Goal: Task Accomplishment & Management: Manage account settings

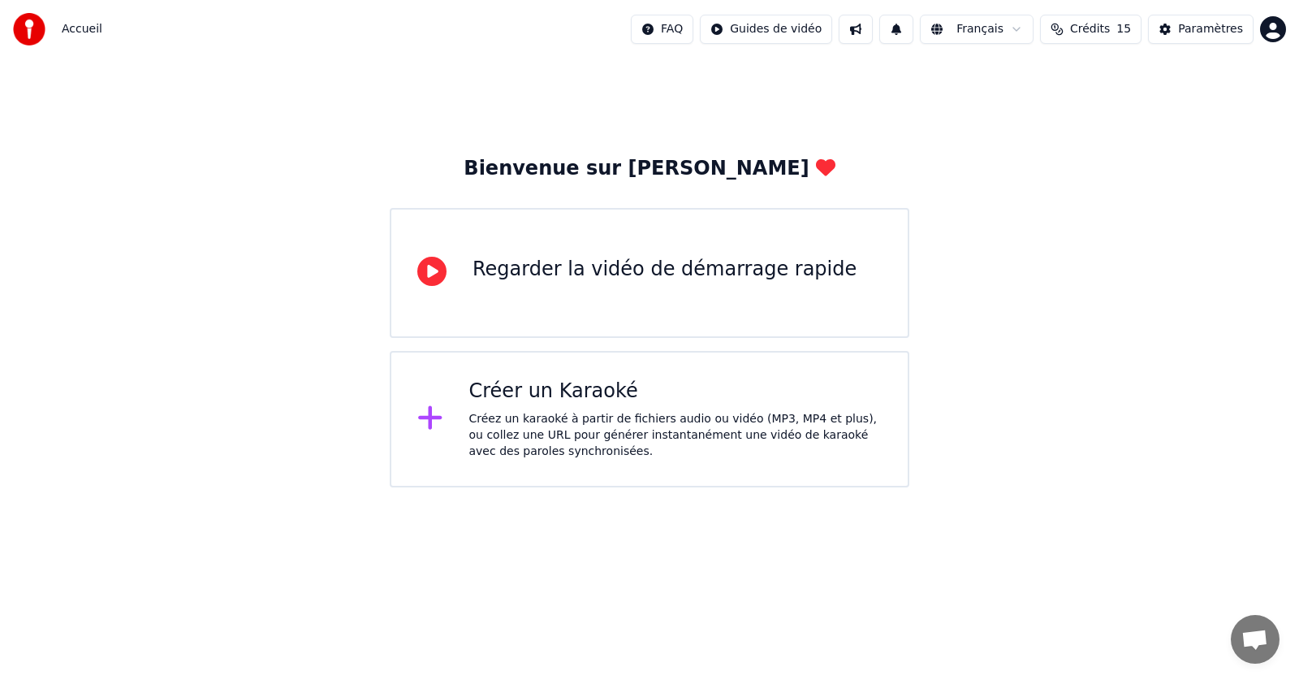
click at [434, 274] on icon at bounding box center [431, 271] width 29 height 29
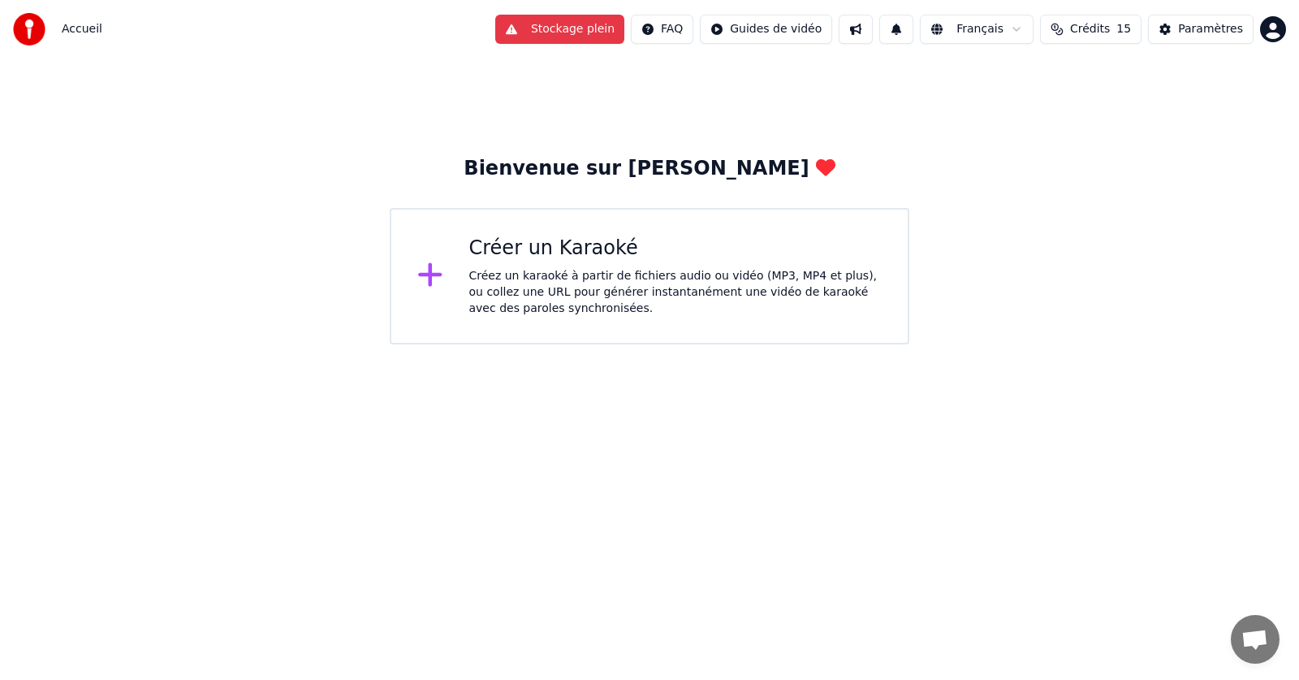
click at [428, 283] on icon at bounding box center [430, 274] width 26 height 29
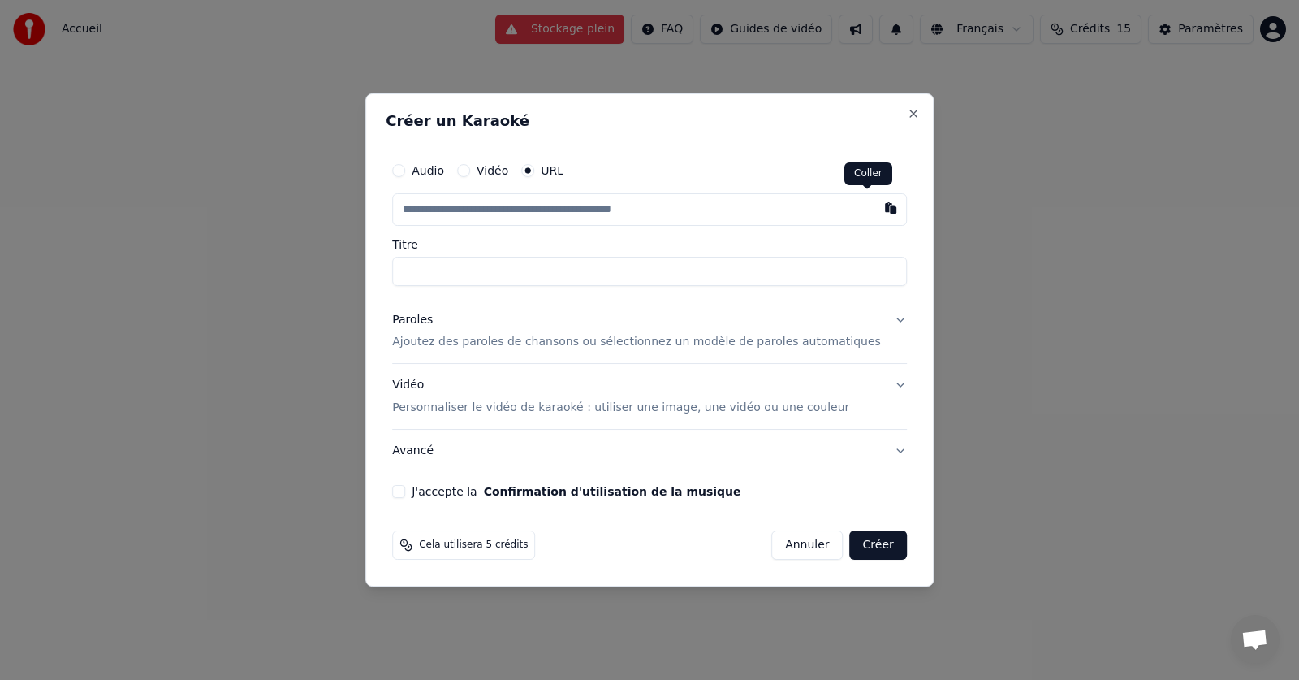
click at [874, 213] on button "button" at bounding box center [890, 207] width 32 height 29
type input "**********"
click at [481, 273] on input "Titre" at bounding box center [649, 271] width 515 height 29
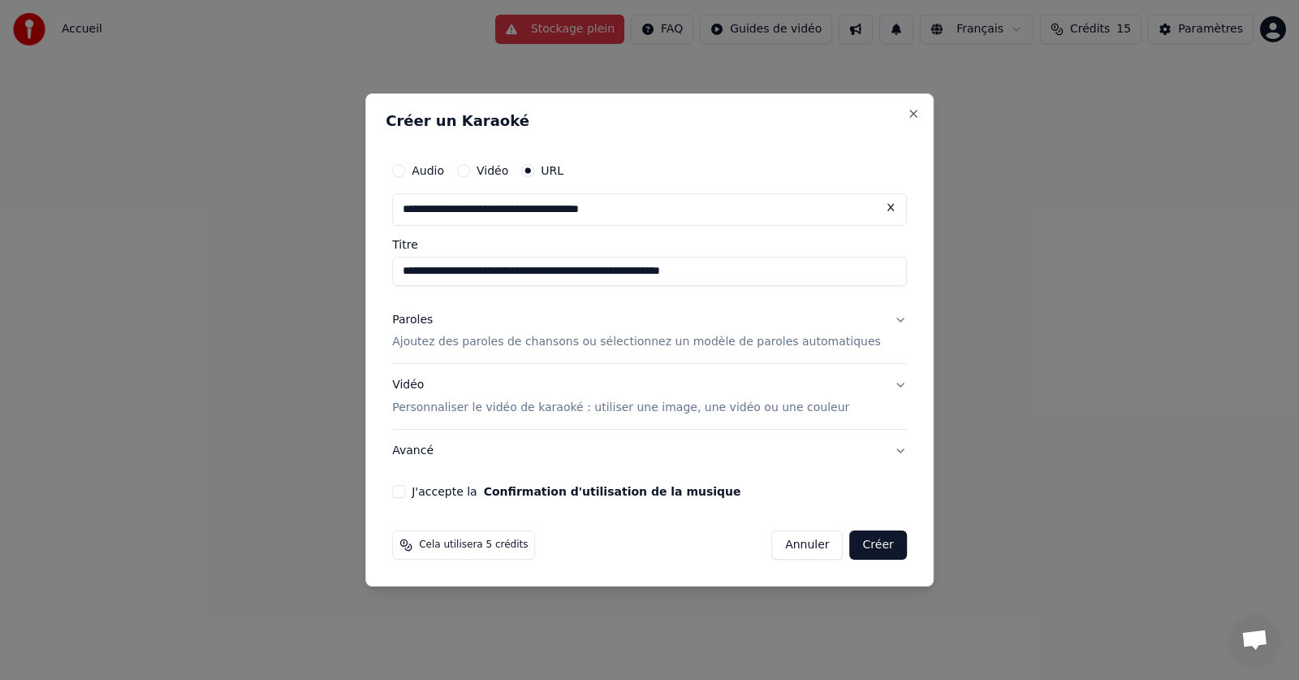
drag, startPoint x: 572, startPoint y: 273, endPoint x: 852, endPoint y: 275, distance: 280.1
click at [852, 275] on input "**********" at bounding box center [649, 271] width 515 height 29
type input "**********"
click at [405, 491] on button "J'accepte la Confirmation d'utilisation de la musique" at bounding box center [398, 491] width 13 height 13
click at [861, 549] on button "Créer" at bounding box center [878, 544] width 57 height 29
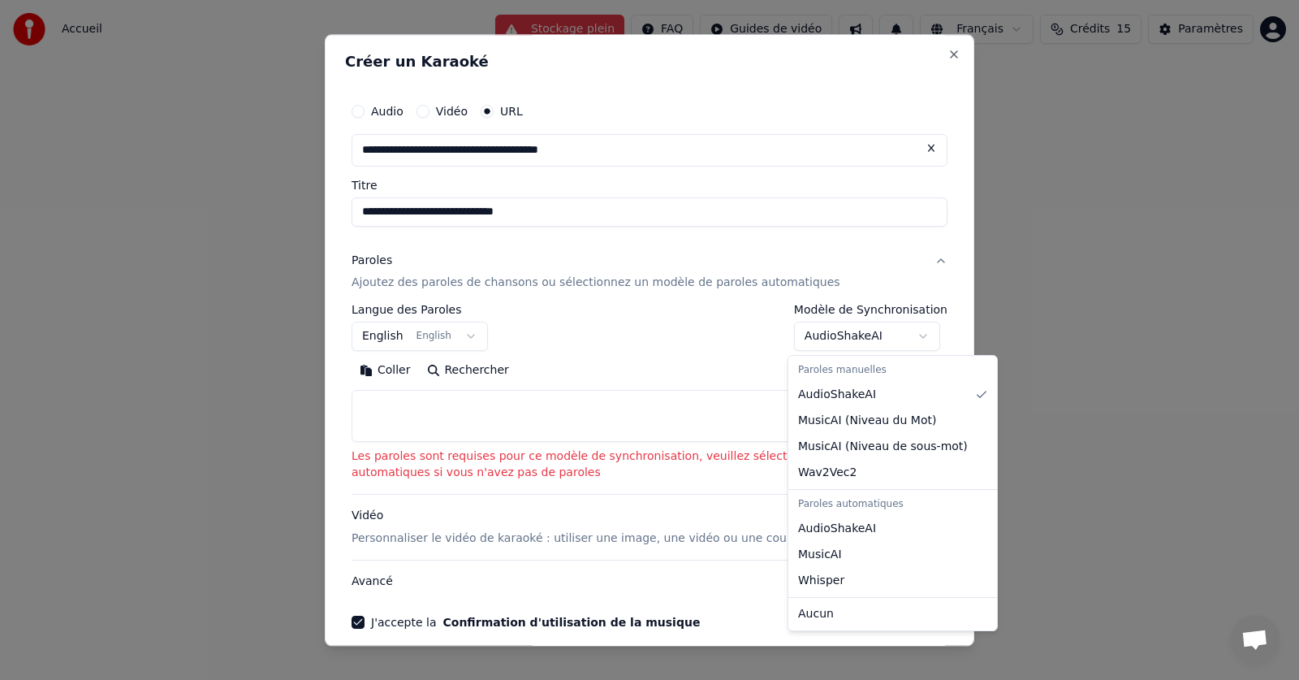
click at [914, 333] on body "**********" at bounding box center [649, 172] width 1299 height 344
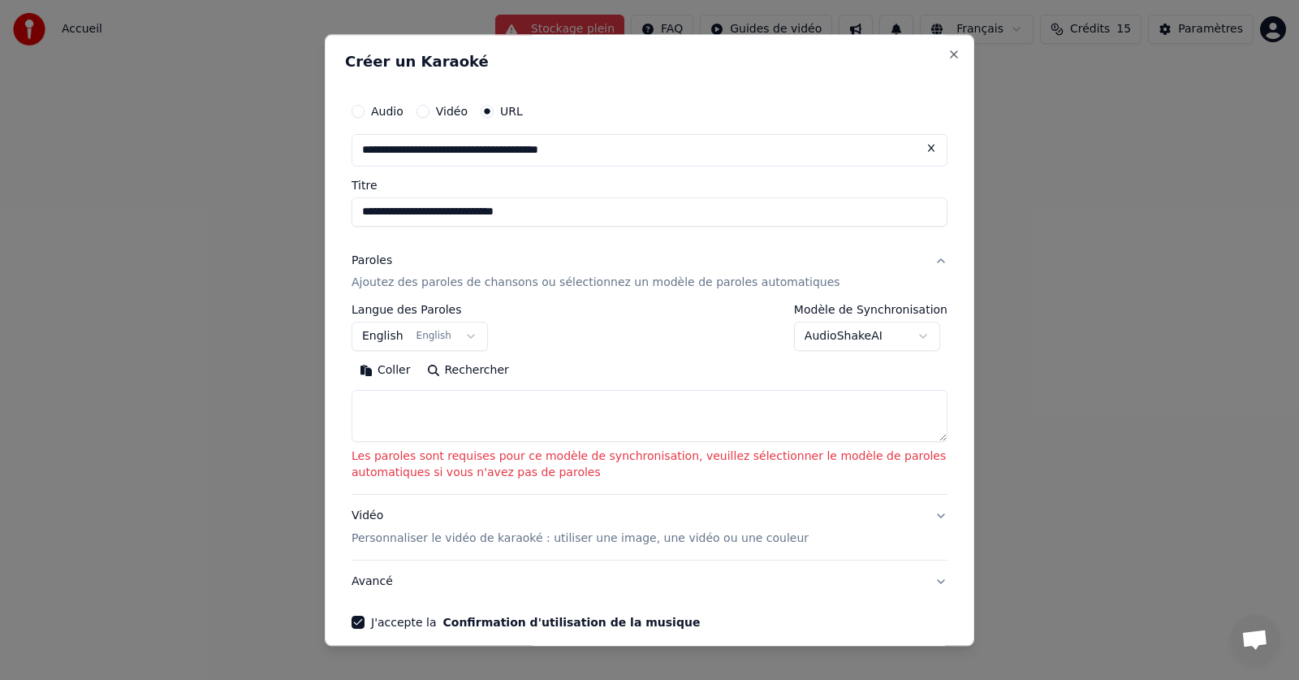
click at [473, 336] on button "English English" at bounding box center [420, 336] width 136 height 29
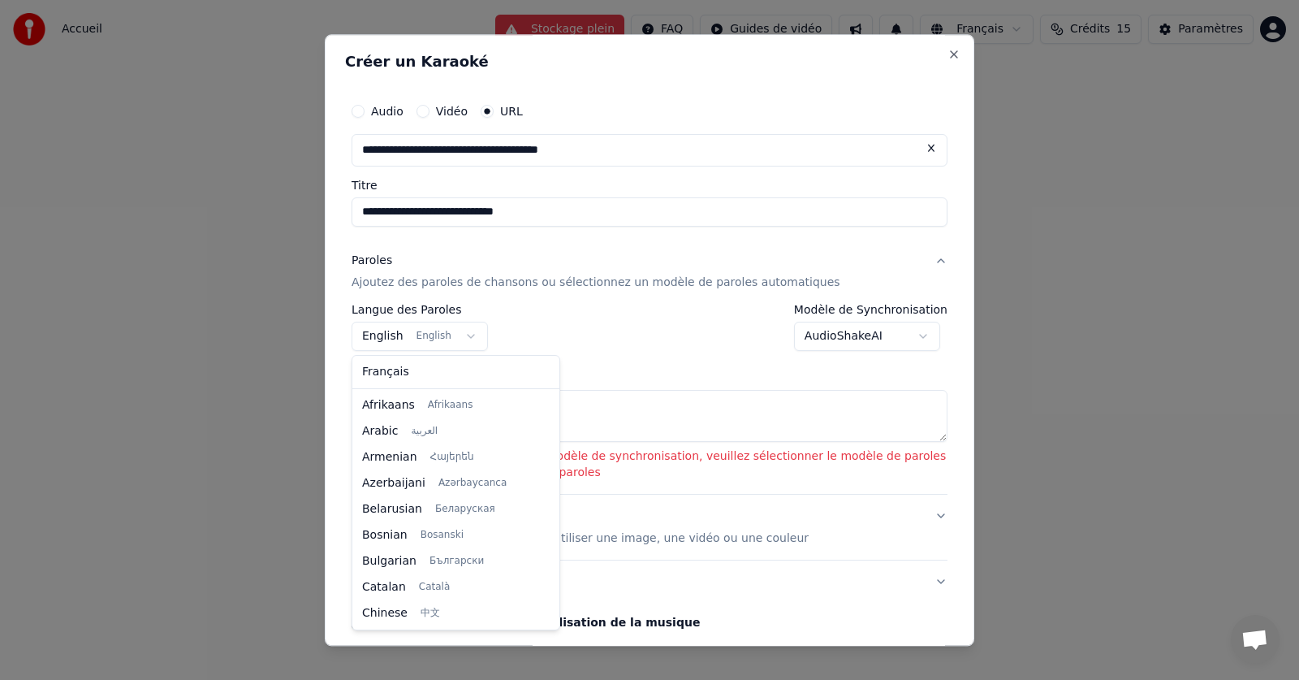
scroll to position [130, 0]
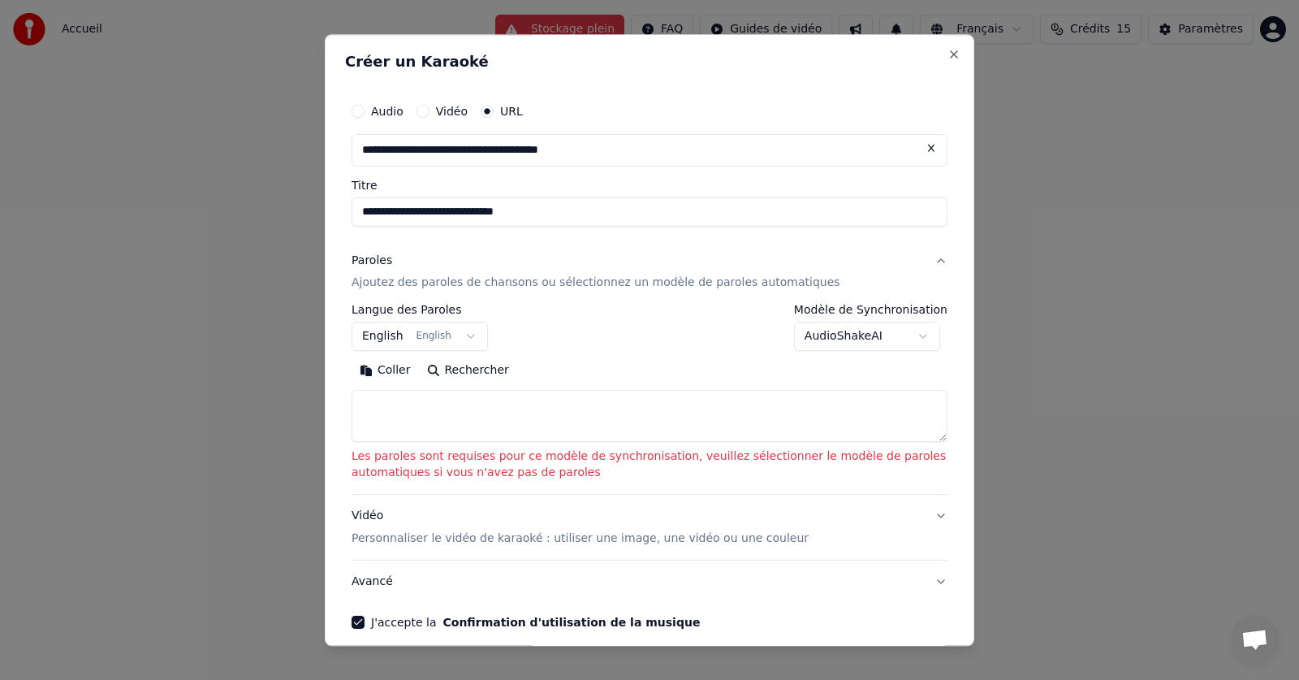
click at [467, 335] on body "**********" at bounding box center [649, 172] width 1299 height 344
click at [467, 335] on button "English English" at bounding box center [420, 336] width 136 height 29
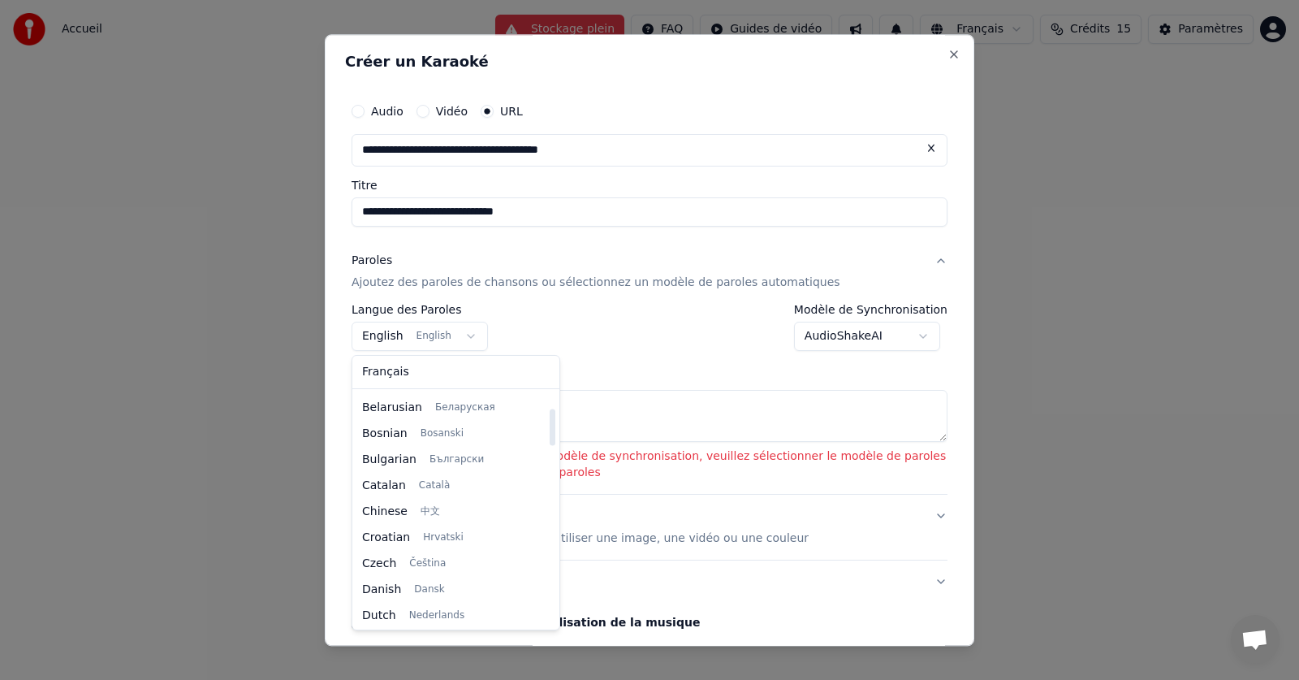
scroll to position [0, 0]
select select "**"
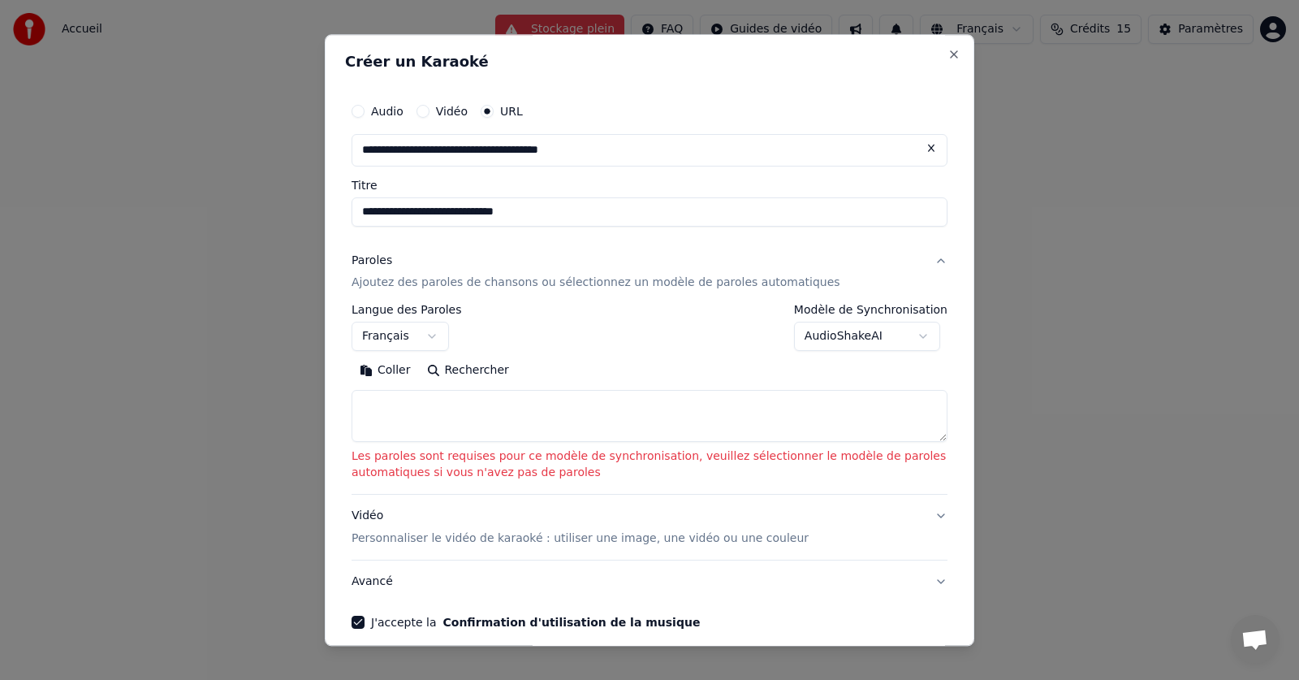
click at [647, 282] on p "Ajoutez des paroles de chansons ou sélectionnez un modèle de paroles automatiqu…" at bounding box center [596, 283] width 489 height 16
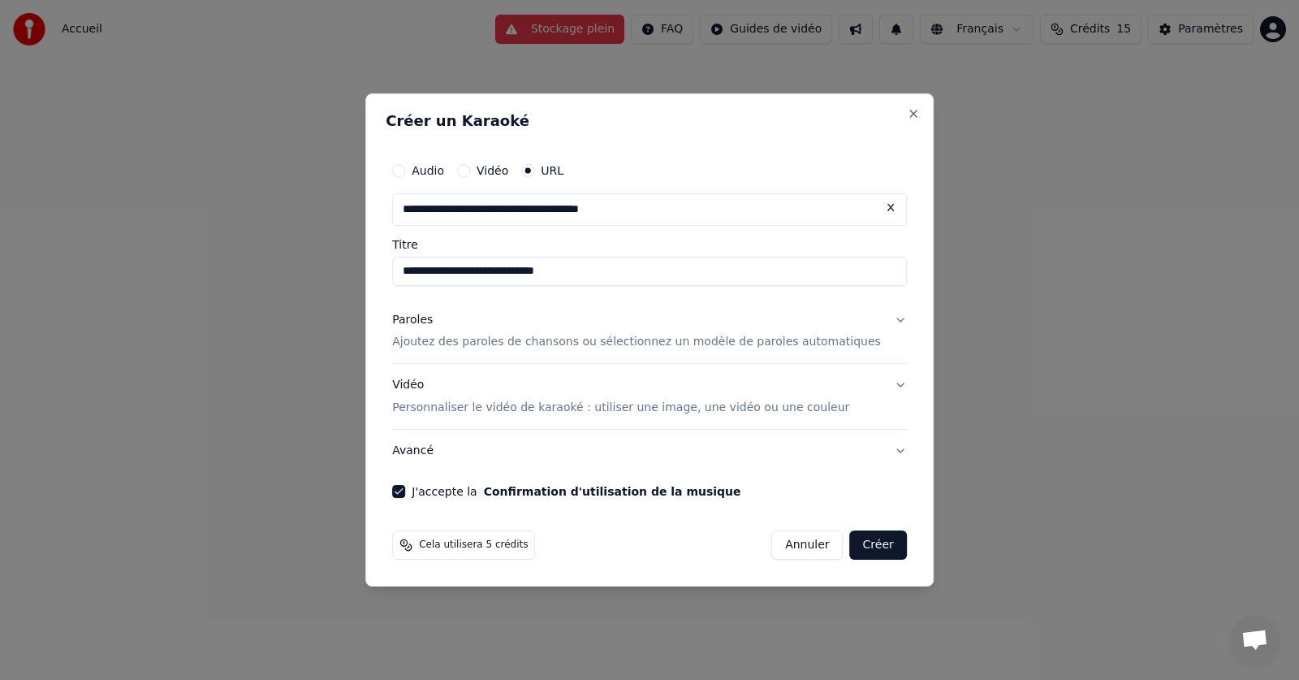
click at [710, 340] on p "Ajoutez des paroles de chansons ou sélectionnez un modèle de paroles automatiqu…" at bounding box center [636, 343] width 489 height 16
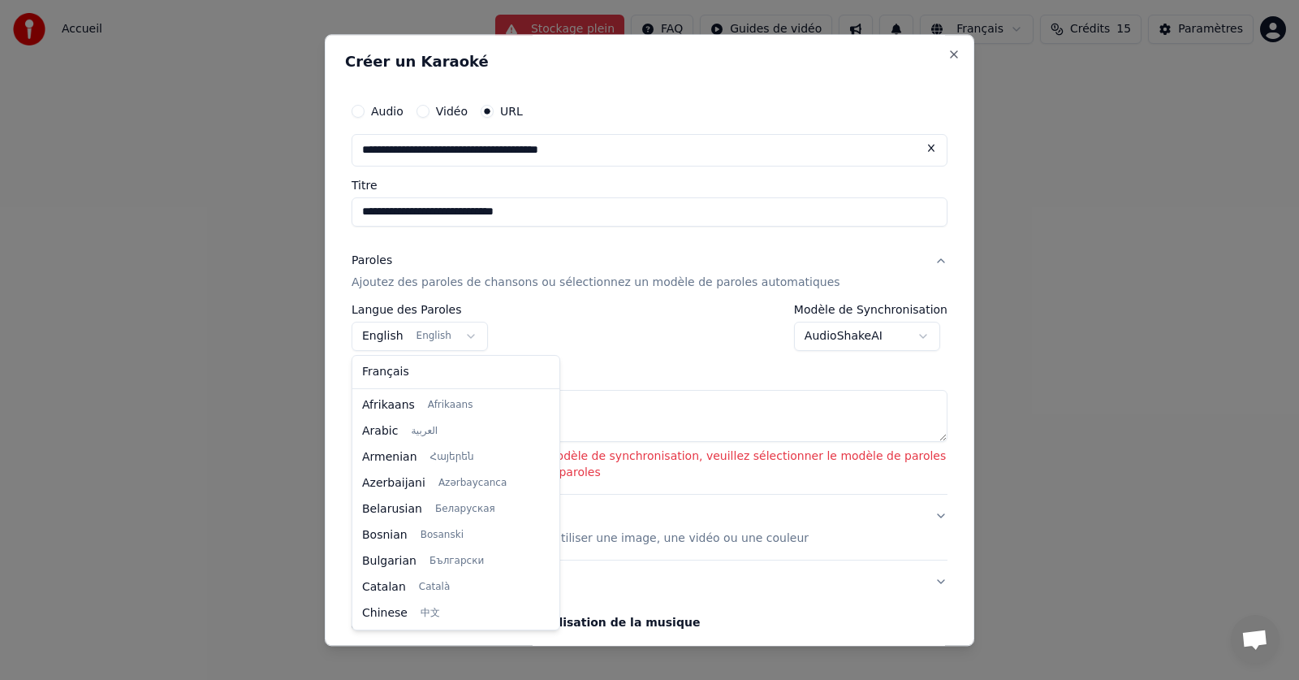
click at [447, 338] on body "**********" at bounding box center [649, 172] width 1299 height 344
select select "**"
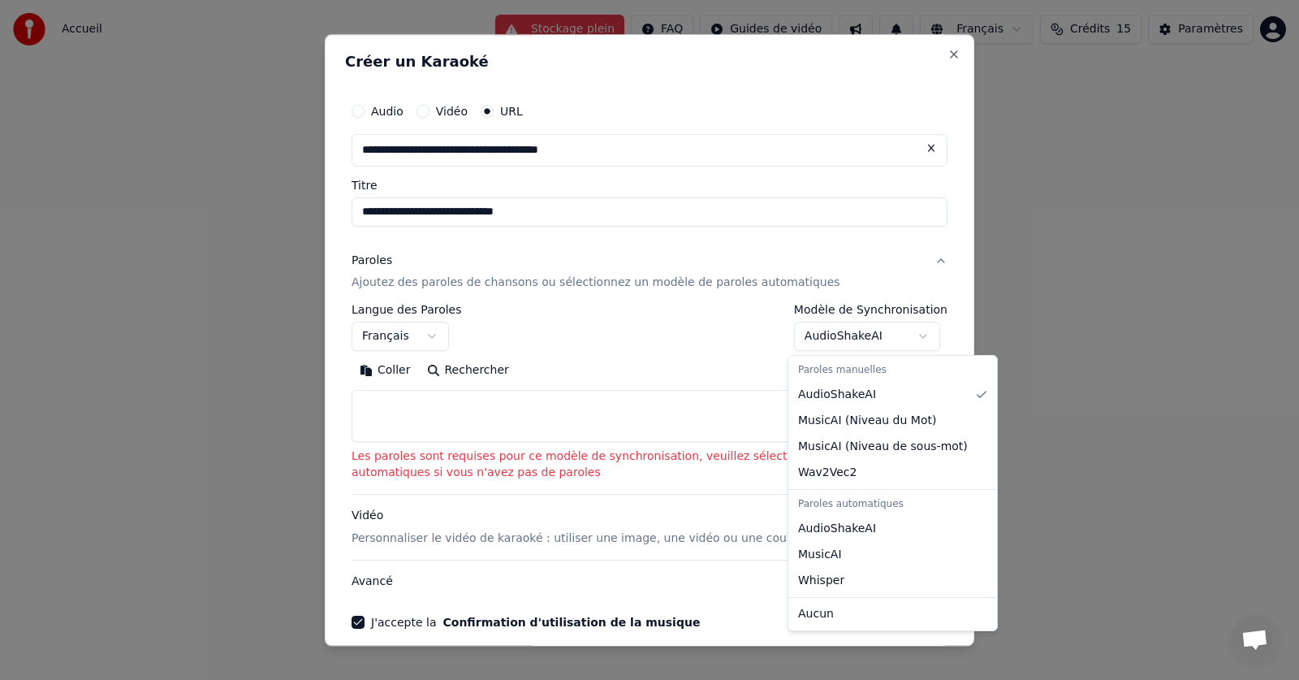
click at [857, 339] on body "**********" at bounding box center [649, 172] width 1299 height 344
select select "**********"
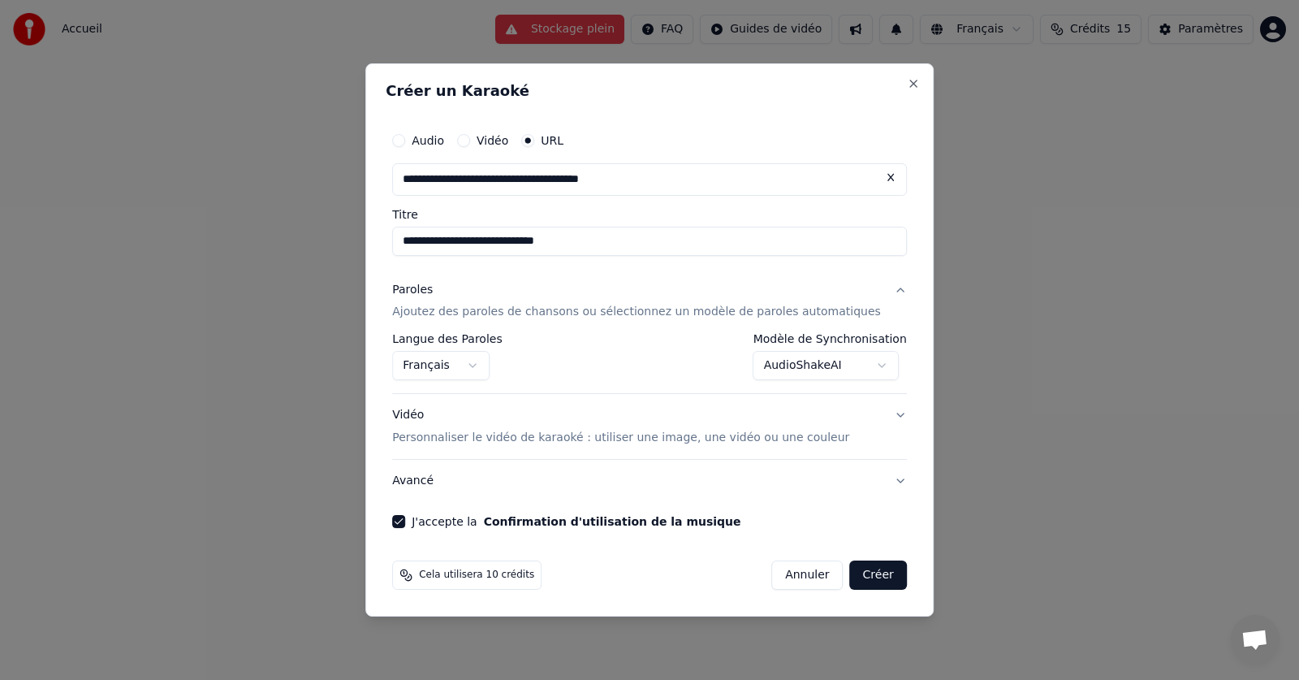
click at [861, 575] on button "Créer" at bounding box center [878, 574] width 57 height 29
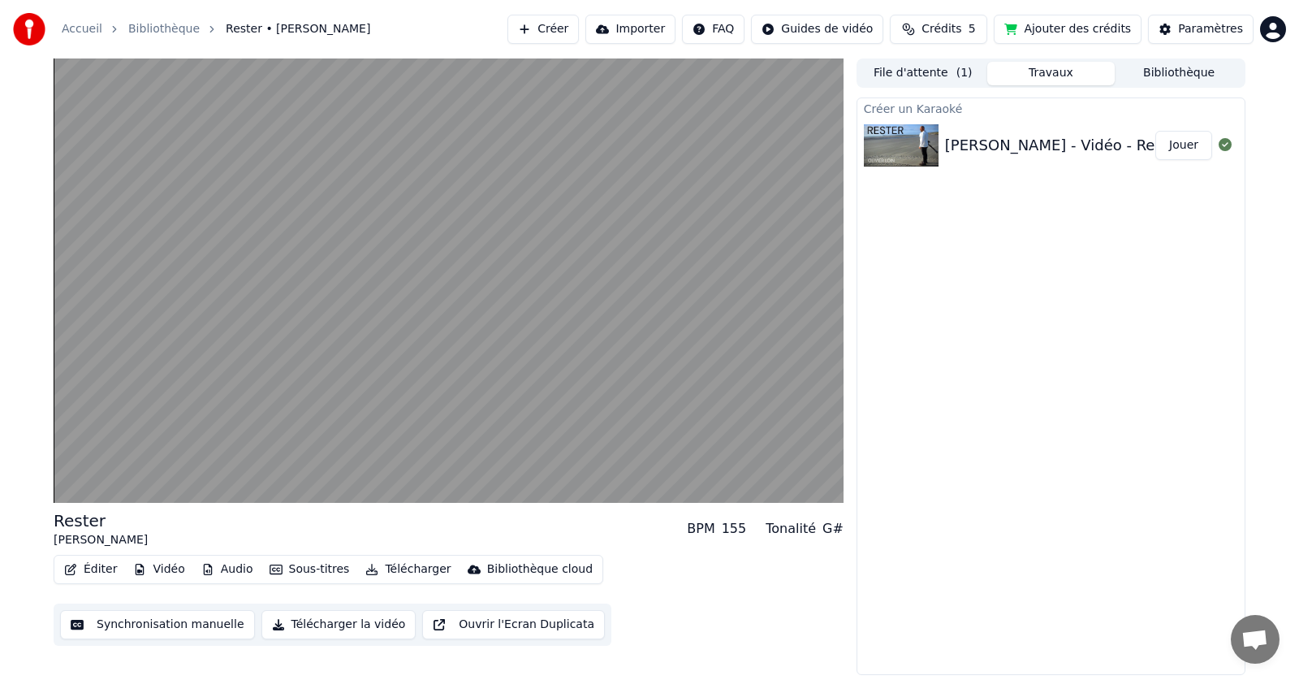
click at [395, 568] on button "Télécharger" at bounding box center [408, 569] width 98 height 23
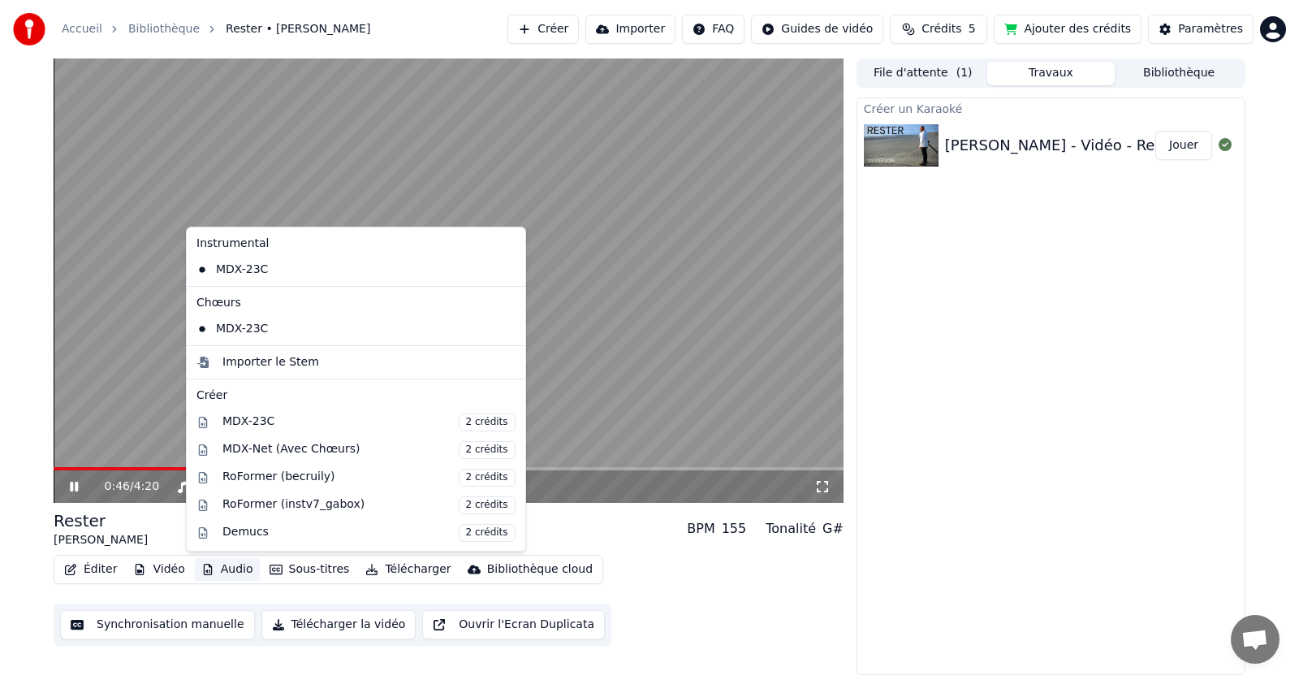
click at [1068, 371] on div "Créer un Karaoké [PERSON_NAME] - Vidéo - Rester Jouer" at bounding box center [1051, 385] width 389 height 577
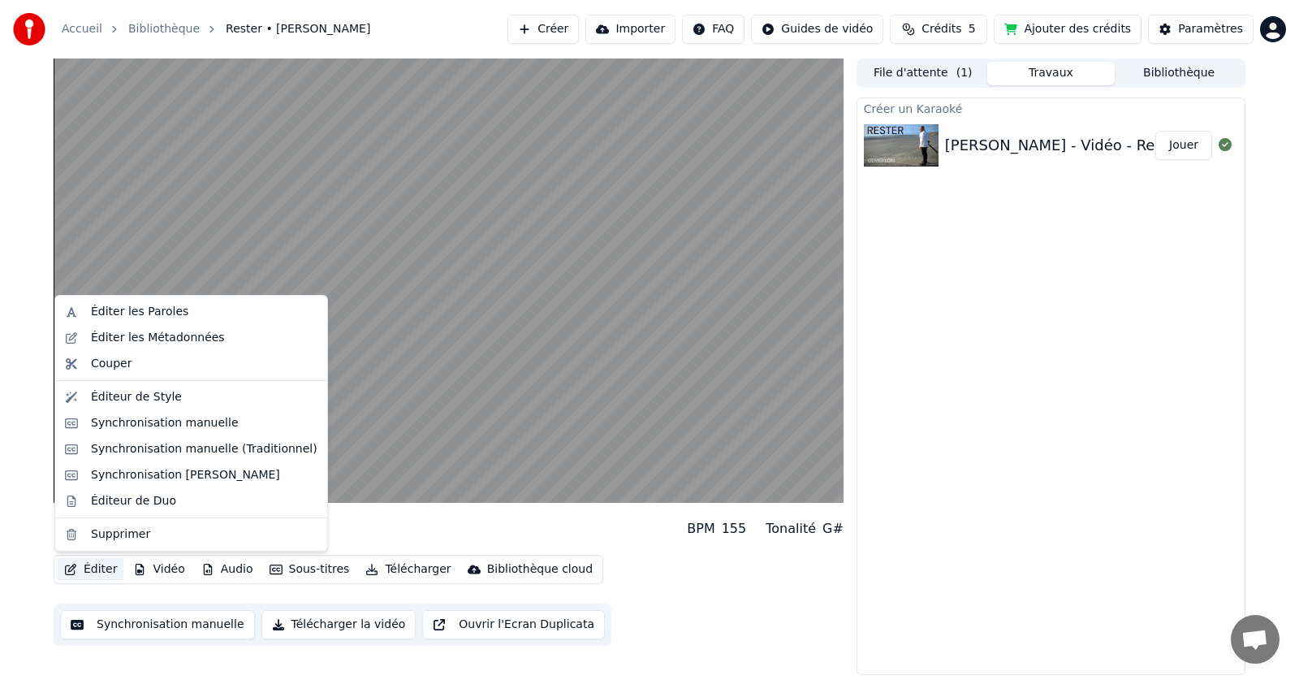
click at [91, 568] on button "Éditer" at bounding box center [91, 569] width 66 height 23
click at [141, 316] on div "Éditer les Paroles" at bounding box center [139, 312] width 97 height 16
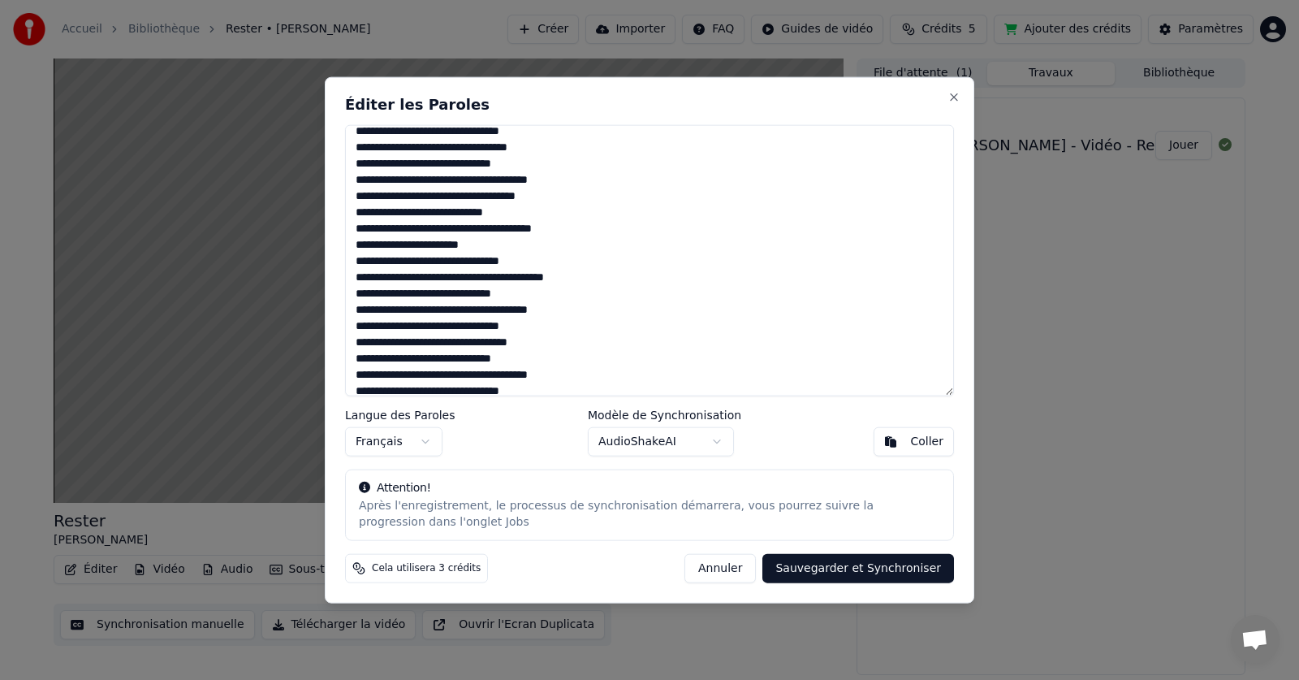
scroll to position [391, 0]
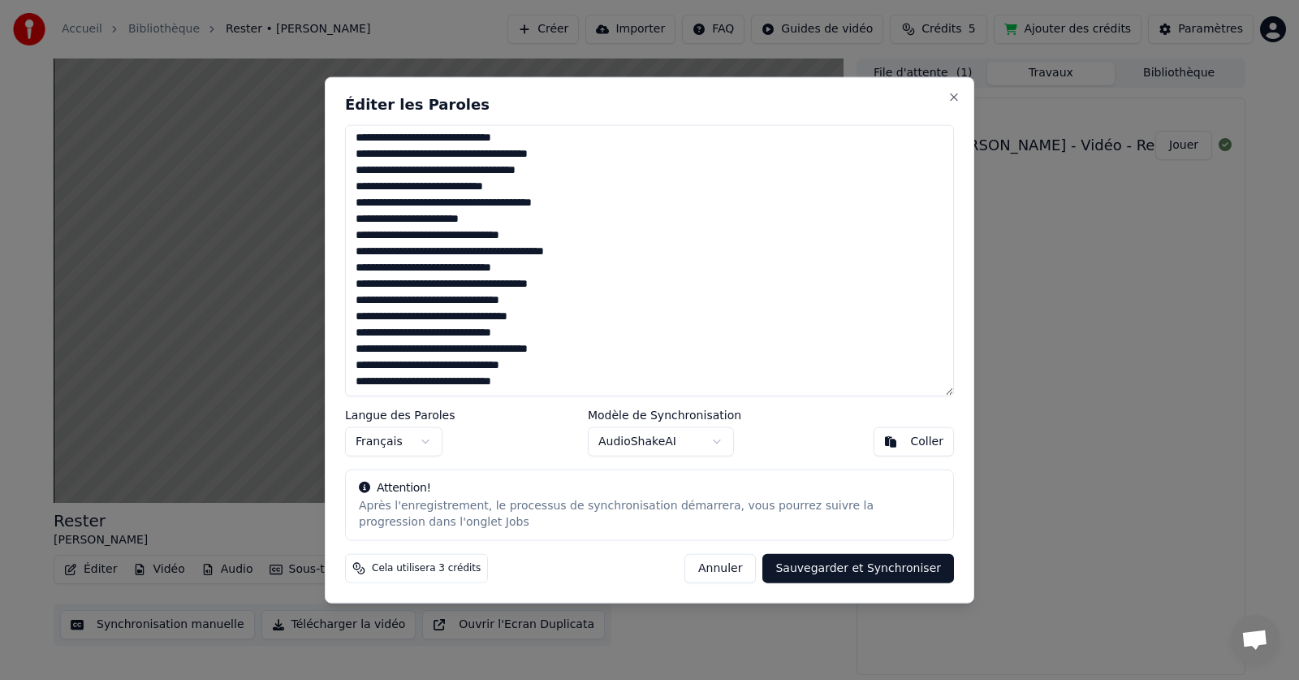
click at [422, 318] on textarea at bounding box center [649, 260] width 609 height 272
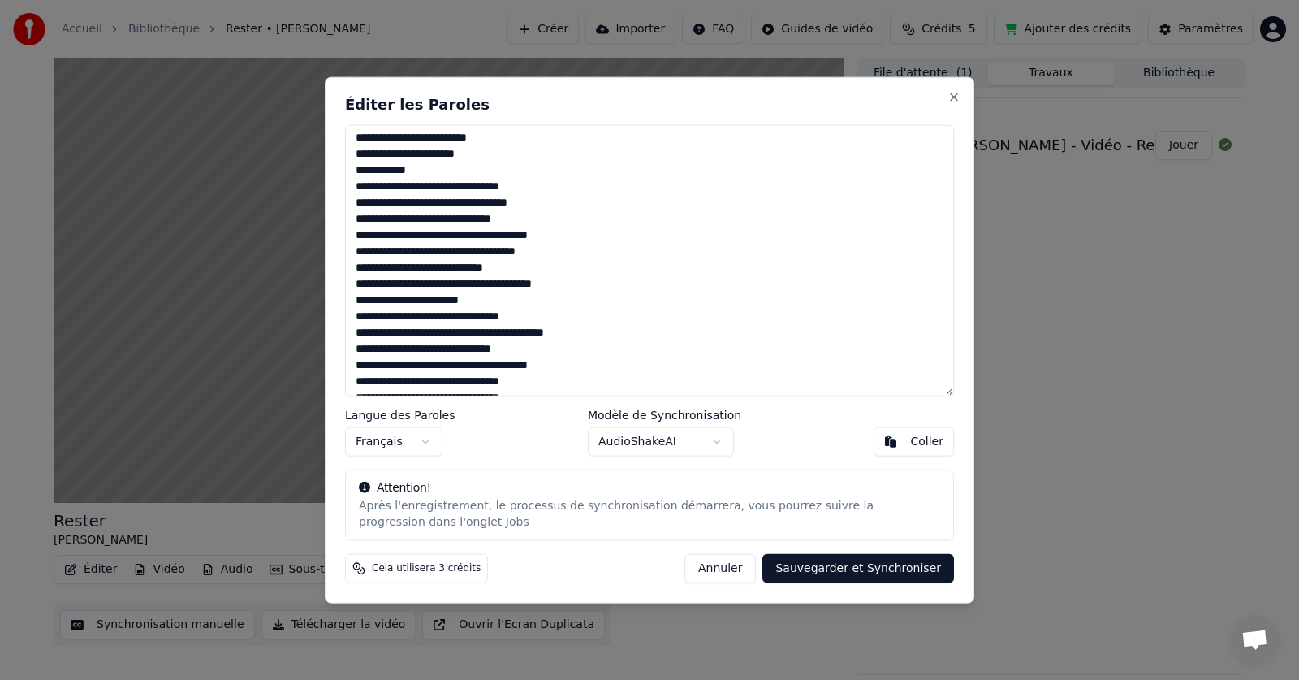
click at [425, 203] on textarea at bounding box center [649, 260] width 609 height 272
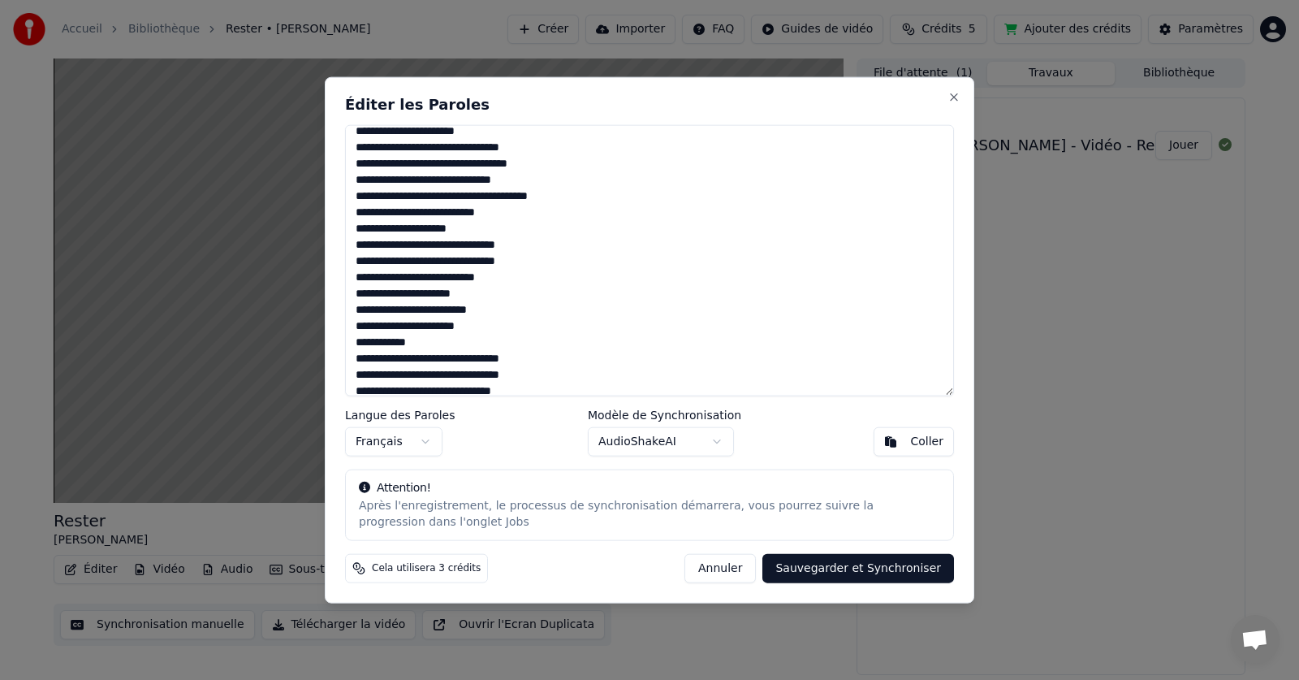
scroll to position [0, 0]
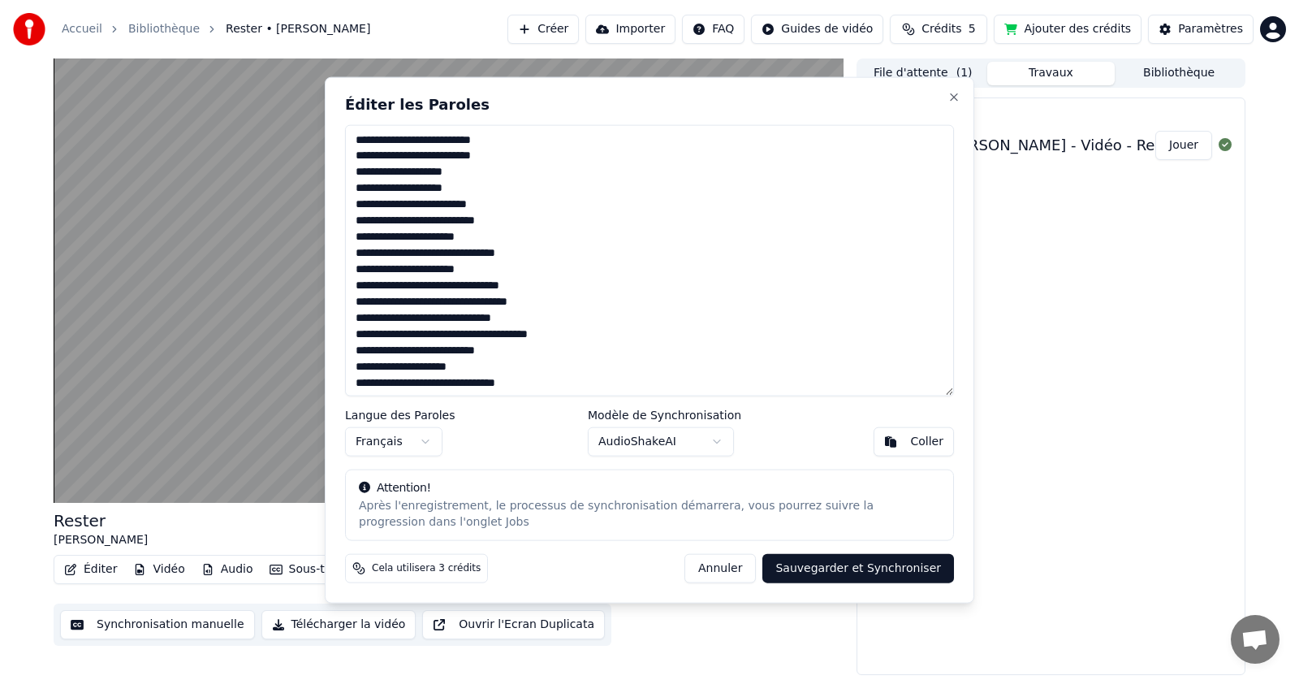
type textarea "**********"
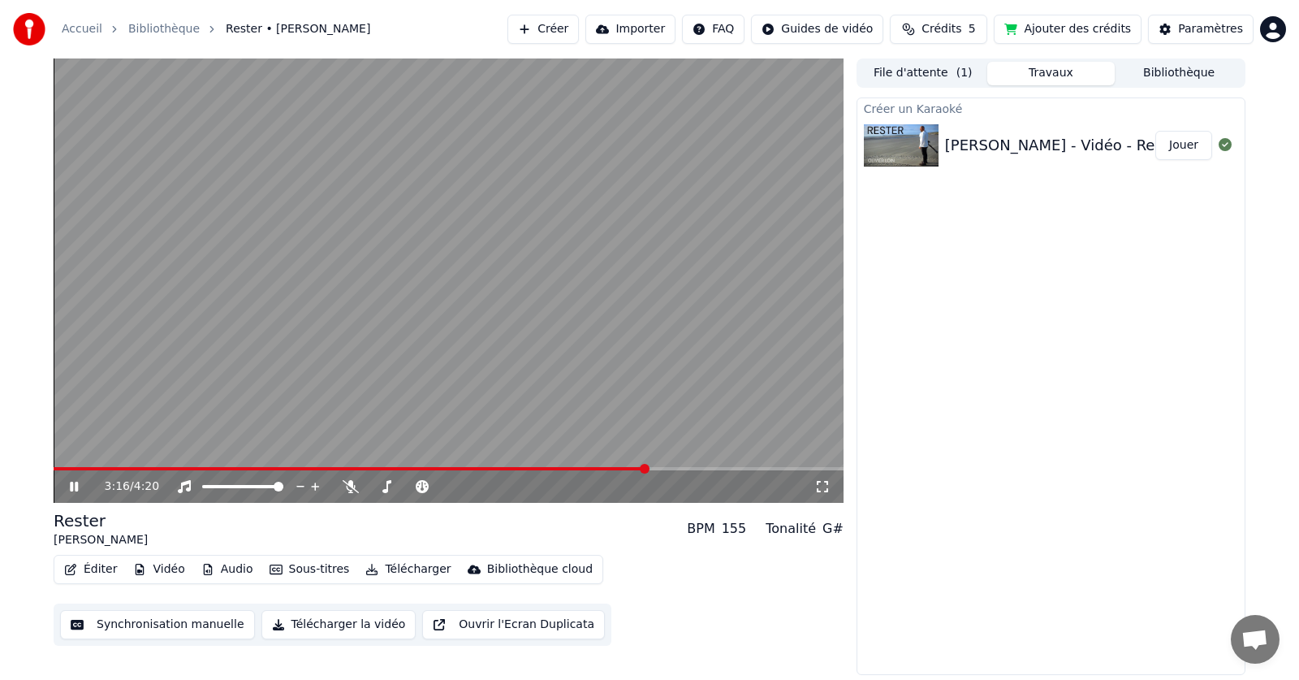
click at [76, 484] on icon at bounding box center [74, 486] width 8 height 10
click at [296, 570] on button "Sous-titres" at bounding box center [309, 569] width 93 height 23
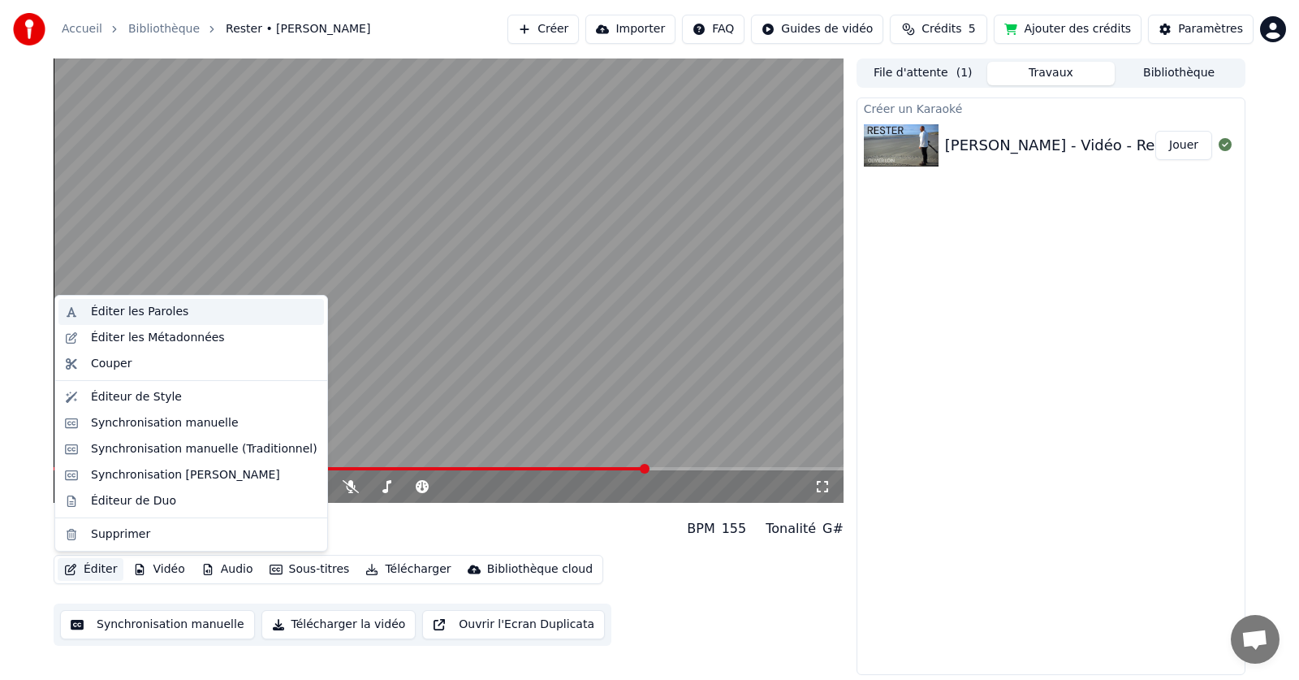
click at [178, 309] on div "Éditer les Paroles" at bounding box center [204, 312] width 227 height 16
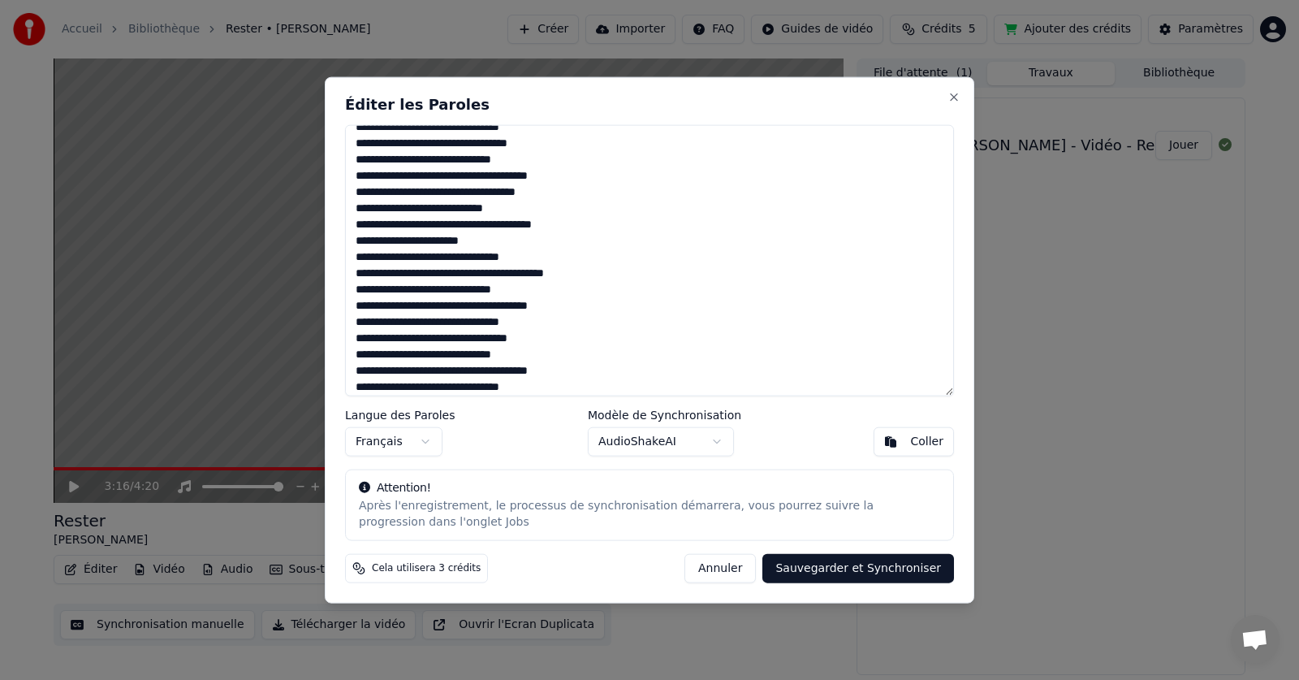
scroll to position [391, 0]
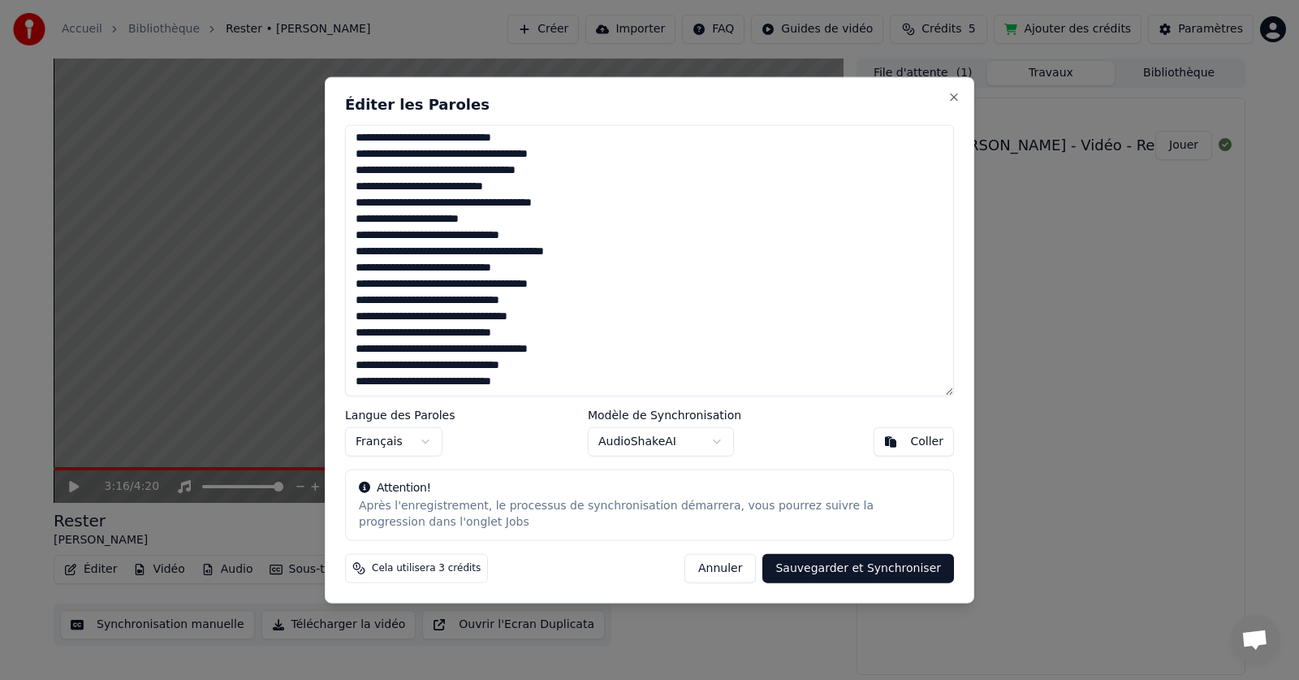
drag, startPoint x: 424, startPoint y: 317, endPoint x: 350, endPoint y: 322, distance: 74.0
click at [350, 322] on textarea at bounding box center [649, 260] width 609 height 272
click at [895, 435] on button "Coller" at bounding box center [914, 441] width 80 height 29
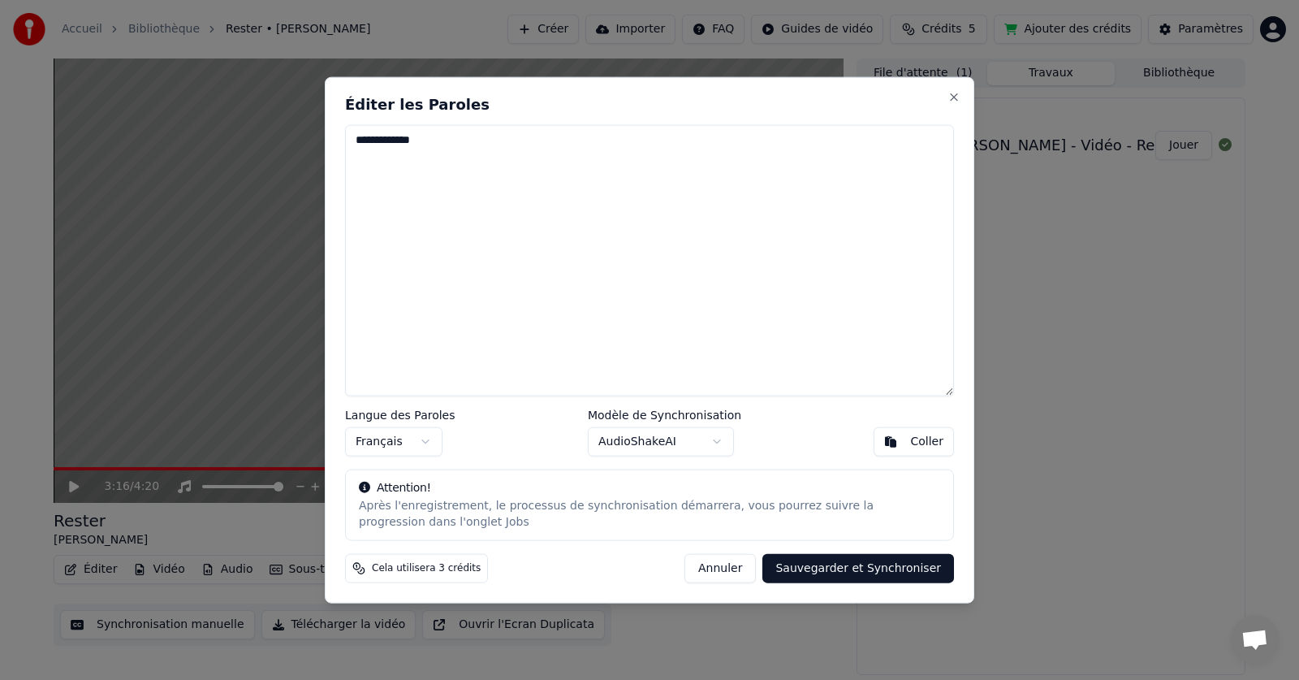
scroll to position [0, 0]
click at [739, 563] on button "Annuler" at bounding box center [719, 568] width 71 height 29
type textarea "**********"
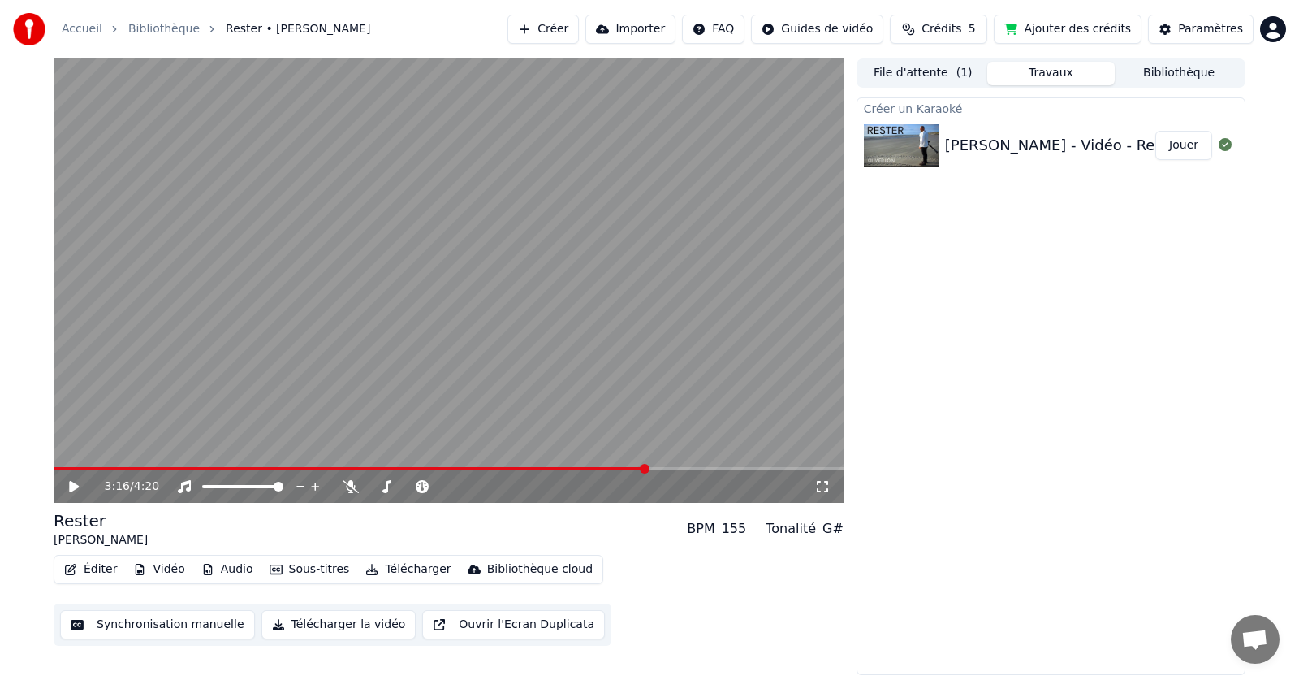
click at [87, 572] on button "Éditer" at bounding box center [91, 569] width 66 height 23
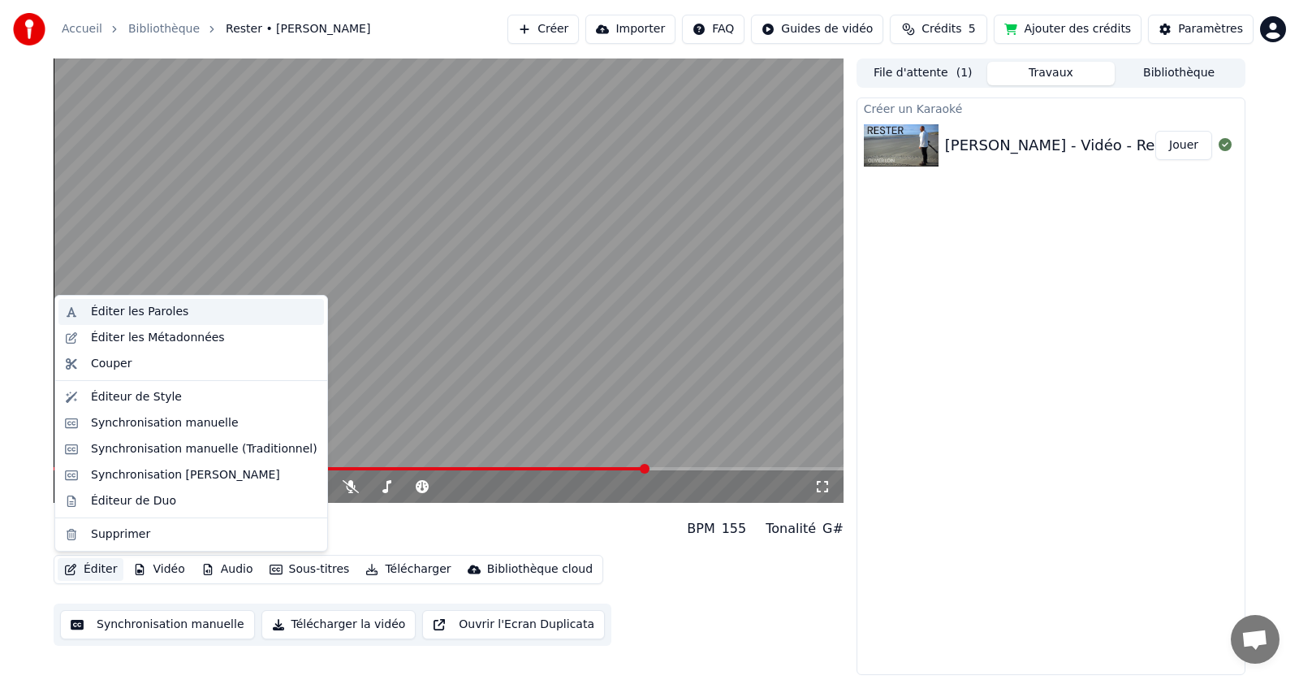
click at [123, 319] on div "Éditer les Paroles" at bounding box center [139, 312] width 97 height 16
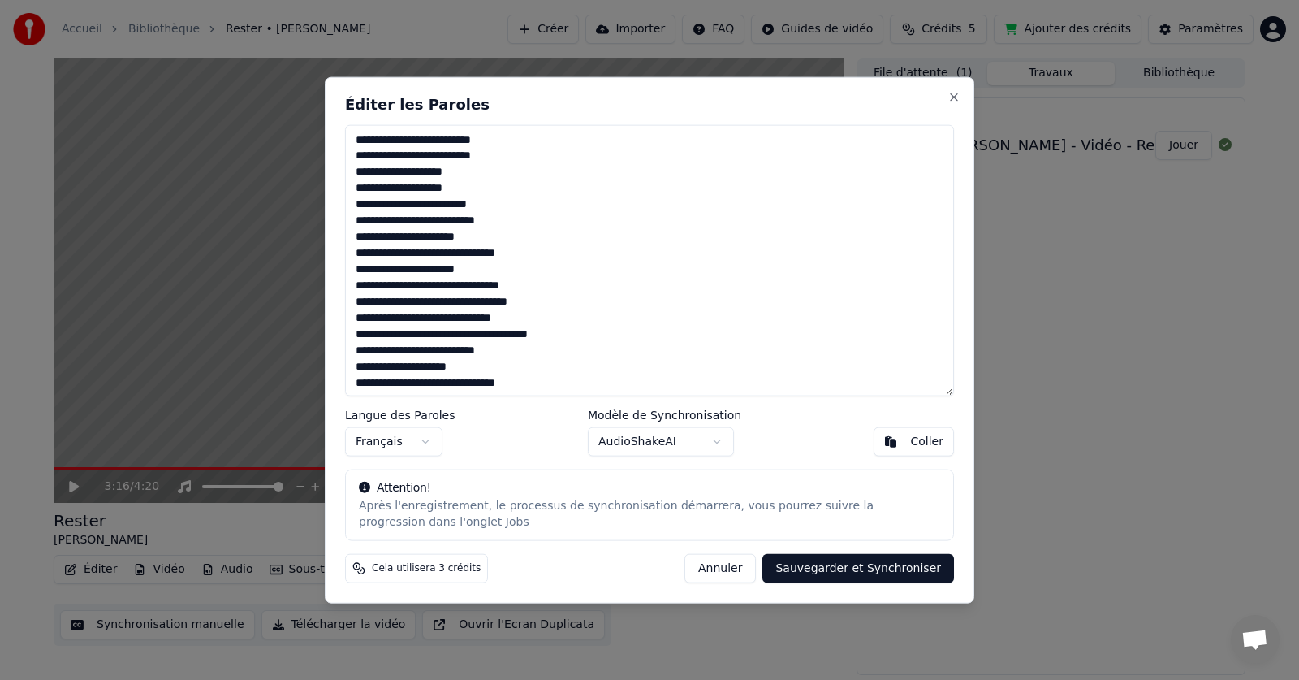
drag, startPoint x: 516, startPoint y: 382, endPoint x: 339, endPoint y: 106, distance: 328.4
click at [339, 106] on div "Éditer les Paroles Langue des Paroles Français Modèle de Synchronisation AudioS…" at bounding box center [650, 339] width 650 height 527
click at [506, 201] on textarea at bounding box center [649, 260] width 609 height 272
drag, startPoint x: 470, startPoint y: 174, endPoint x: 340, endPoint y: 172, distance: 129.9
click at [340, 172] on div "Éditer les Paroles Langue des Paroles Français Modèle de Synchronisation AudioS…" at bounding box center [650, 339] width 650 height 527
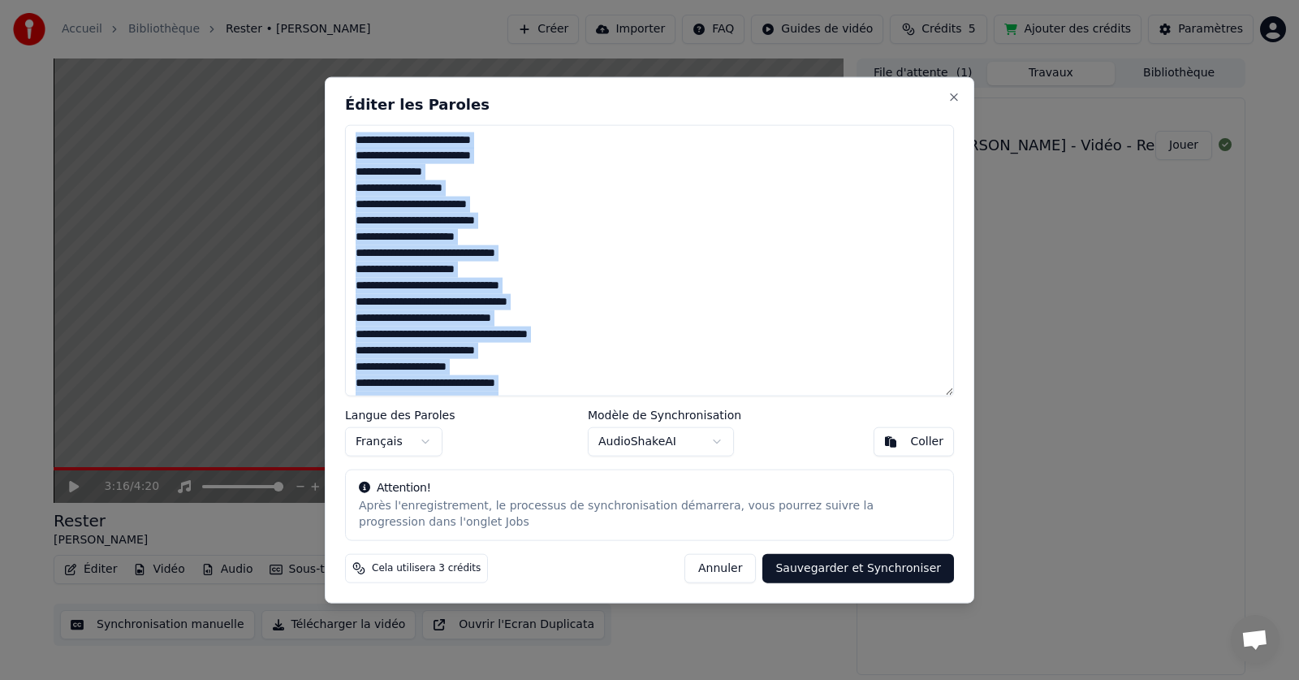
drag, startPoint x: 662, startPoint y: 96, endPoint x: 771, endPoint y: 120, distance: 111.5
click at [771, 120] on div "Éditer les Paroles Langue des Paroles Français Modèle de Synchronisation AudioS…" at bounding box center [650, 339] width 650 height 527
click at [607, 245] on textarea at bounding box center [649, 260] width 609 height 272
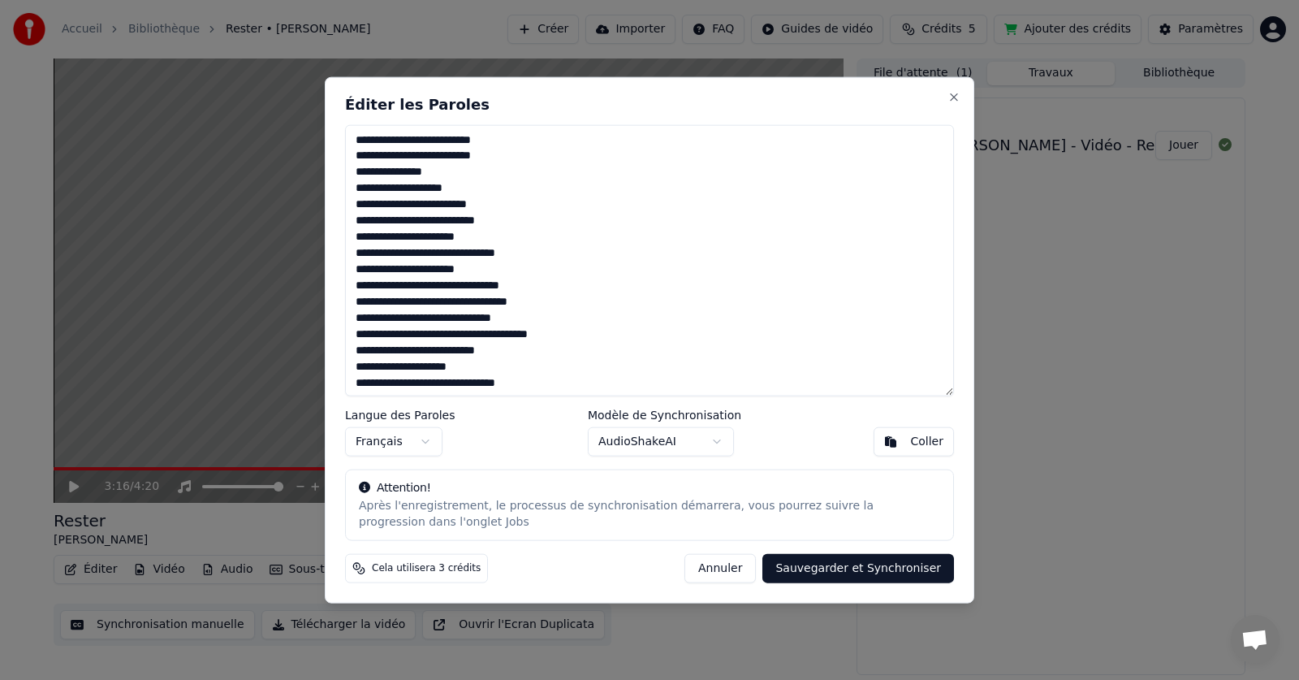
drag, startPoint x: 425, startPoint y: 302, endPoint x: 415, endPoint y: 321, distance: 21.5
click at [425, 303] on textarea at bounding box center [649, 260] width 609 height 272
click at [509, 323] on textarea at bounding box center [649, 260] width 609 height 272
click at [384, 306] on textarea at bounding box center [649, 260] width 609 height 272
click at [356, 348] on textarea at bounding box center [649, 260] width 609 height 272
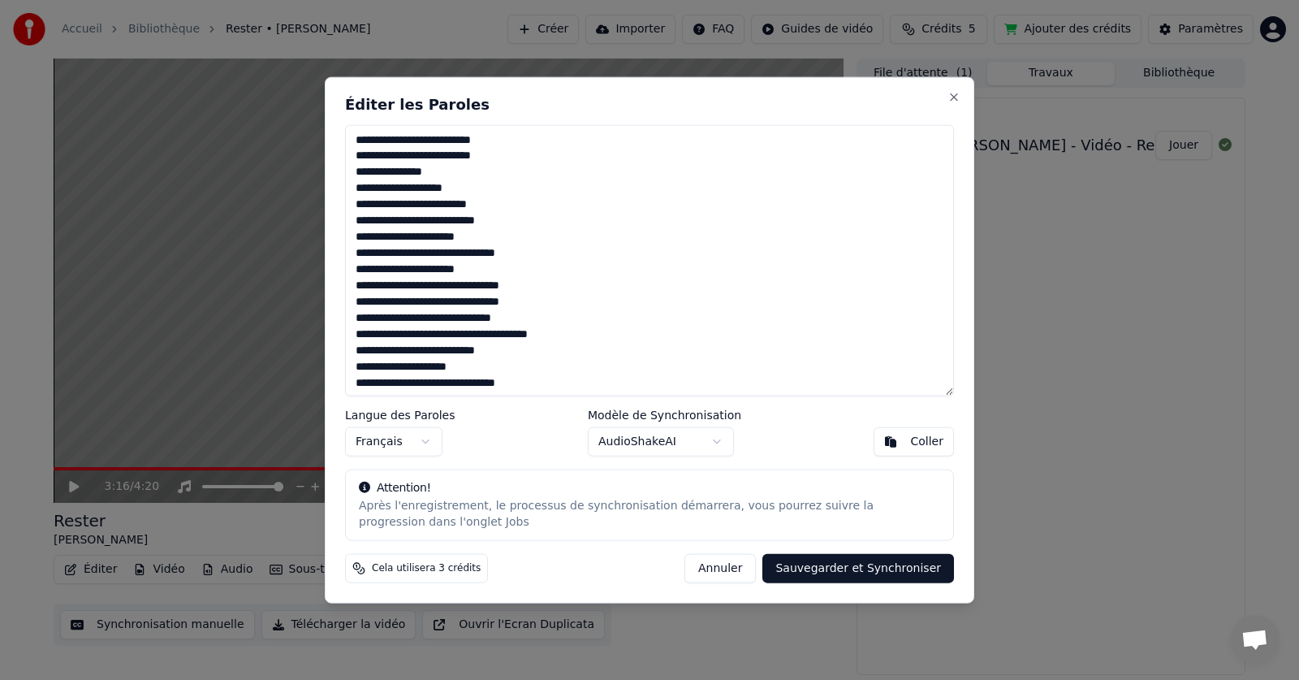
click at [358, 382] on textarea at bounding box center [649, 260] width 609 height 272
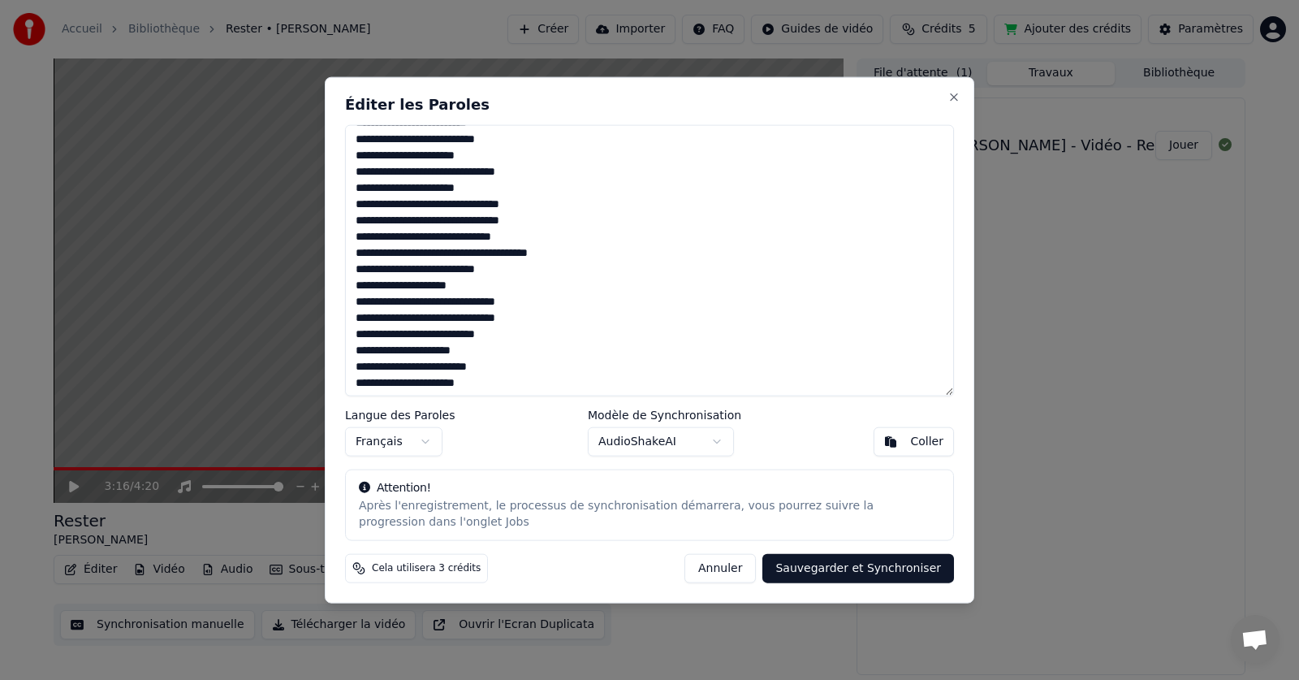
click at [356, 332] on textarea at bounding box center [649, 260] width 609 height 272
click at [412, 335] on textarea at bounding box center [649, 260] width 609 height 272
click at [370, 383] on textarea at bounding box center [649, 260] width 609 height 272
click at [547, 382] on textarea at bounding box center [649, 260] width 609 height 272
click at [467, 382] on textarea at bounding box center [649, 260] width 609 height 272
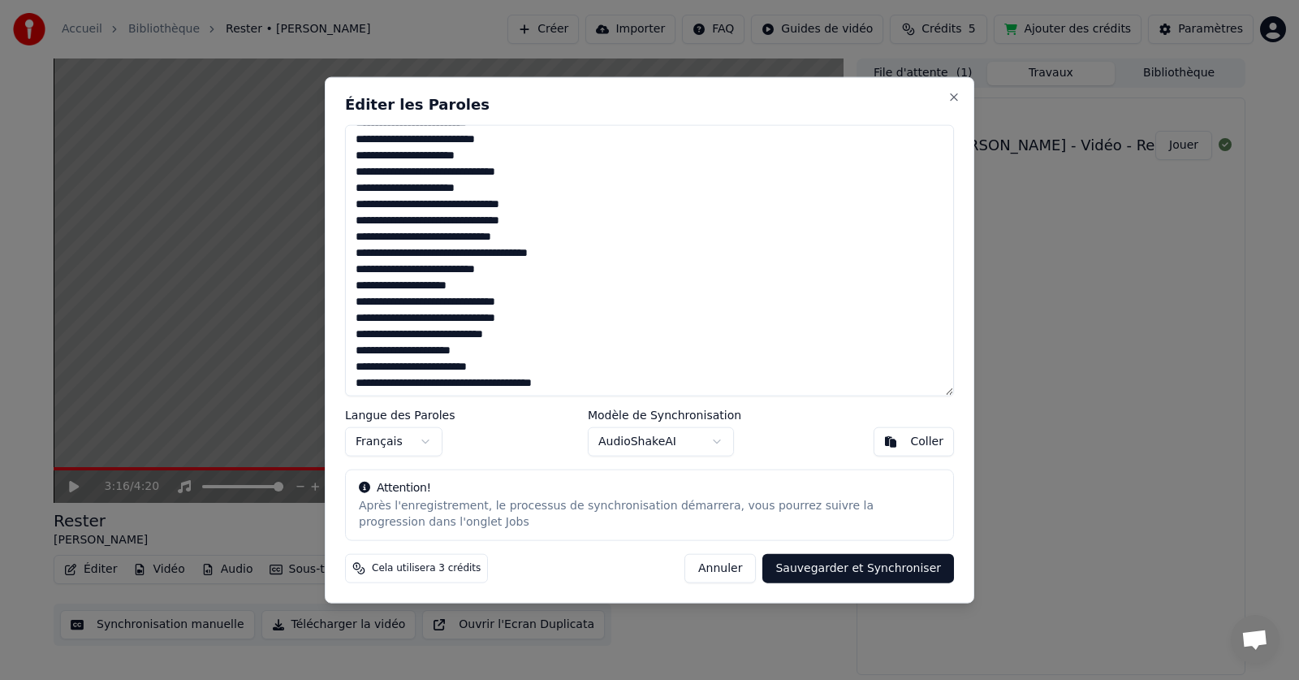
drag, startPoint x: 397, startPoint y: 381, endPoint x: 405, endPoint y: 404, distance: 24.9
click at [398, 382] on textarea at bounding box center [649, 260] width 609 height 272
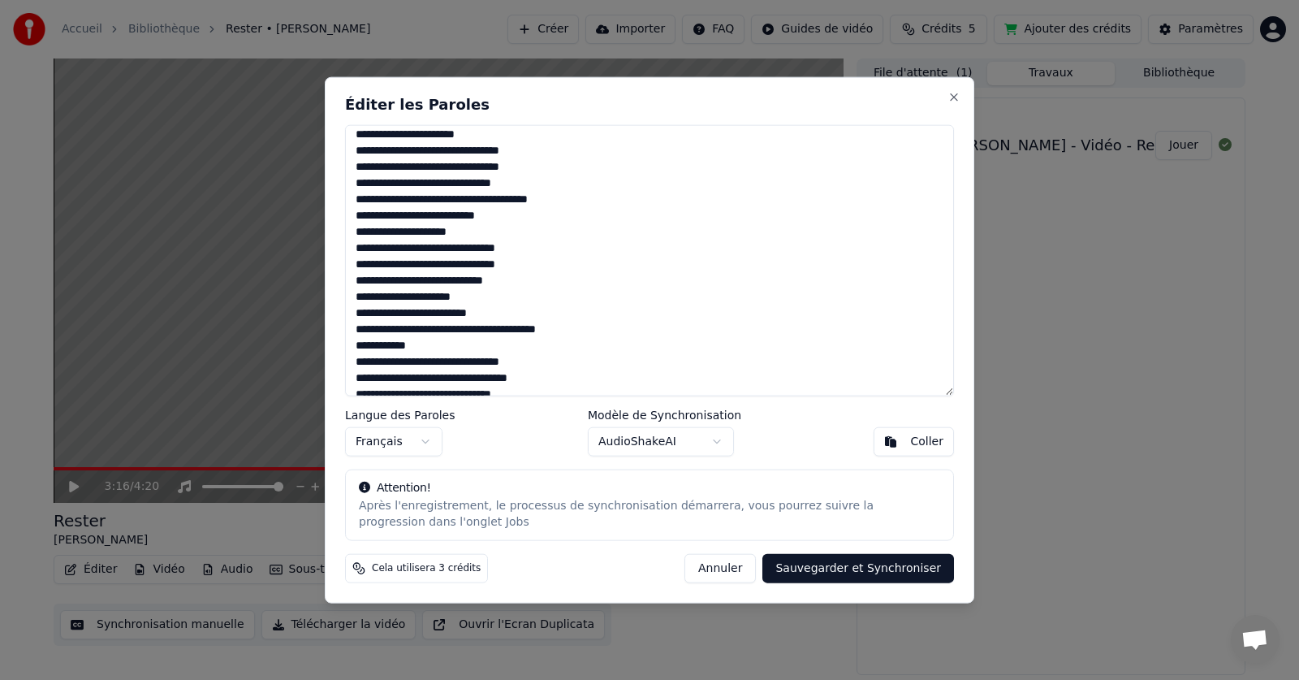
scroll to position [162, 0]
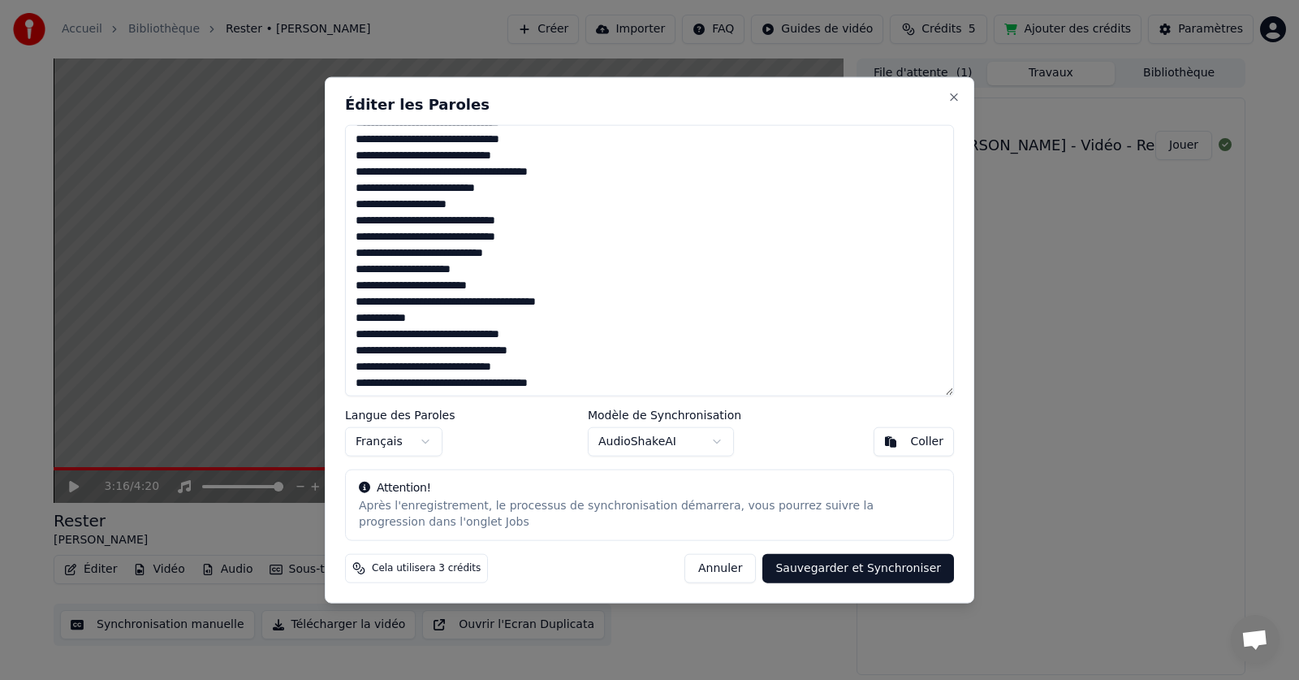
click at [393, 321] on textarea at bounding box center [649, 260] width 609 height 272
click at [568, 298] on textarea at bounding box center [649, 260] width 609 height 272
click at [451, 336] on textarea at bounding box center [649, 260] width 609 height 272
click at [373, 349] on textarea at bounding box center [649, 260] width 609 height 272
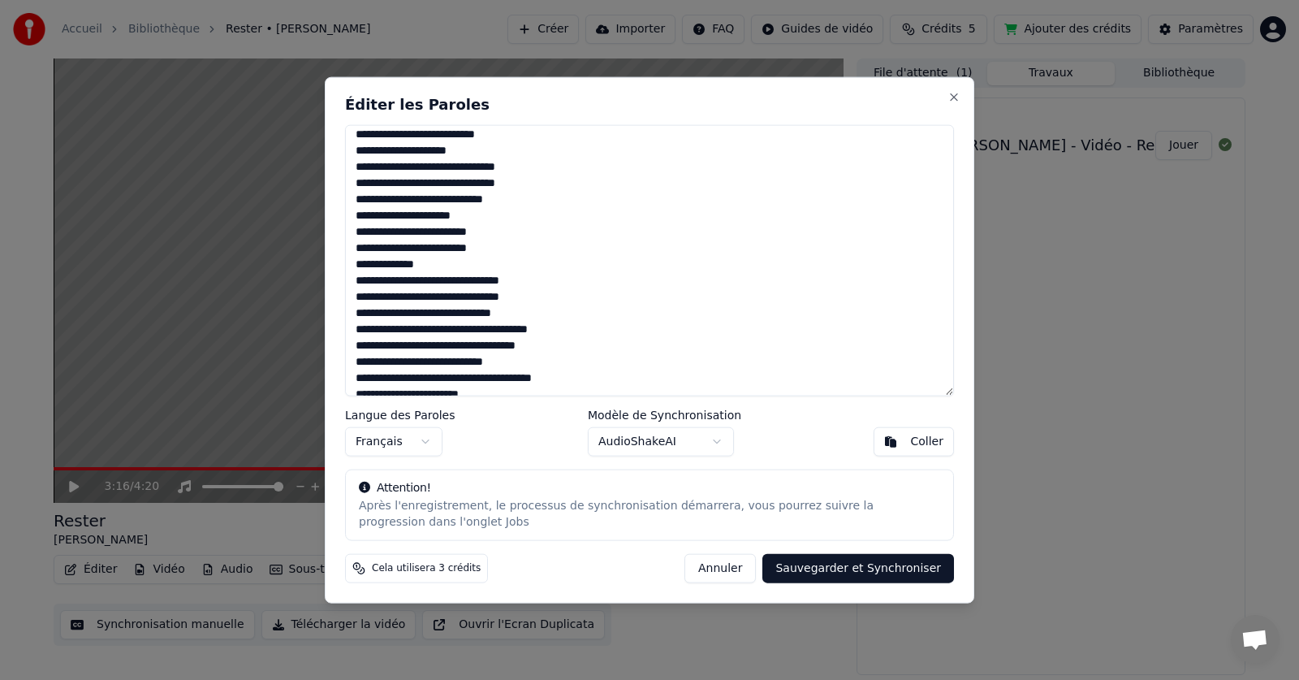
scroll to position [244, 0]
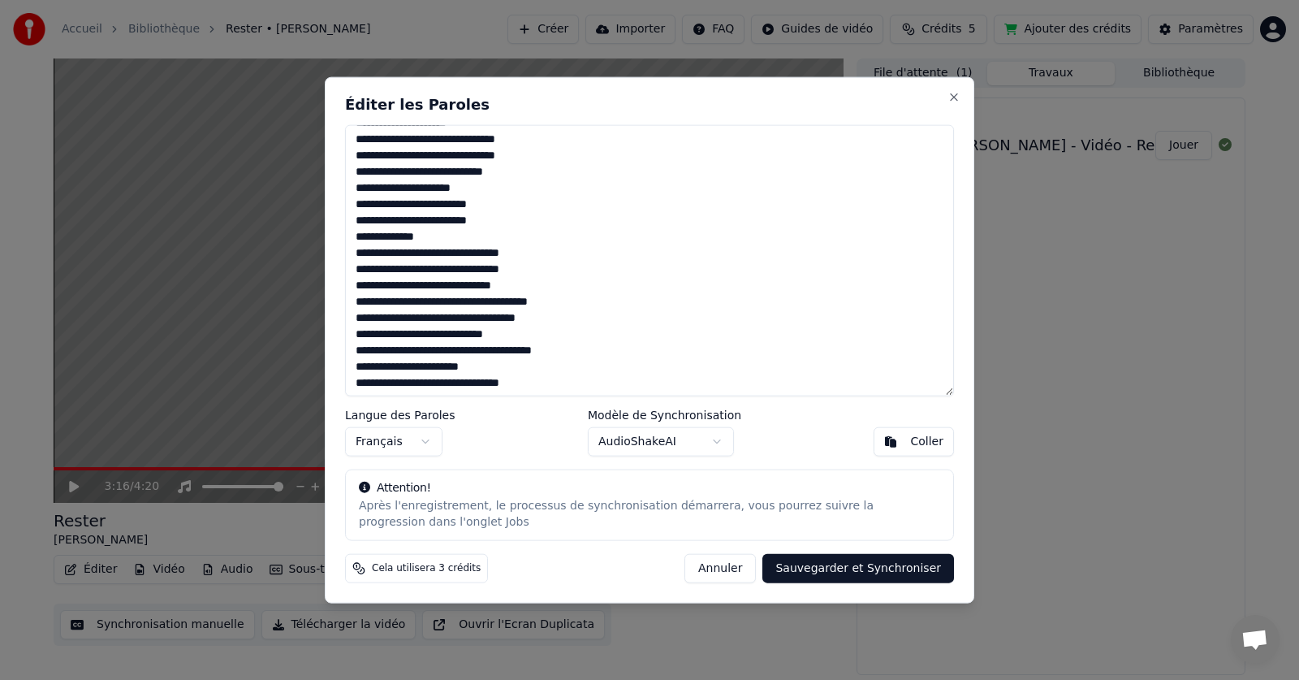
click at [369, 351] on textarea at bounding box center [649, 260] width 609 height 272
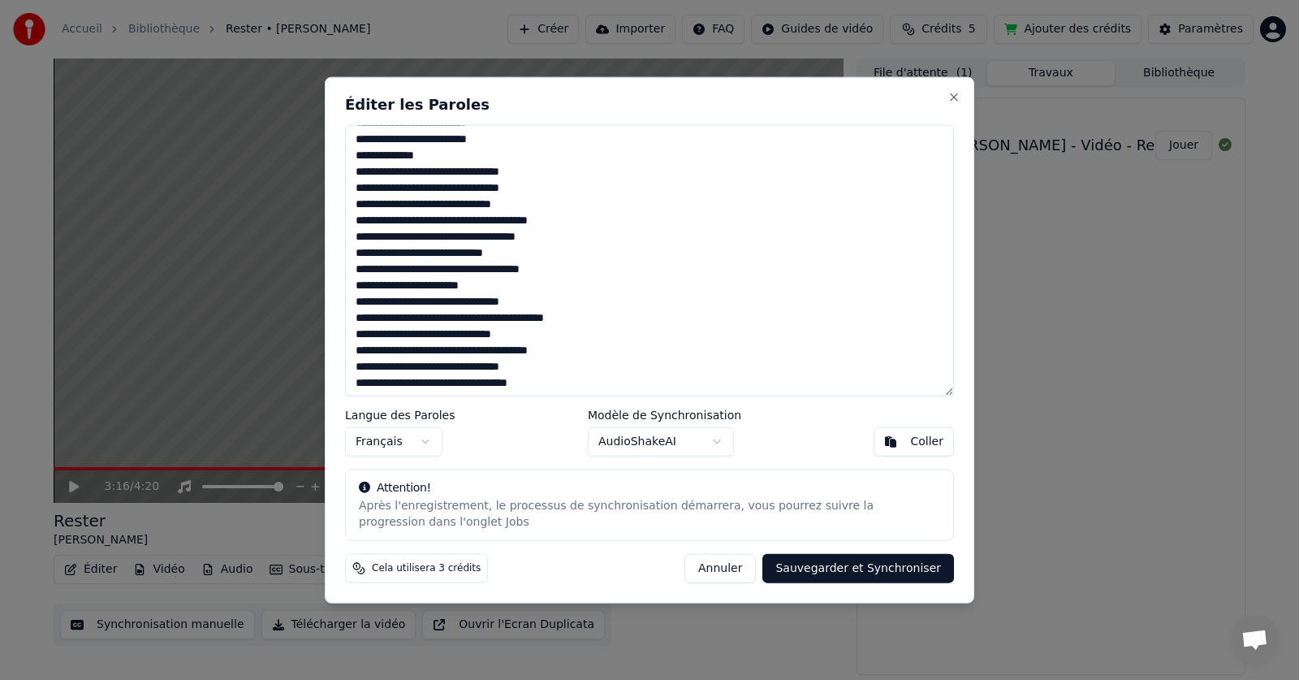
scroll to position [391, 0]
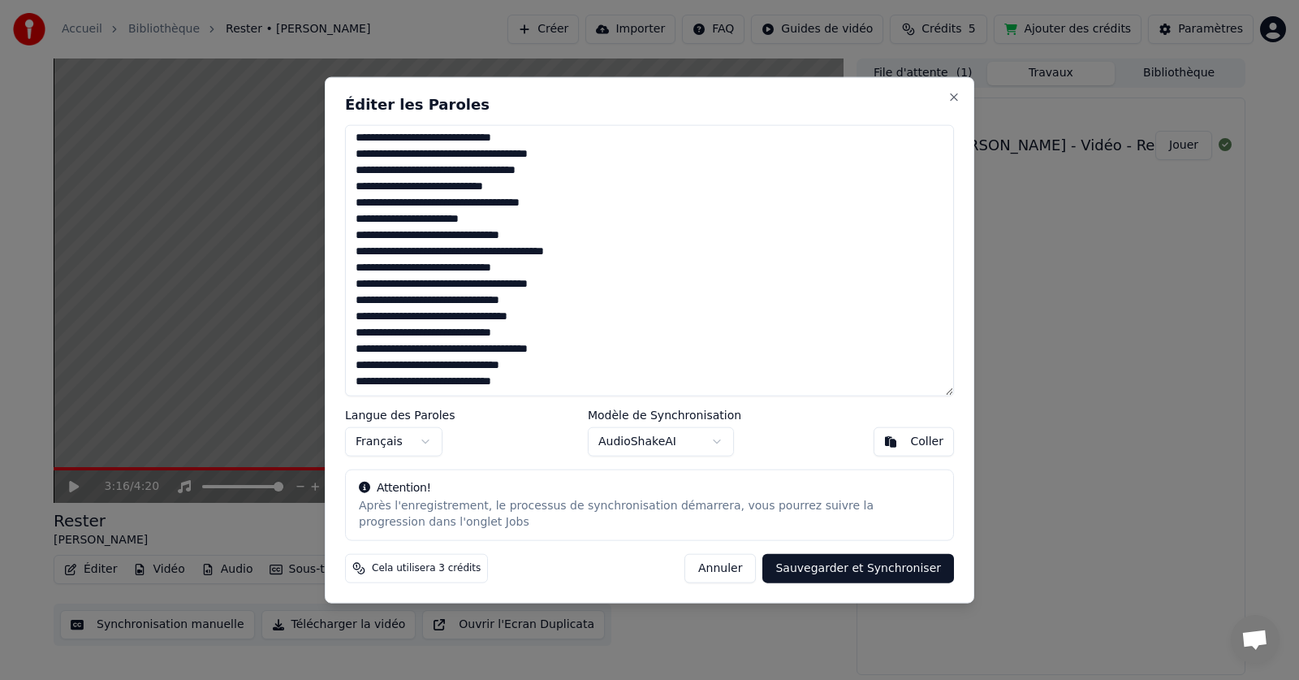
click at [435, 250] on textarea at bounding box center [649, 260] width 609 height 272
click at [582, 251] on textarea at bounding box center [649, 260] width 609 height 272
click at [369, 320] on textarea at bounding box center [649, 260] width 609 height 272
click at [432, 317] on textarea at bounding box center [649, 260] width 609 height 272
click at [391, 316] on textarea at bounding box center [649, 260] width 609 height 272
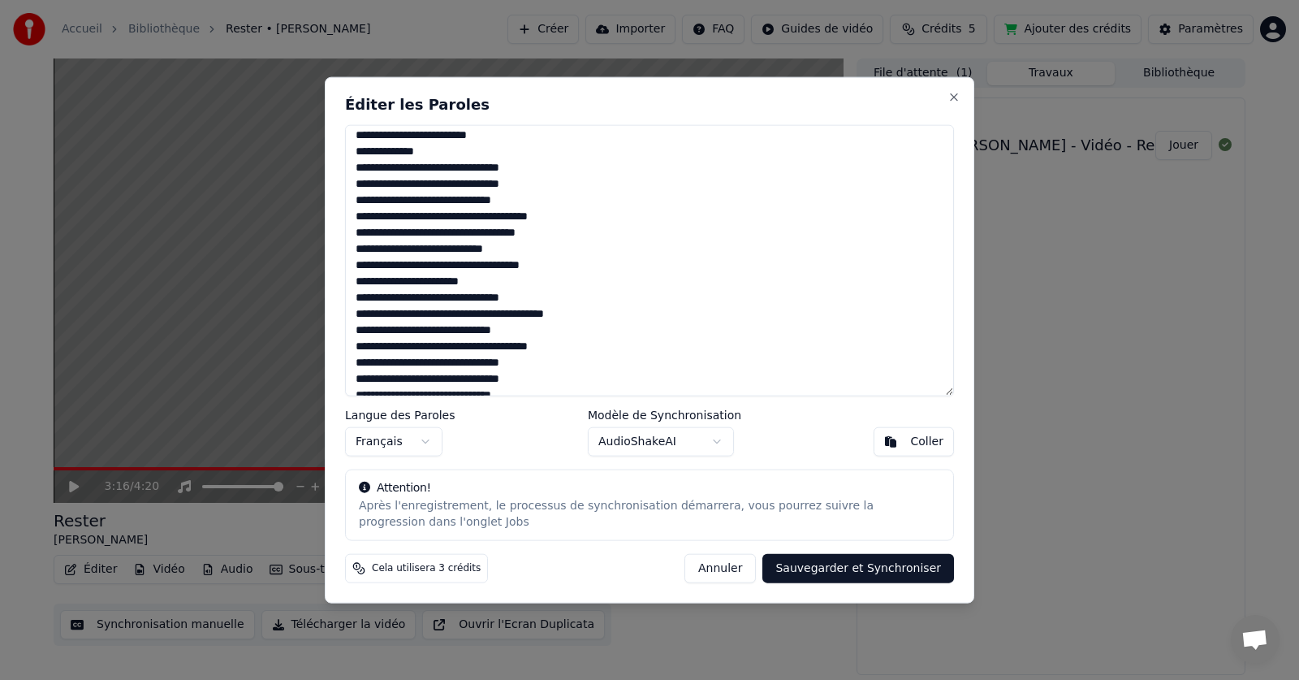
scroll to position [310, 0]
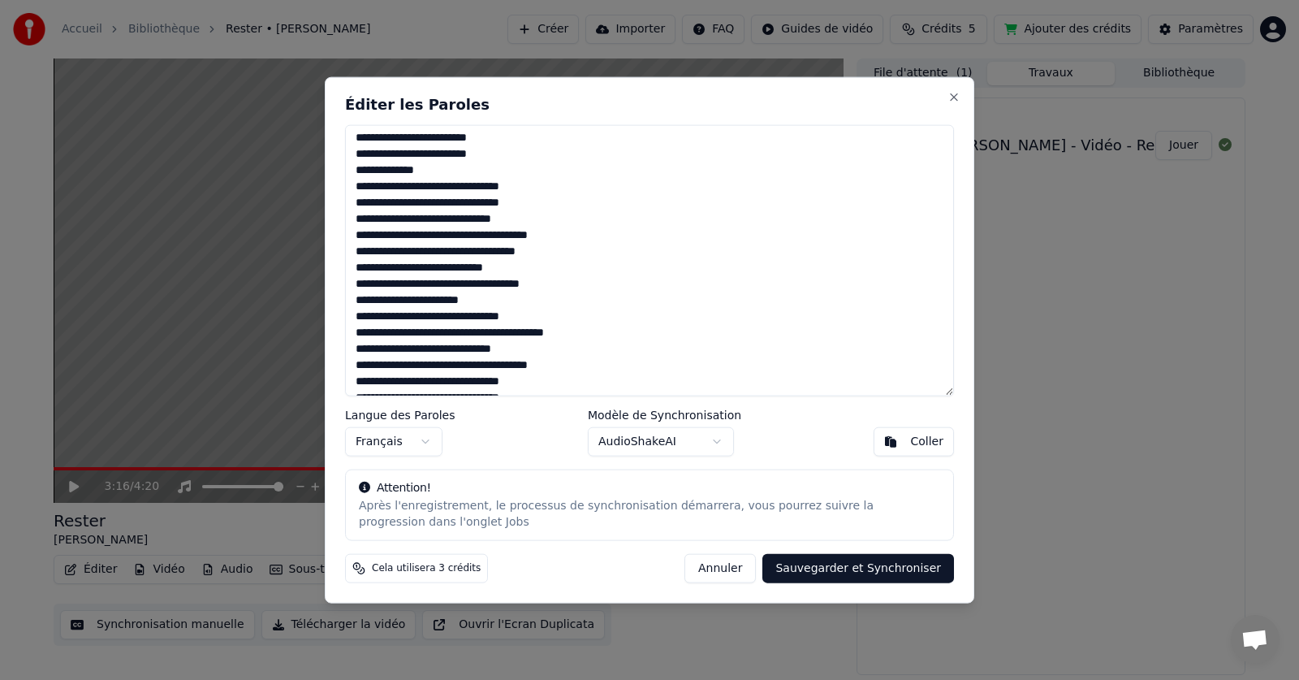
type textarea "**********"
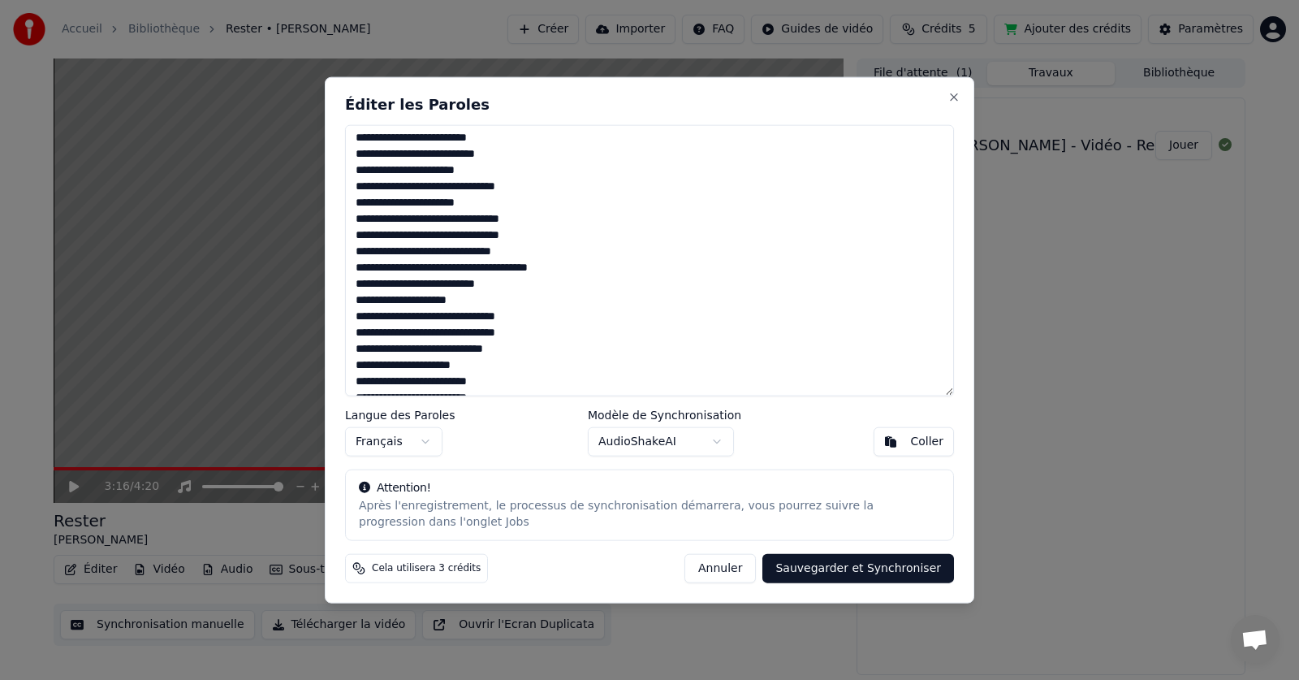
scroll to position [0, 0]
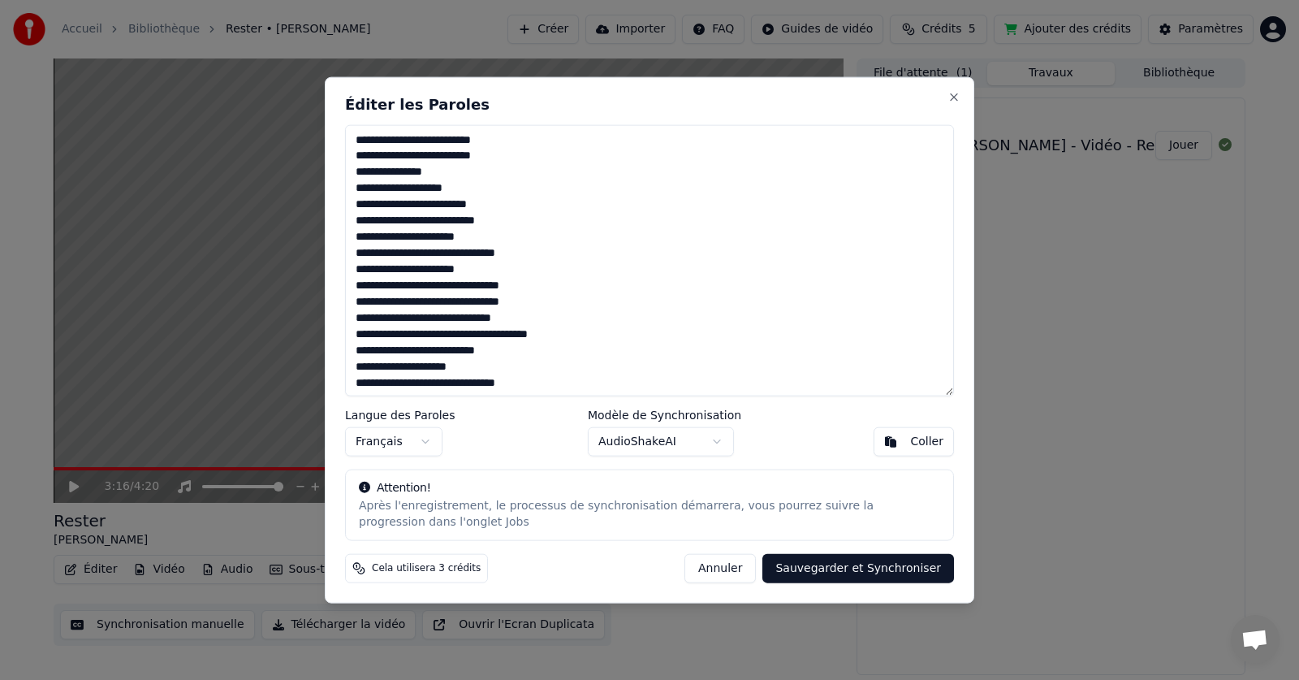
click at [887, 564] on button "Sauvegarder et Synchroniser" at bounding box center [858, 568] width 192 height 29
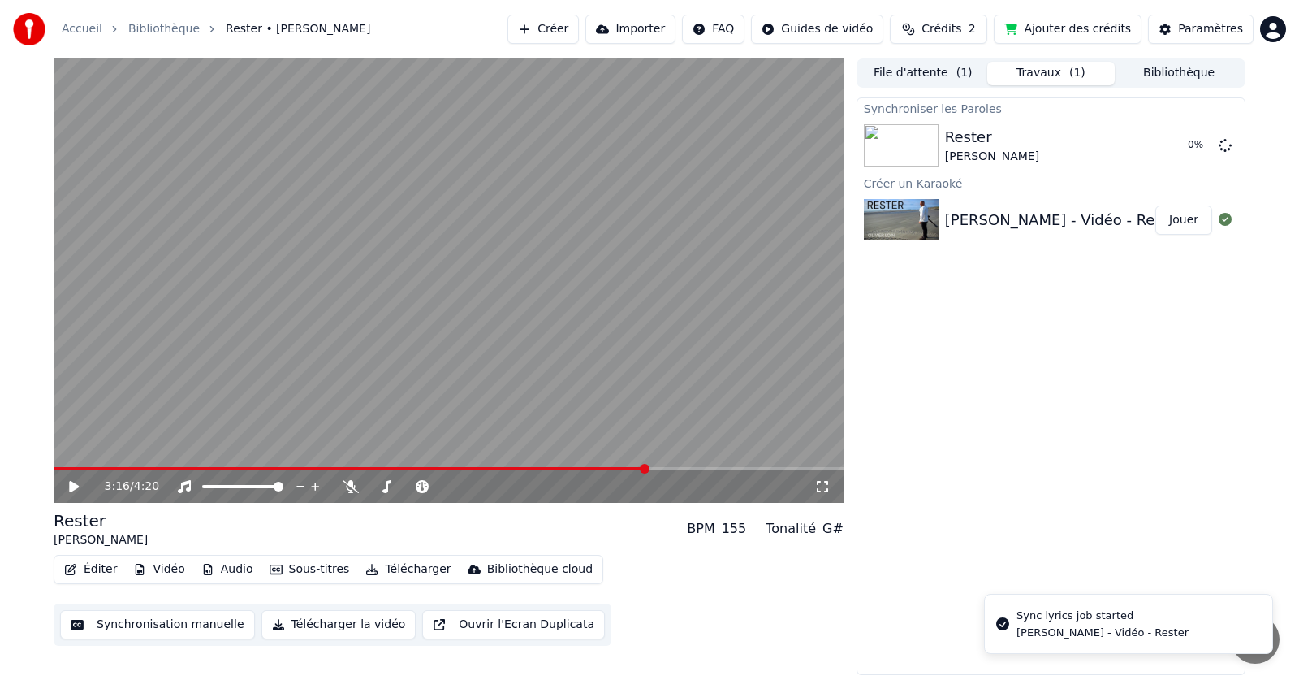
click at [74, 486] on icon at bounding box center [74, 486] width 10 height 11
click at [60, 468] on span at bounding box center [351, 468] width 594 height 3
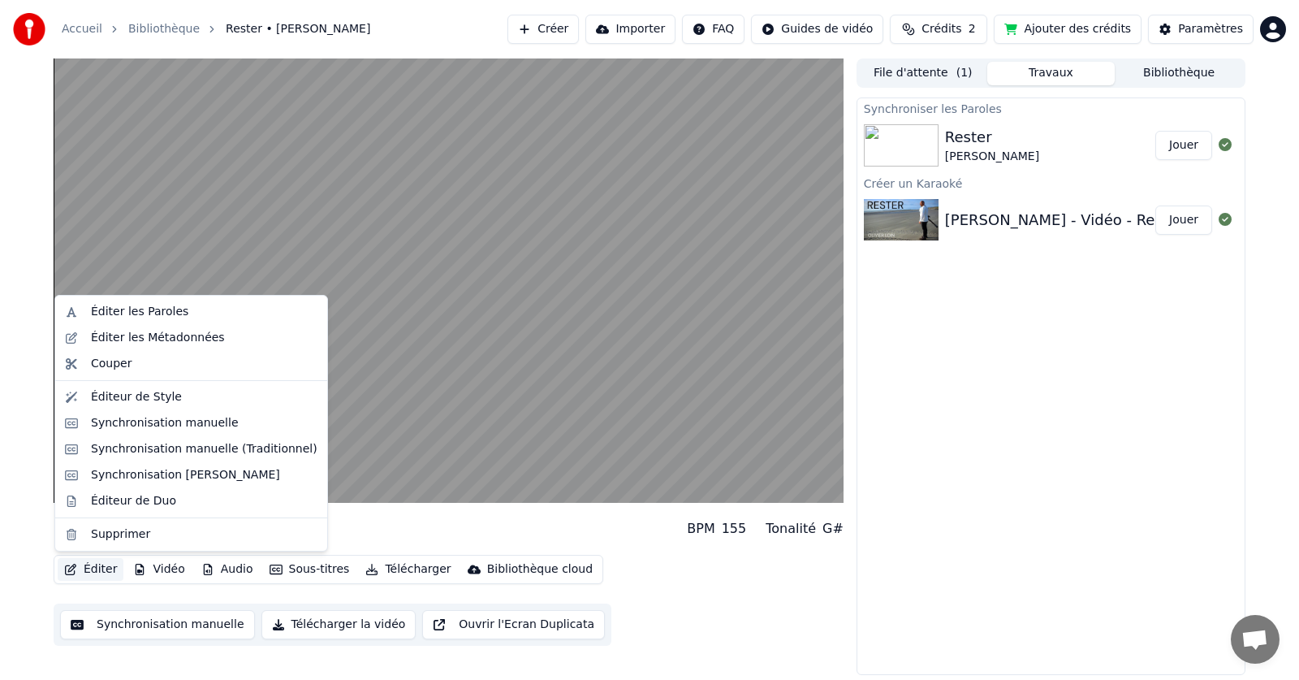
click at [90, 569] on button "Éditer" at bounding box center [91, 569] width 66 height 23
click at [144, 312] on div "Éditer les Paroles" at bounding box center [139, 312] width 97 height 16
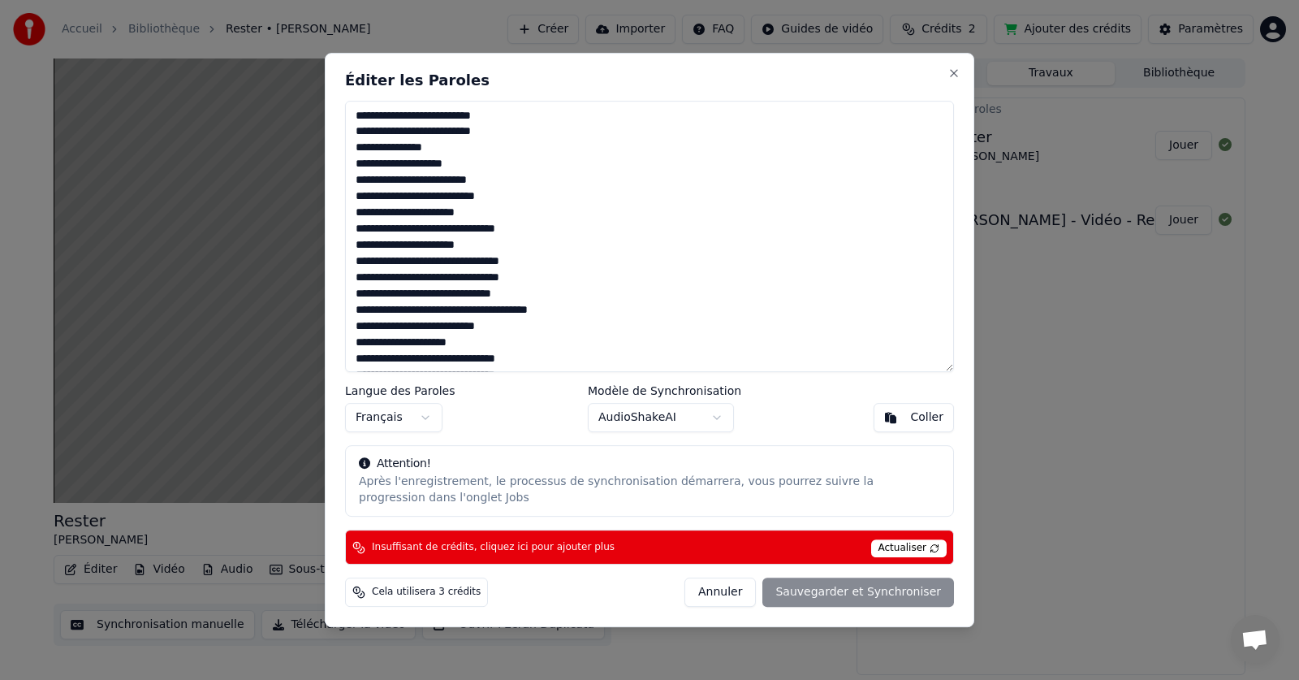
click at [836, 597] on div "Annuler Sauvegarder et Synchroniser" at bounding box center [819, 591] width 270 height 29
click at [892, 599] on div "Annuler Sauvegarder et Synchroniser" at bounding box center [819, 591] width 270 height 29
click at [913, 544] on span "Actualiser" at bounding box center [909, 548] width 76 height 18
click at [949, 75] on button "Close" at bounding box center [954, 73] width 13 height 13
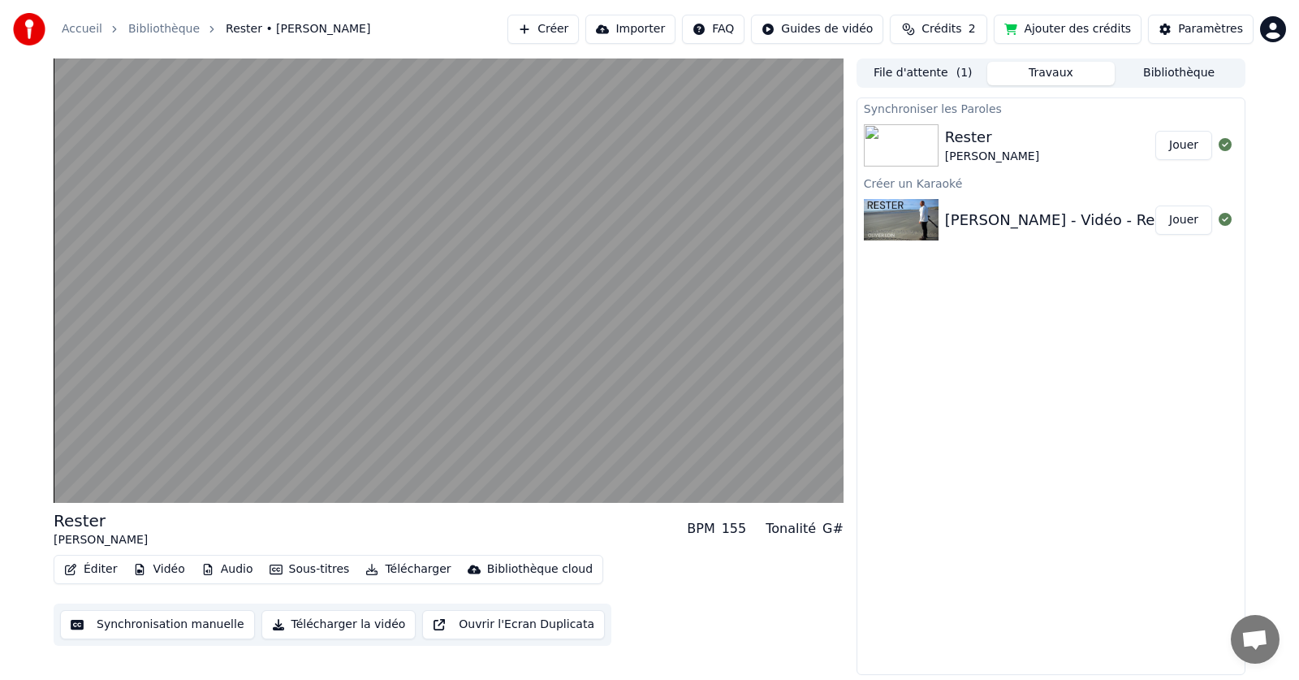
click at [960, 29] on span "Crédits" at bounding box center [942, 29] width 40 height 16
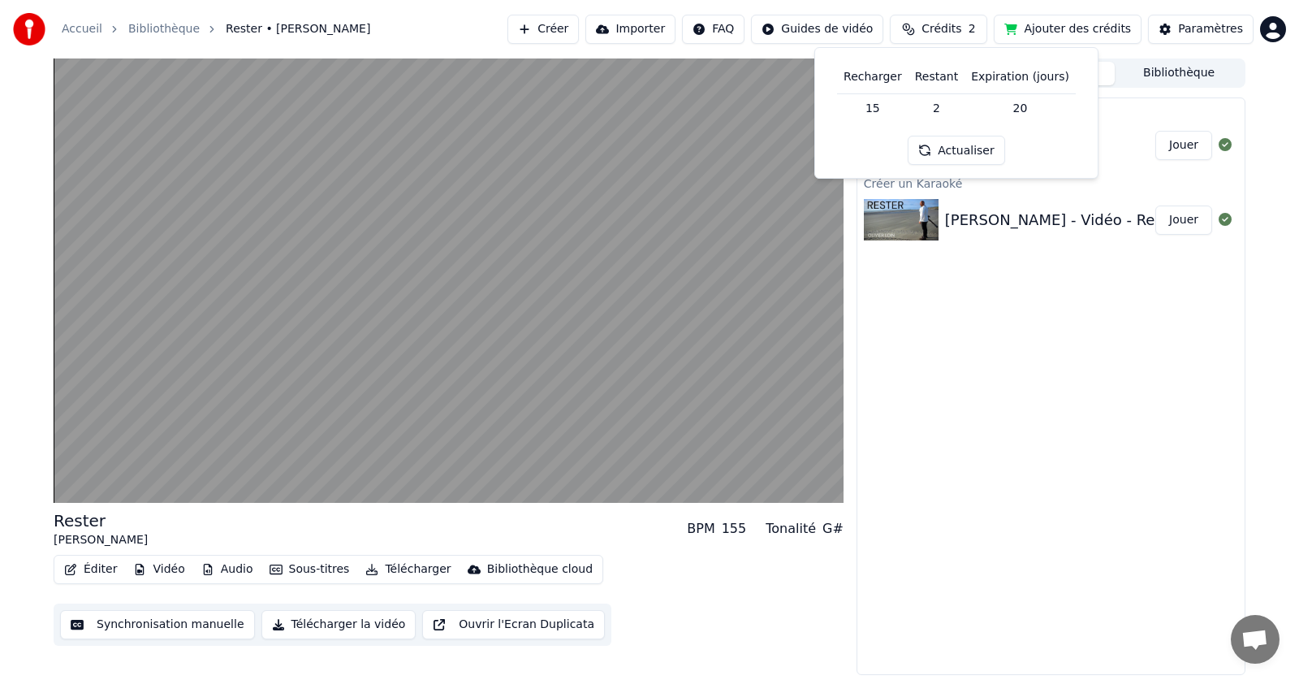
click at [878, 106] on td "15" at bounding box center [872, 107] width 71 height 29
click at [884, 80] on th "Recharger" at bounding box center [872, 77] width 71 height 32
click at [1116, 26] on button "Ajouter des crédits" at bounding box center [1068, 29] width 148 height 29
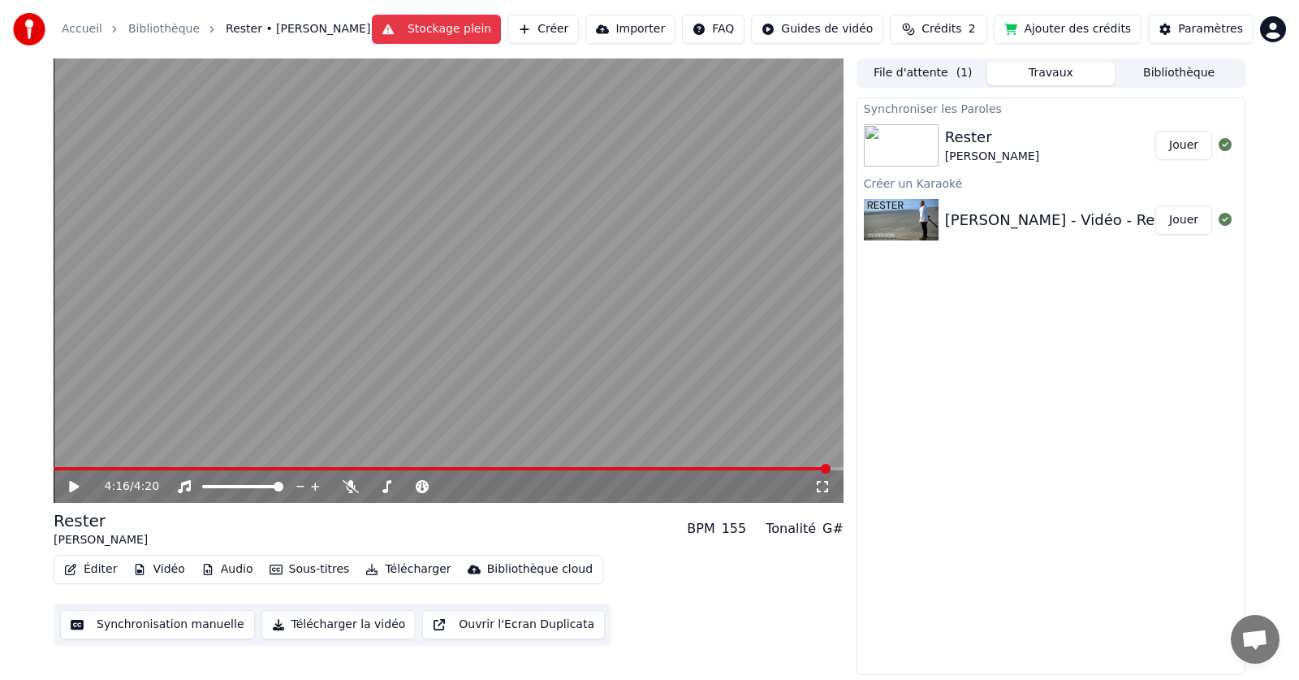
click at [943, 30] on span "Crédits" at bounding box center [942, 29] width 40 height 16
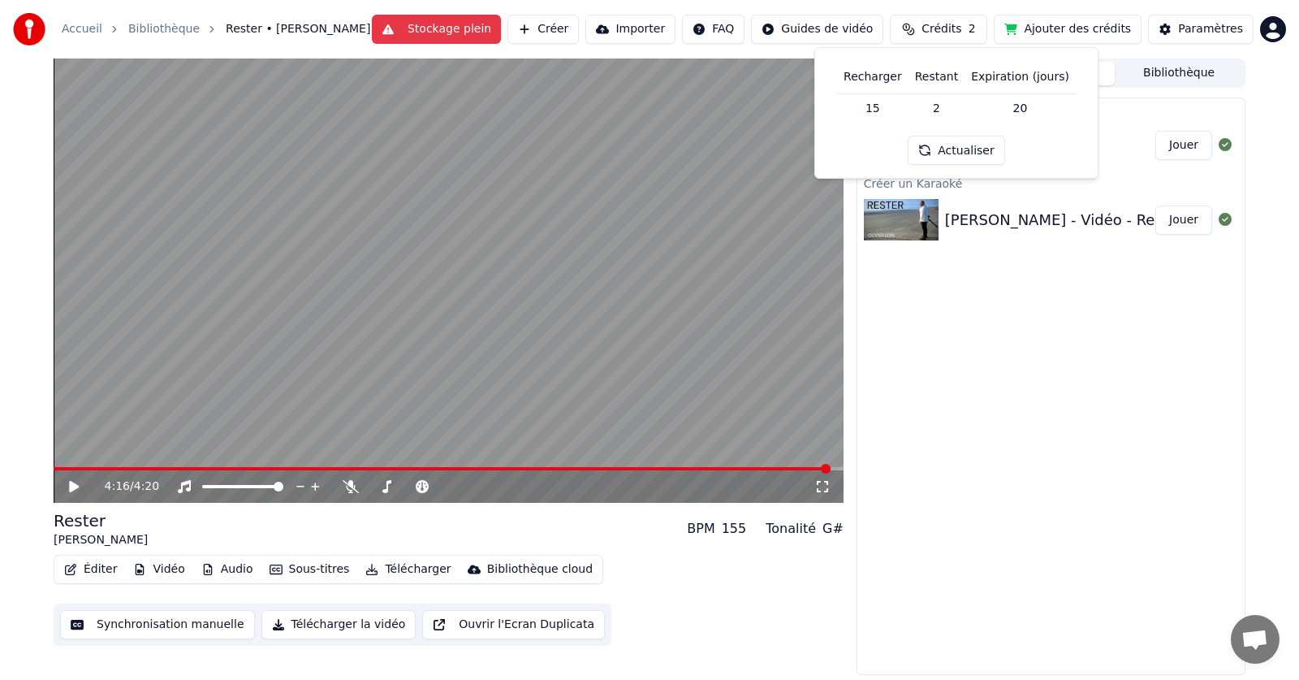
click at [969, 147] on button "Actualiser" at bounding box center [956, 150] width 97 height 29
click at [969, 149] on button "Actualiser" at bounding box center [956, 150] width 97 height 29
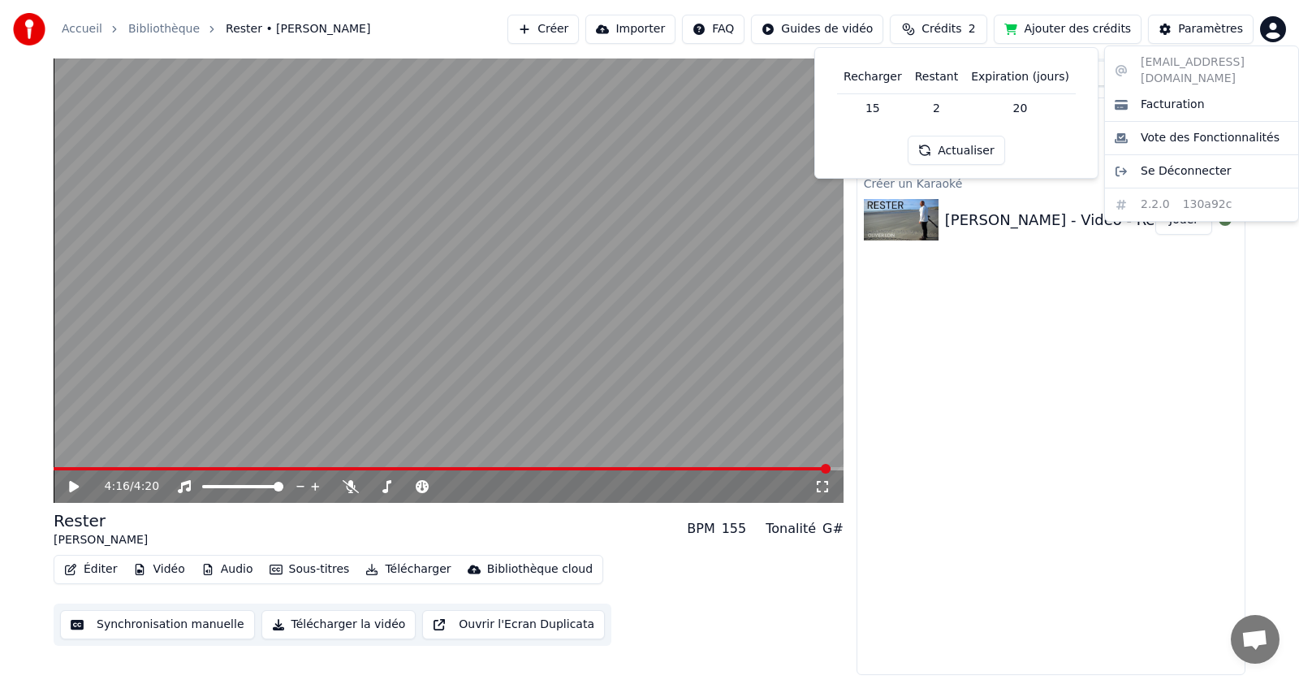
click at [1279, 29] on html "Accueil Bibliothèque Rester • [PERSON_NAME] Créer Importer FAQ Guides de vidéo …" at bounding box center [649, 340] width 1299 height 680
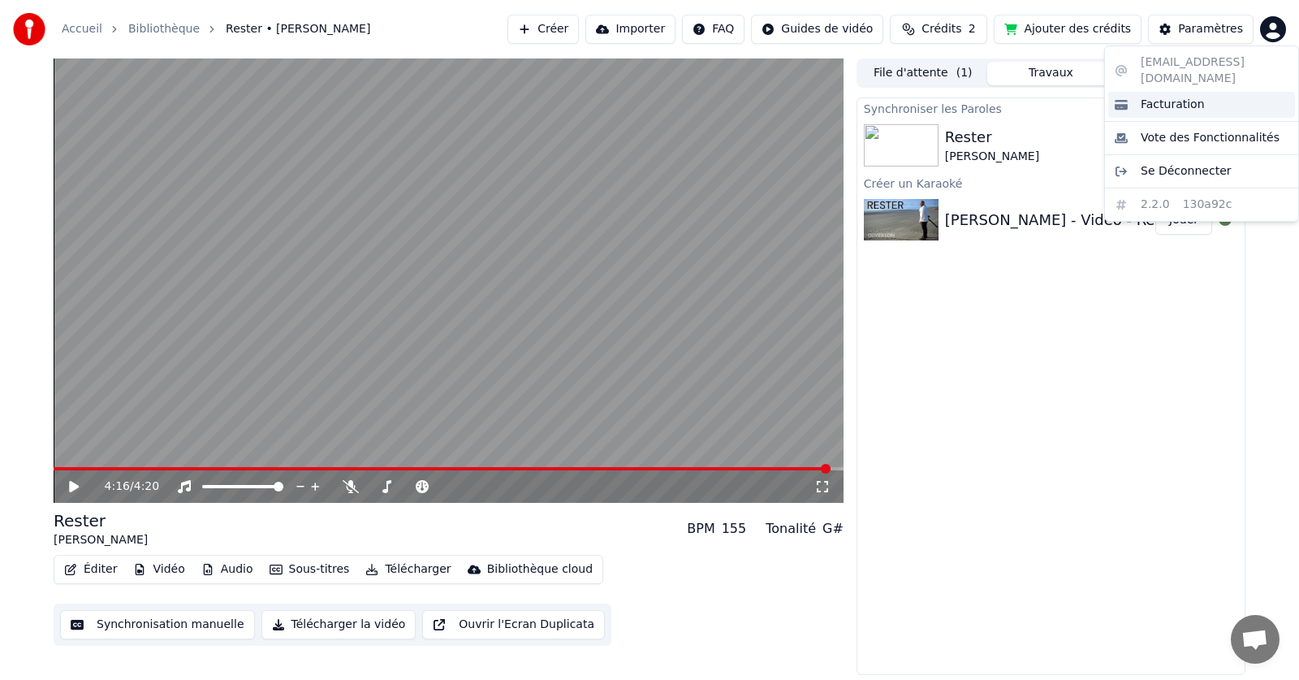
click at [1160, 97] on span "Facturation" at bounding box center [1173, 105] width 64 height 16
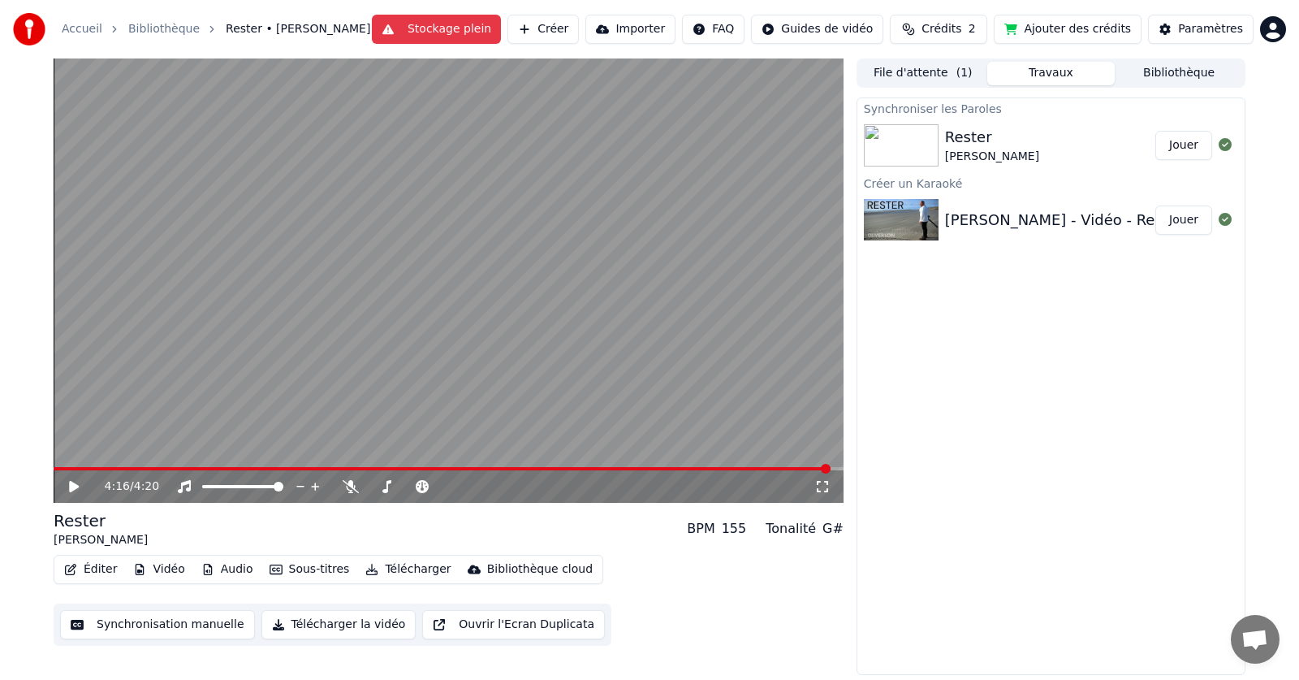
click at [944, 28] on span "Crédits" at bounding box center [942, 29] width 40 height 16
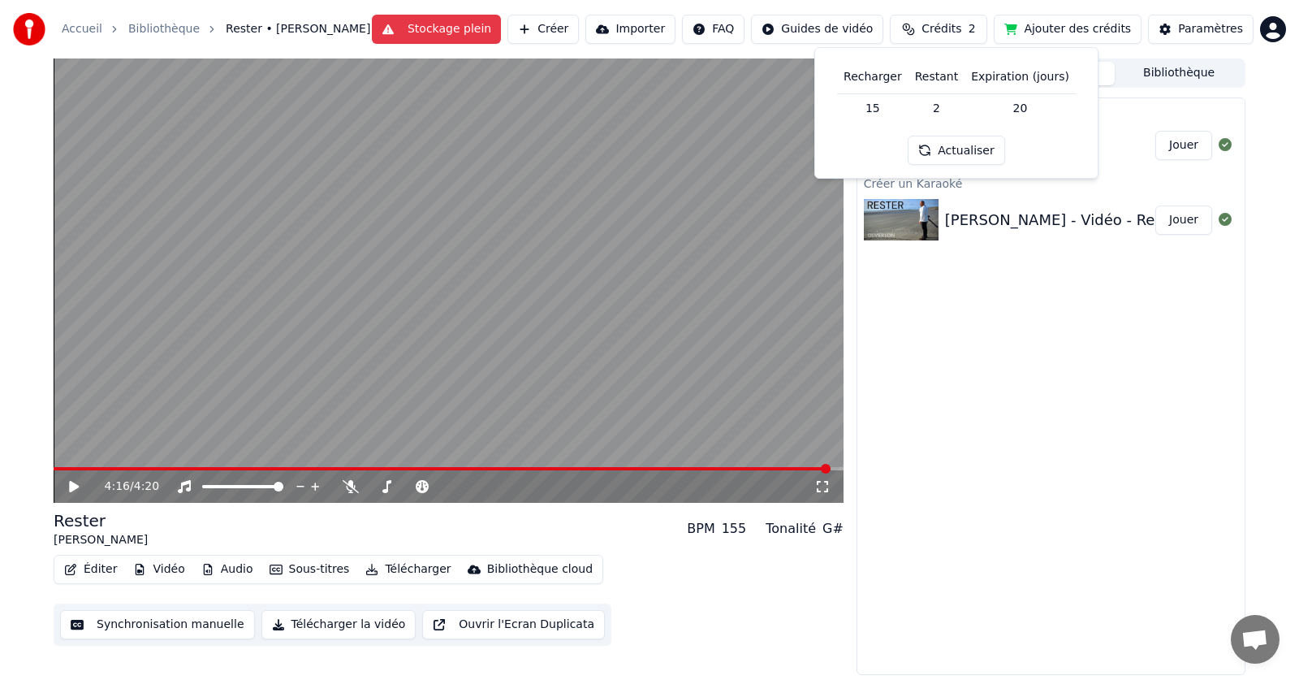
click at [960, 153] on button "Actualiser" at bounding box center [956, 150] width 97 height 29
click at [1202, 33] on div "Paramètres" at bounding box center [1210, 29] width 65 height 16
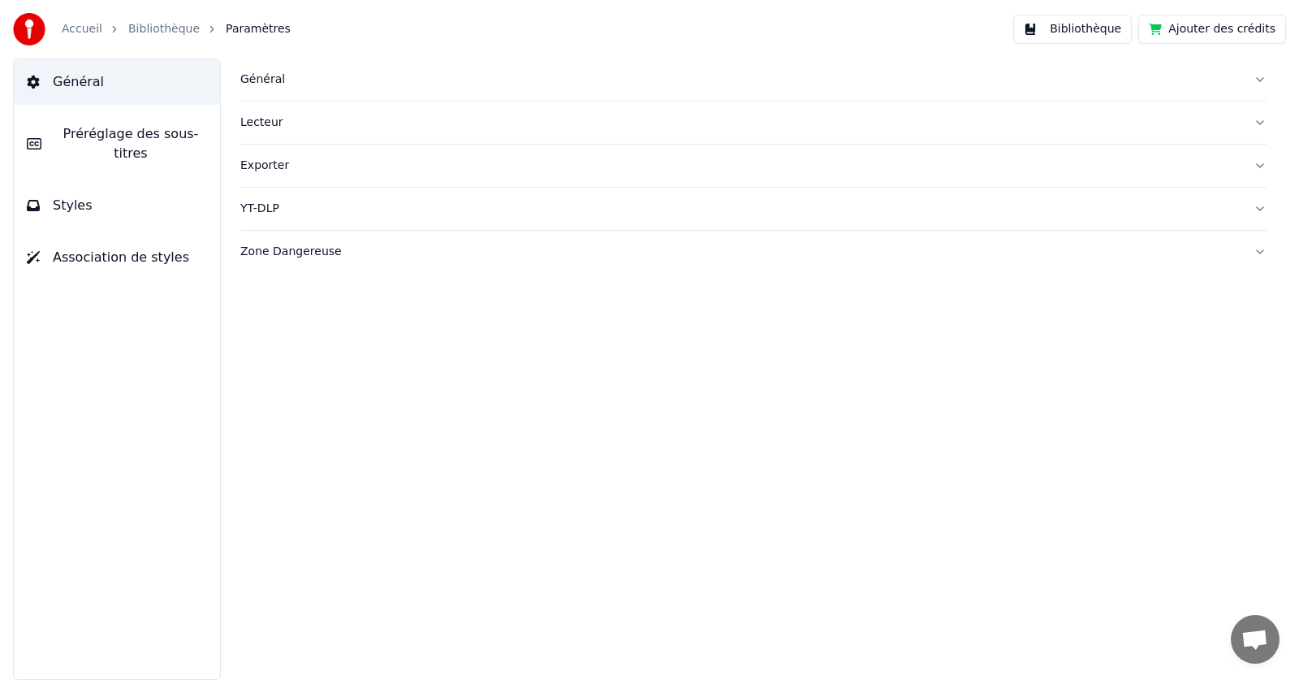
click at [77, 24] on link "Accueil" at bounding box center [82, 29] width 41 height 16
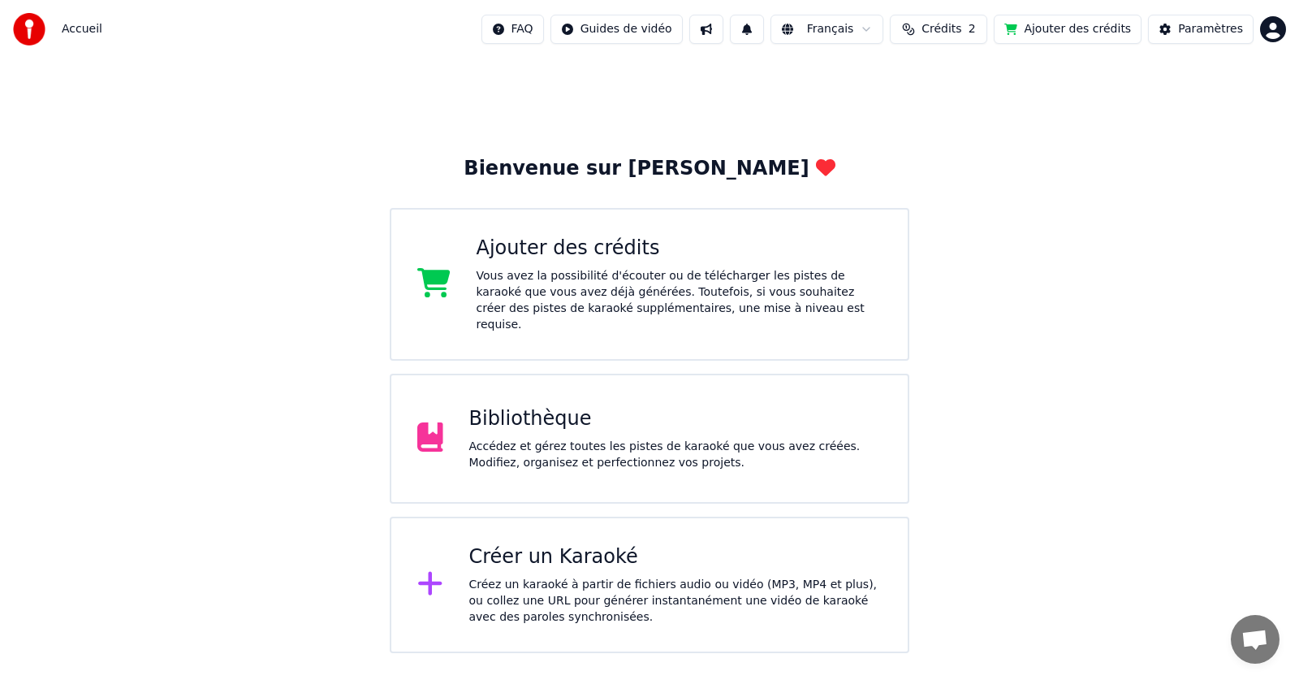
click at [961, 31] on span "Crédits" at bounding box center [942, 29] width 40 height 16
click at [962, 153] on button "Actualiser" at bounding box center [956, 150] width 97 height 29
click at [875, 105] on td "15" at bounding box center [872, 107] width 71 height 29
click at [935, 136] on button "Actualiser" at bounding box center [956, 150] width 97 height 29
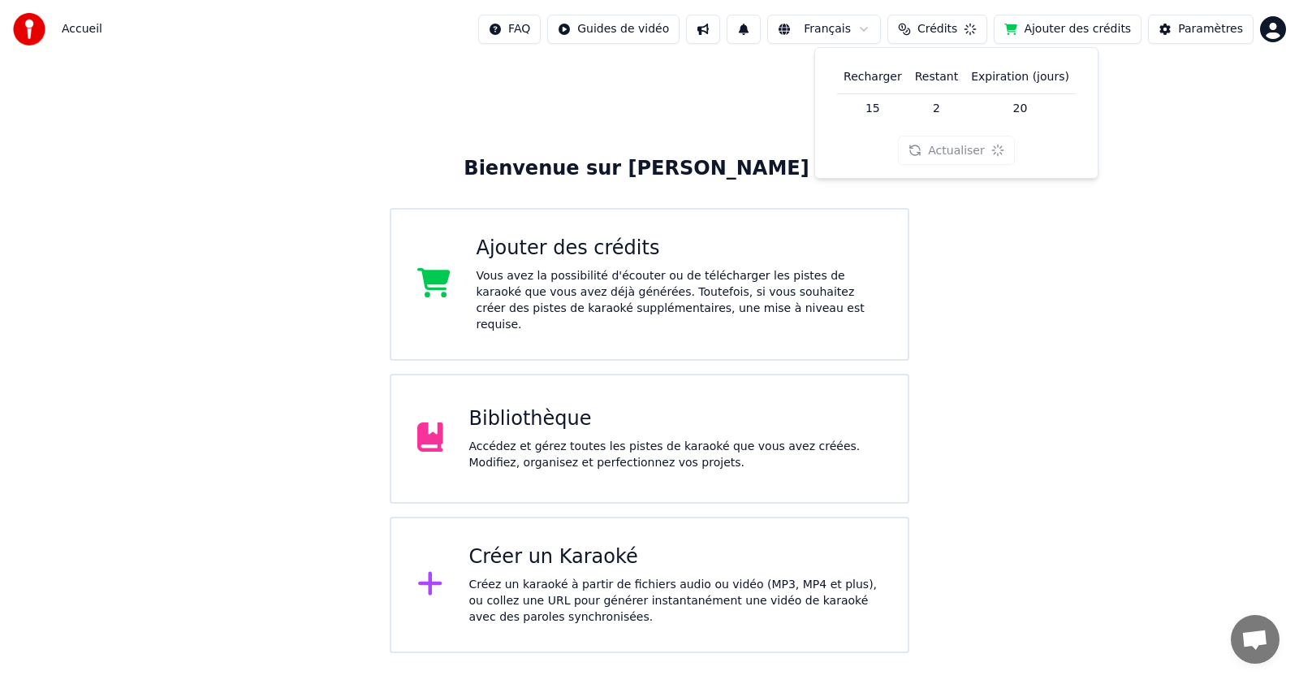
click at [949, 151] on div "Actualiser" at bounding box center [956, 150] width 116 height 29
click at [949, 151] on button "Actualiser" at bounding box center [956, 150] width 97 height 29
click at [949, 151] on div "Actualiser" at bounding box center [956, 150] width 116 height 29
click at [1069, 36] on button "Ajouter des crédits" at bounding box center [1068, 29] width 148 height 29
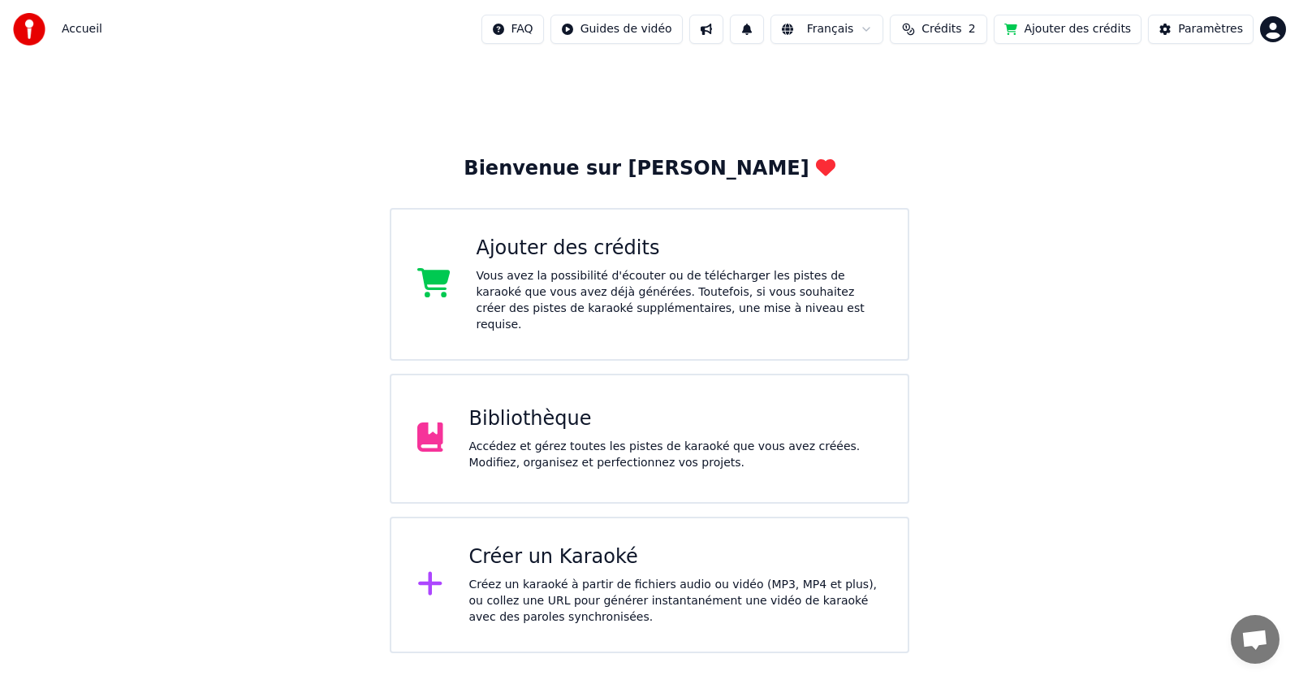
click at [967, 20] on button "Crédits 2" at bounding box center [938, 29] width 97 height 29
click at [969, 140] on button "Actualiser" at bounding box center [956, 150] width 97 height 29
click at [960, 152] on button "Actualiser" at bounding box center [956, 150] width 97 height 29
click at [959, 151] on button "Actualiser" at bounding box center [956, 150] width 97 height 29
click at [958, 151] on button "Actualiser" at bounding box center [956, 150] width 97 height 29
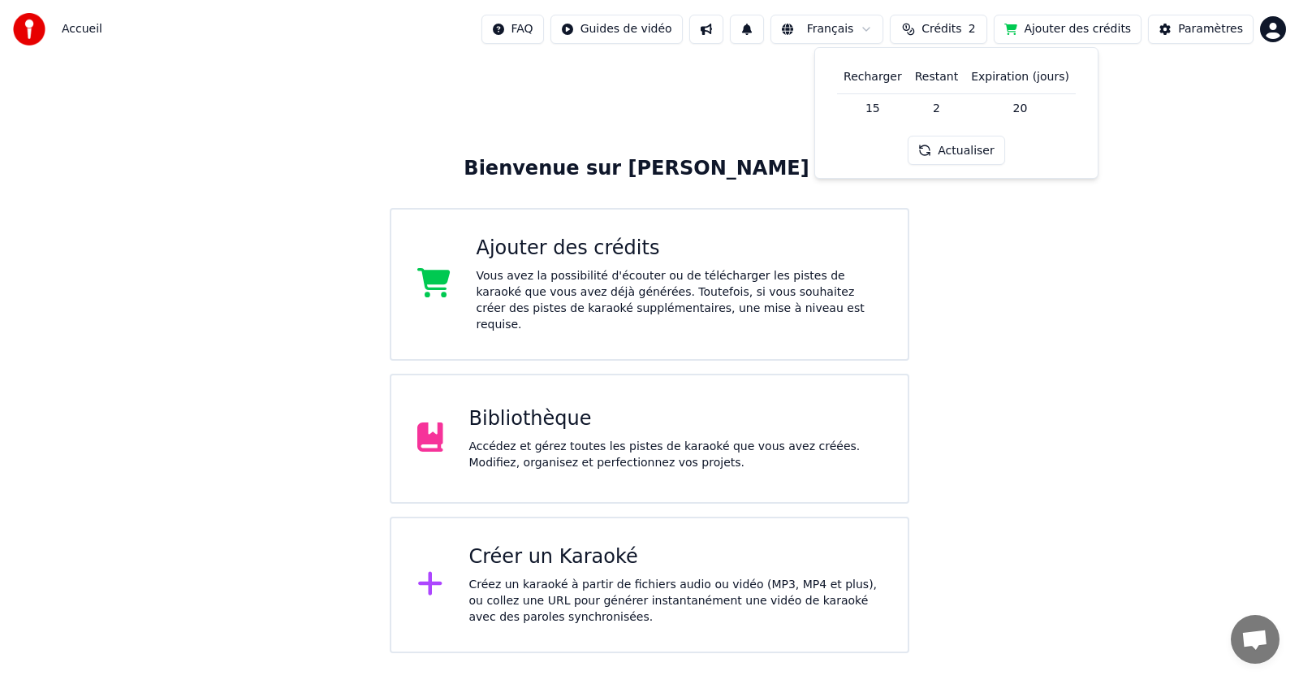
click at [958, 152] on button "Actualiser" at bounding box center [956, 150] width 97 height 29
click at [958, 153] on div "Actualiser" at bounding box center [956, 150] width 116 height 29
click at [958, 153] on button "Actualiser" at bounding box center [956, 150] width 97 height 29
click at [958, 153] on div "Actualiser" at bounding box center [956, 150] width 97 height 29
click at [960, 153] on div "Actualiser" at bounding box center [956, 150] width 116 height 29
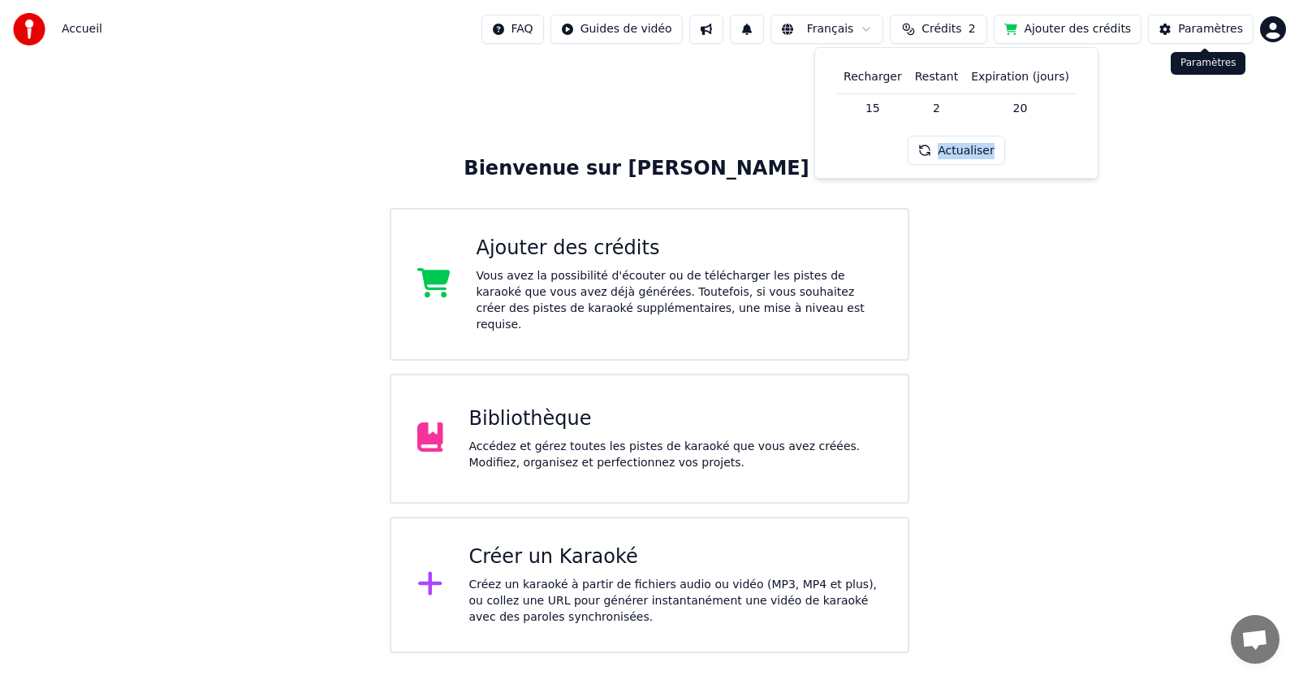
click at [1224, 24] on div "Paramètres" at bounding box center [1210, 29] width 65 height 16
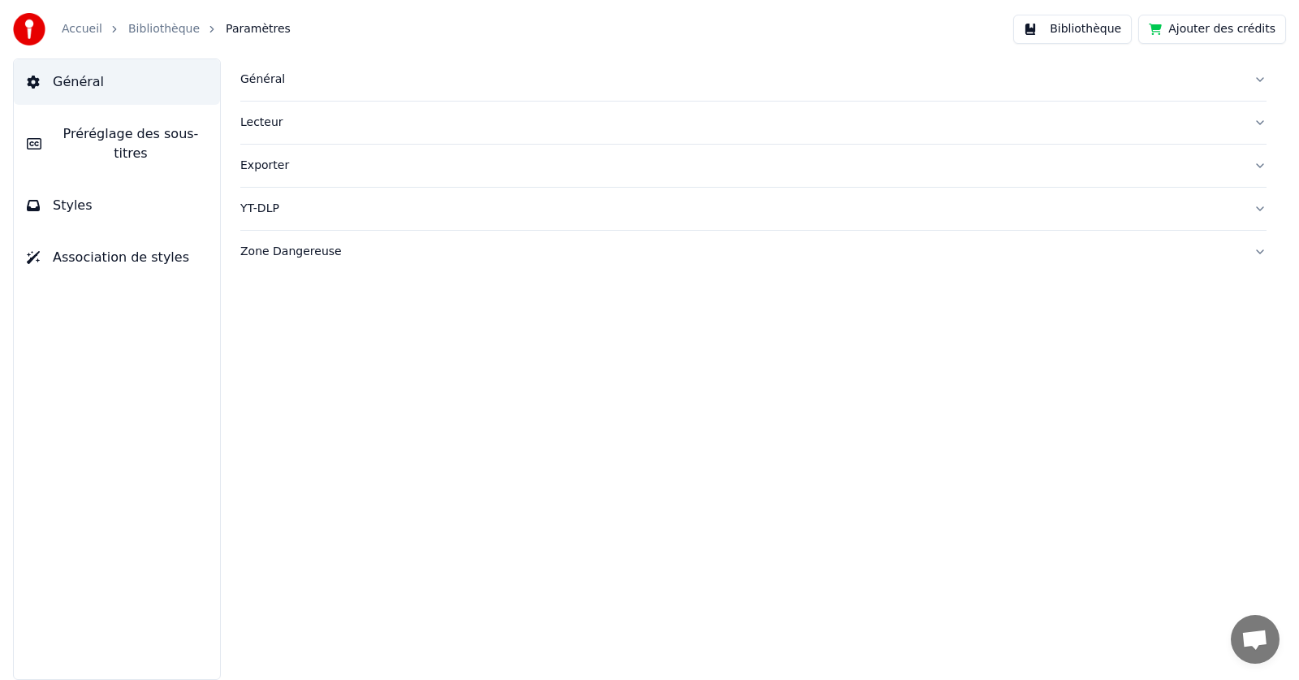
click at [68, 22] on link "Accueil" at bounding box center [82, 29] width 41 height 16
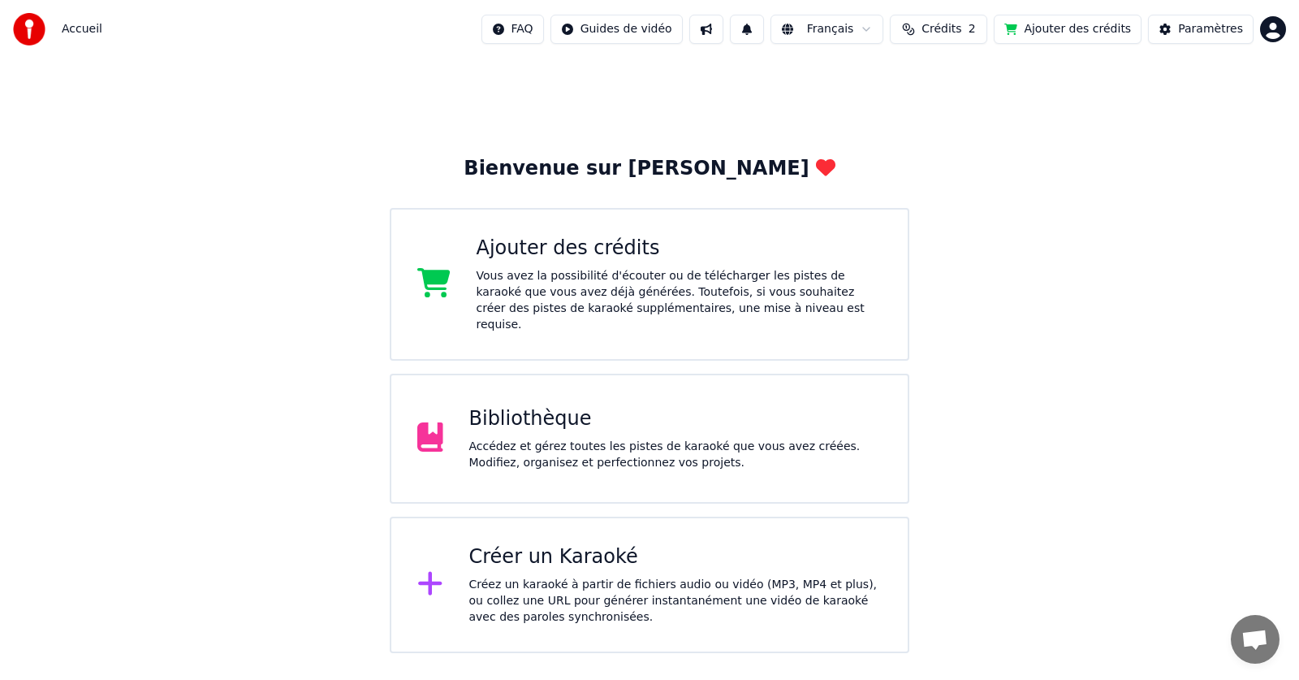
click at [959, 32] on span "Crédits" at bounding box center [942, 29] width 40 height 16
click at [968, 151] on button "Actualiser" at bounding box center [956, 150] width 97 height 29
click at [968, 151] on div "Actualiser" at bounding box center [956, 150] width 116 height 29
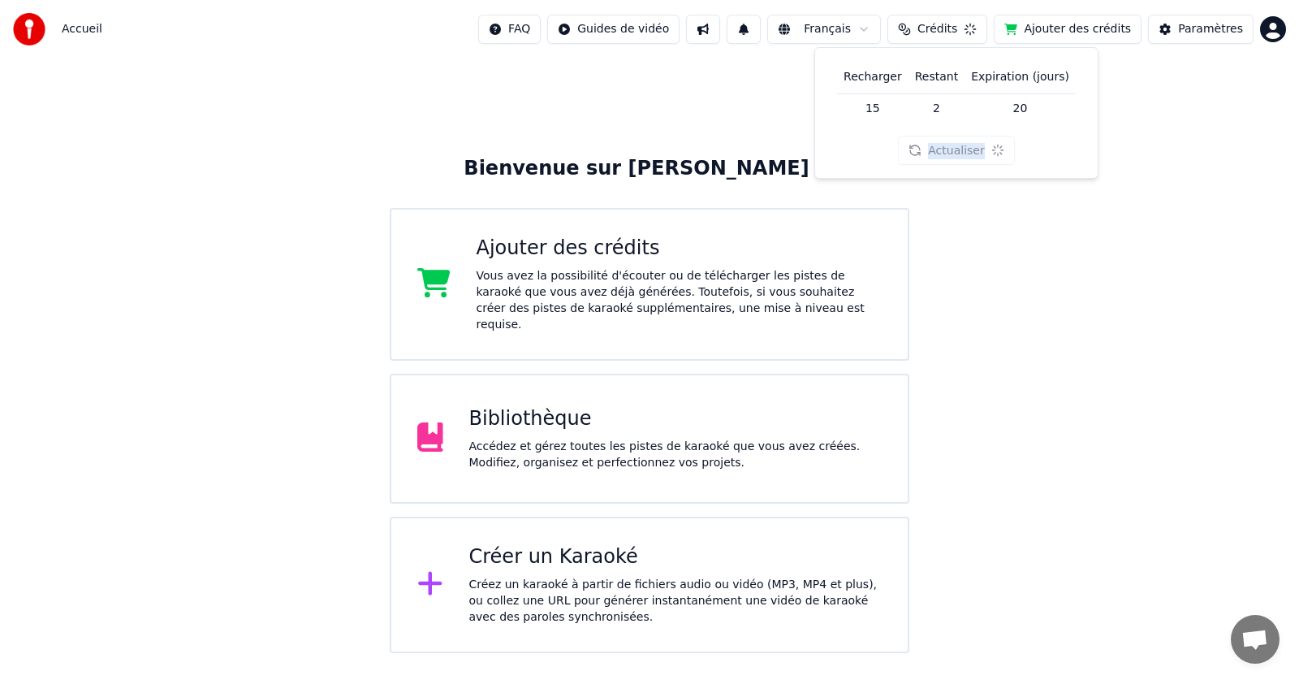
click at [968, 151] on div "Actualiser" at bounding box center [956, 150] width 116 height 29
click at [968, 151] on button "Actualiser" at bounding box center [956, 150] width 97 height 29
click at [764, 32] on button at bounding box center [747, 29] width 34 height 29
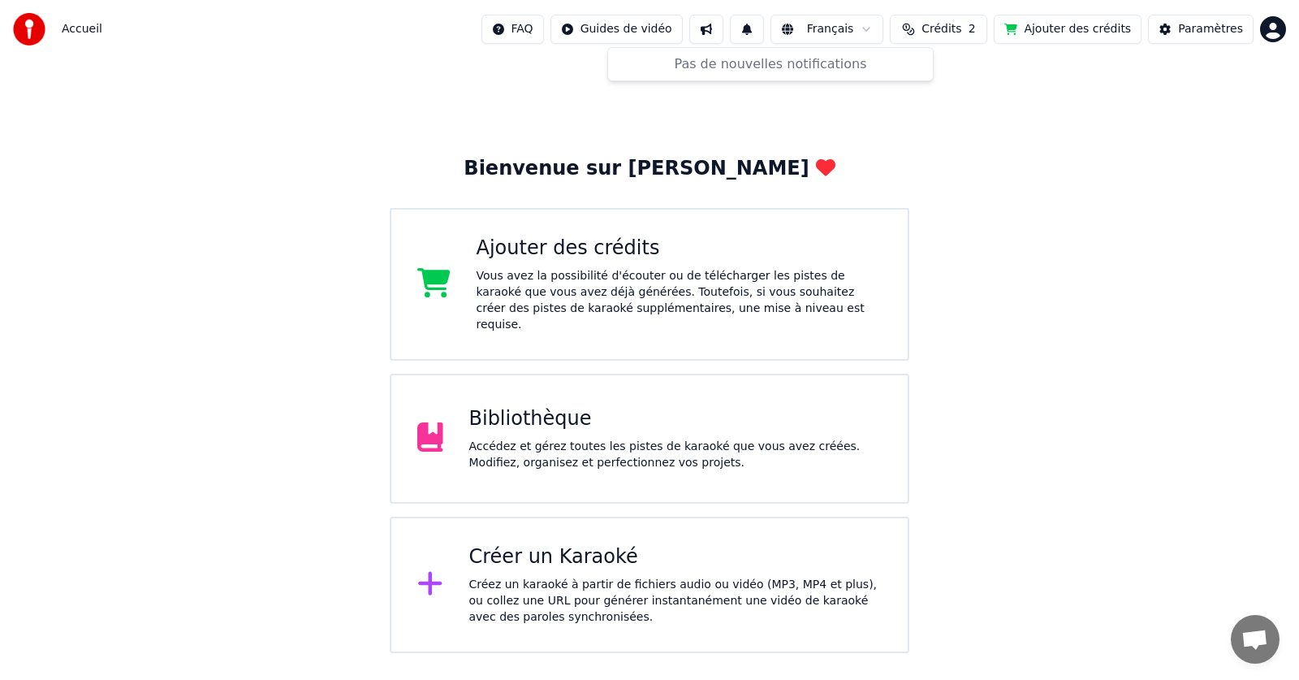
click at [723, 36] on button at bounding box center [706, 29] width 34 height 29
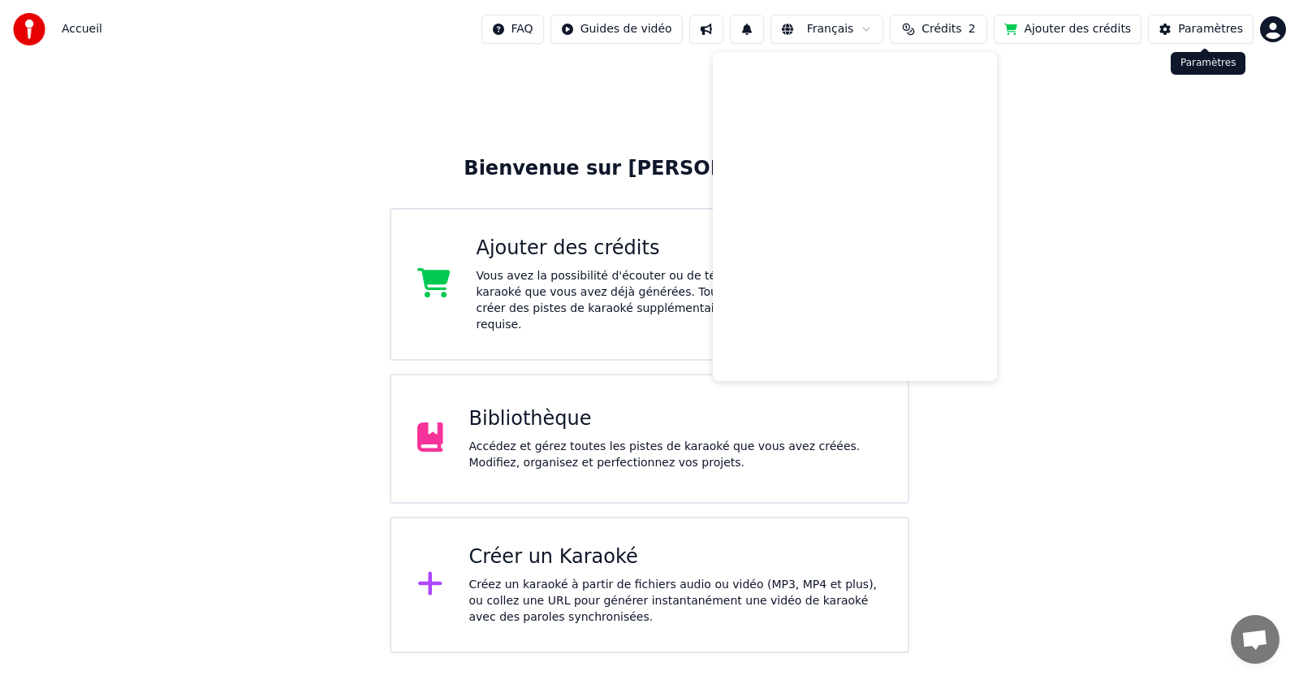
click at [1225, 32] on div "Paramètres" at bounding box center [1210, 29] width 65 height 16
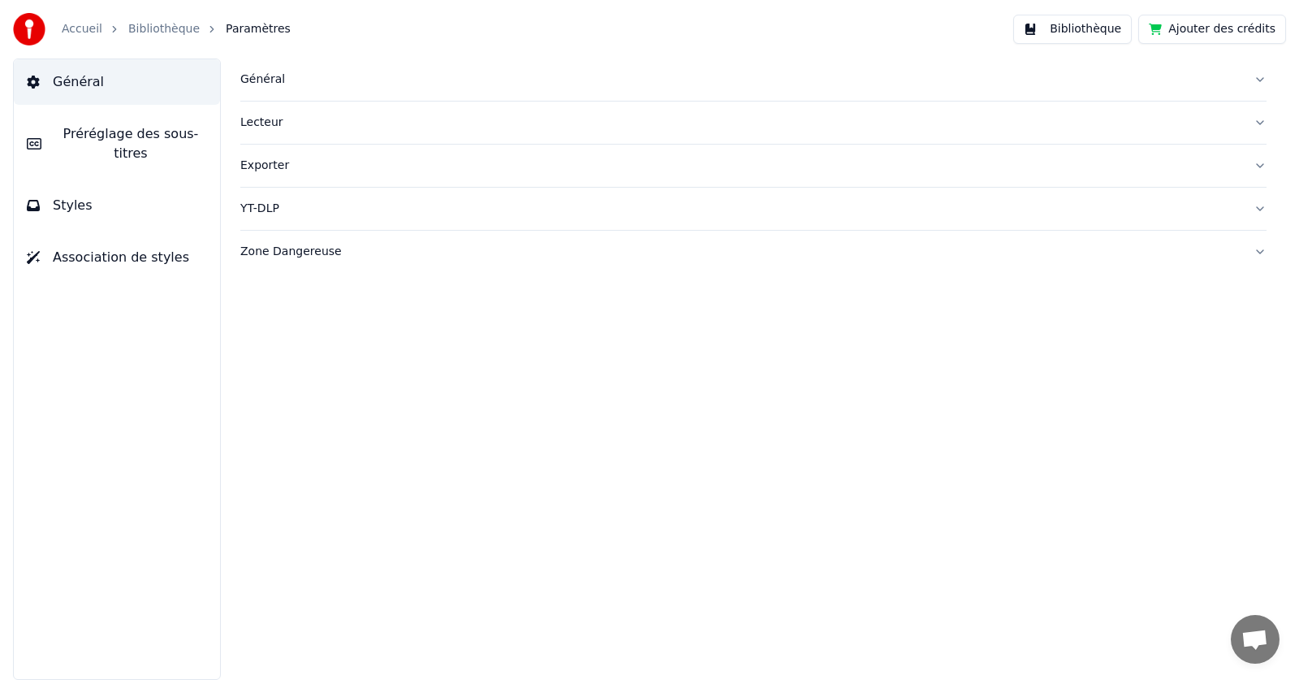
click at [81, 131] on span "Préréglage des sous-titres" at bounding box center [130, 143] width 153 height 39
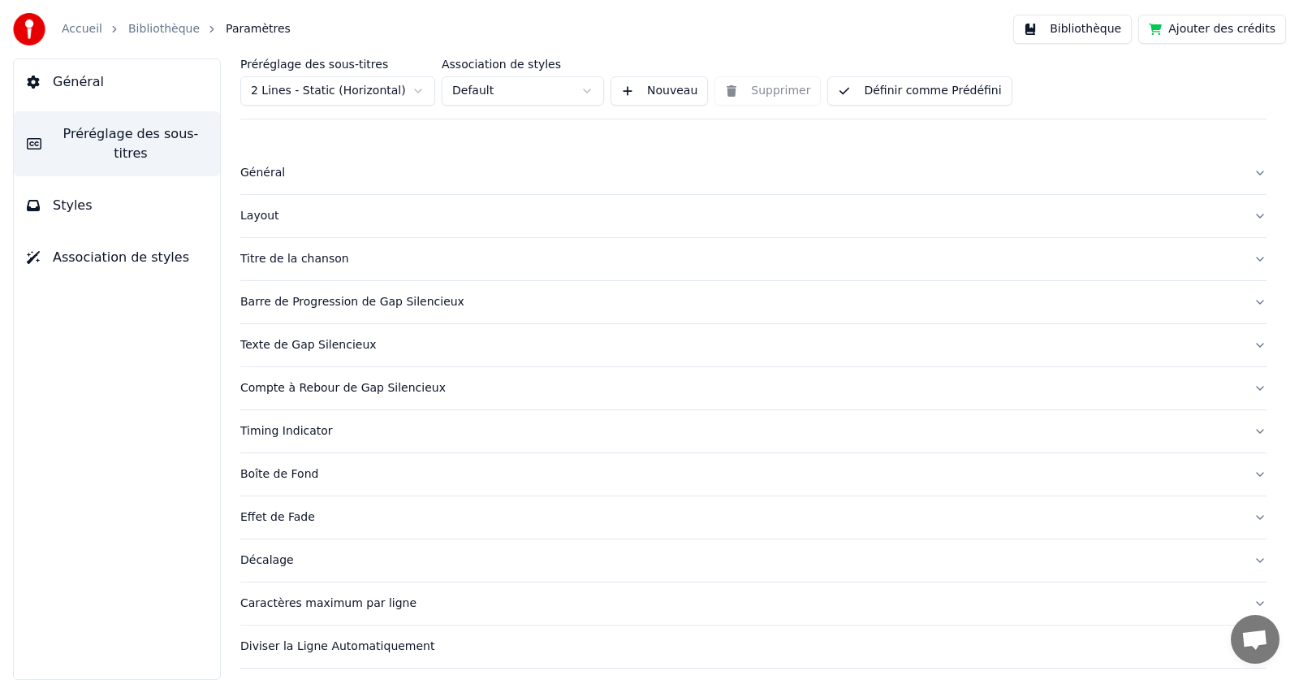
click at [73, 196] on span "Styles" at bounding box center [73, 205] width 40 height 19
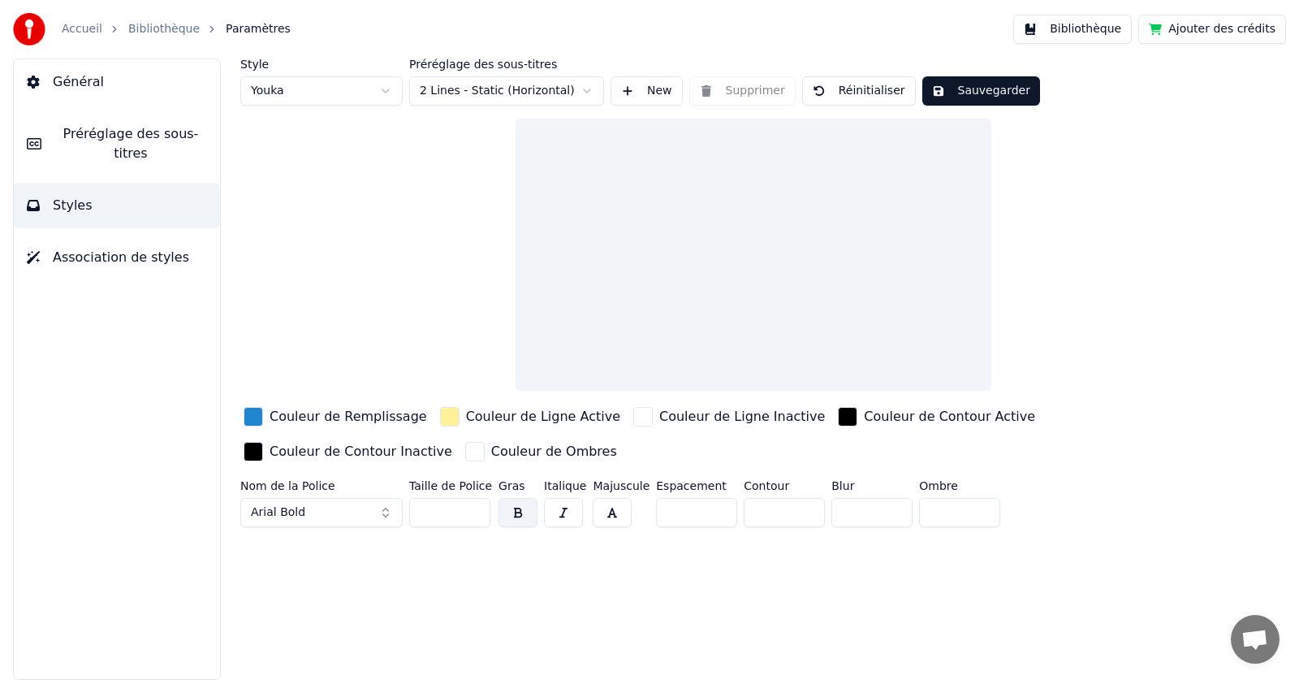
click at [87, 252] on button "Association de styles" at bounding box center [117, 257] width 206 height 45
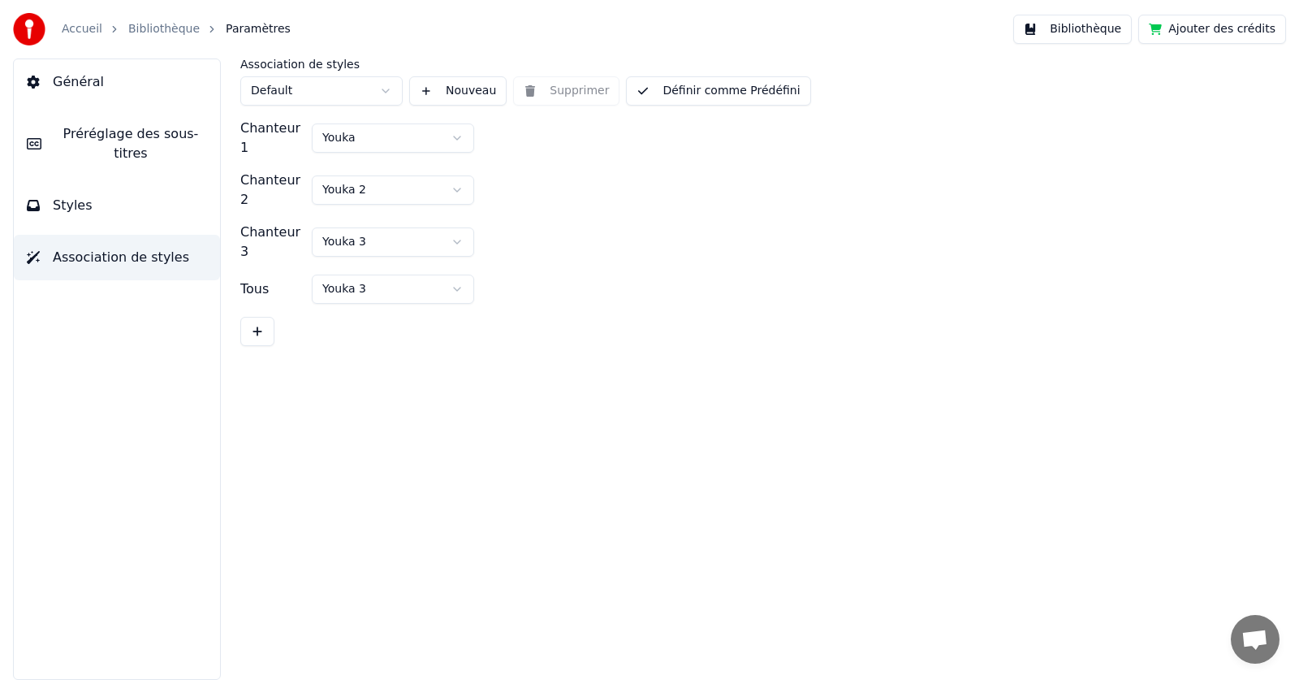
click at [87, 24] on link "Accueil" at bounding box center [82, 29] width 41 height 16
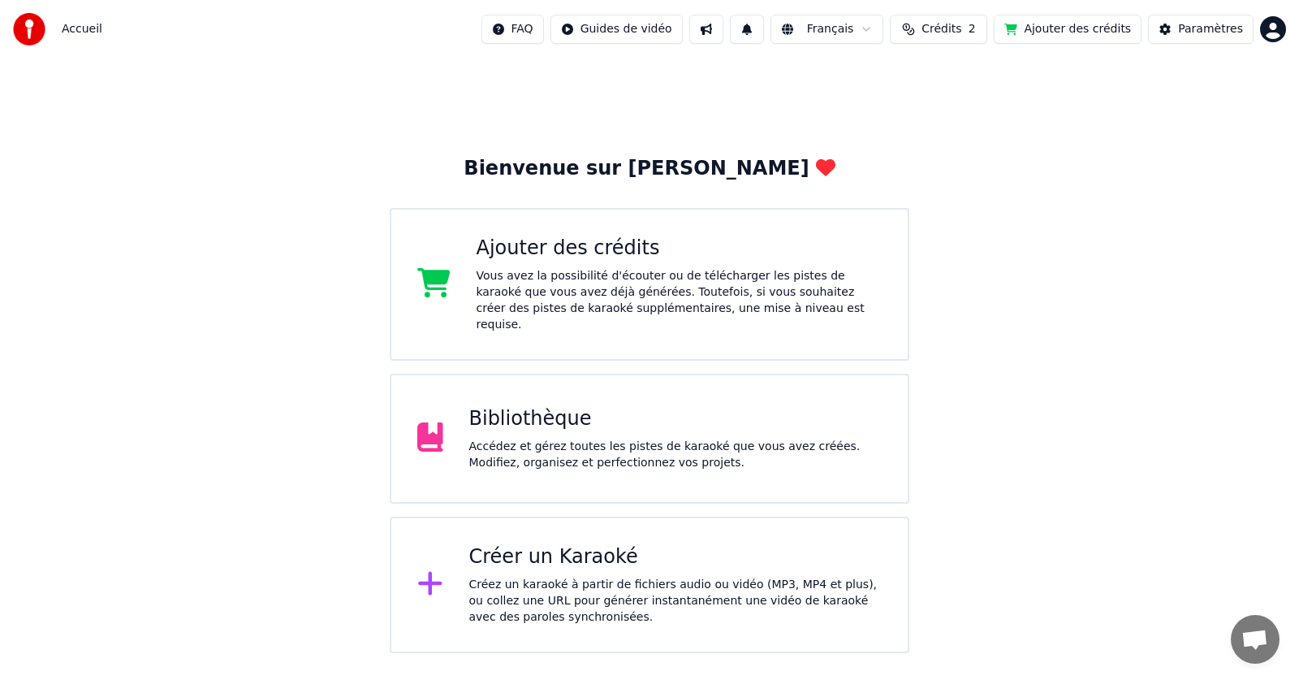
click at [79, 31] on span "Accueil" at bounding box center [82, 29] width 41 height 16
click at [525, 553] on div "Créer un Karaoké" at bounding box center [675, 557] width 413 height 26
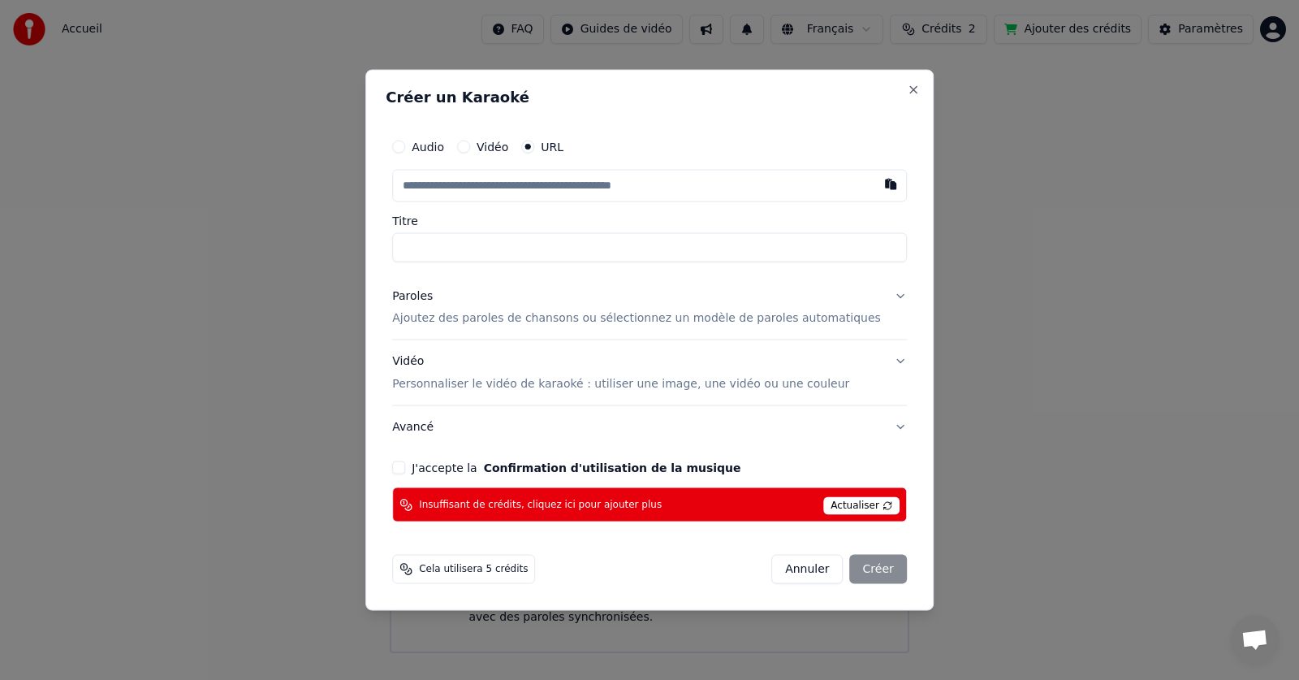
click at [771, 573] on button "Annuler" at bounding box center [806, 569] width 71 height 29
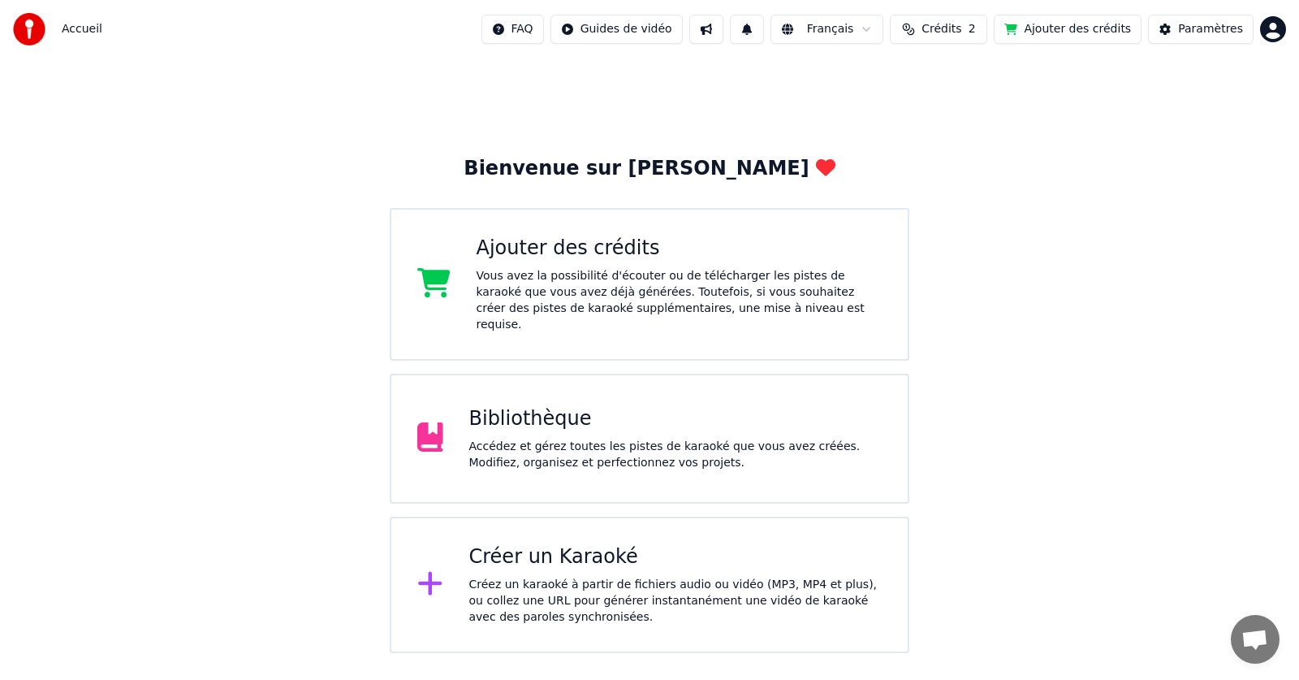
click at [1271, 31] on html "Accueil FAQ Guides de vidéo Français Crédits 2 Ajouter des crédits Paramètres B…" at bounding box center [649, 326] width 1299 height 653
click at [952, 18] on button "Crédits 2" at bounding box center [938, 29] width 97 height 29
click at [972, 159] on button "Actualiser" at bounding box center [956, 150] width 97 height 29
click at [969, 153] on button "Actualiser" at bounding box center [956, 150] width 97 height 29
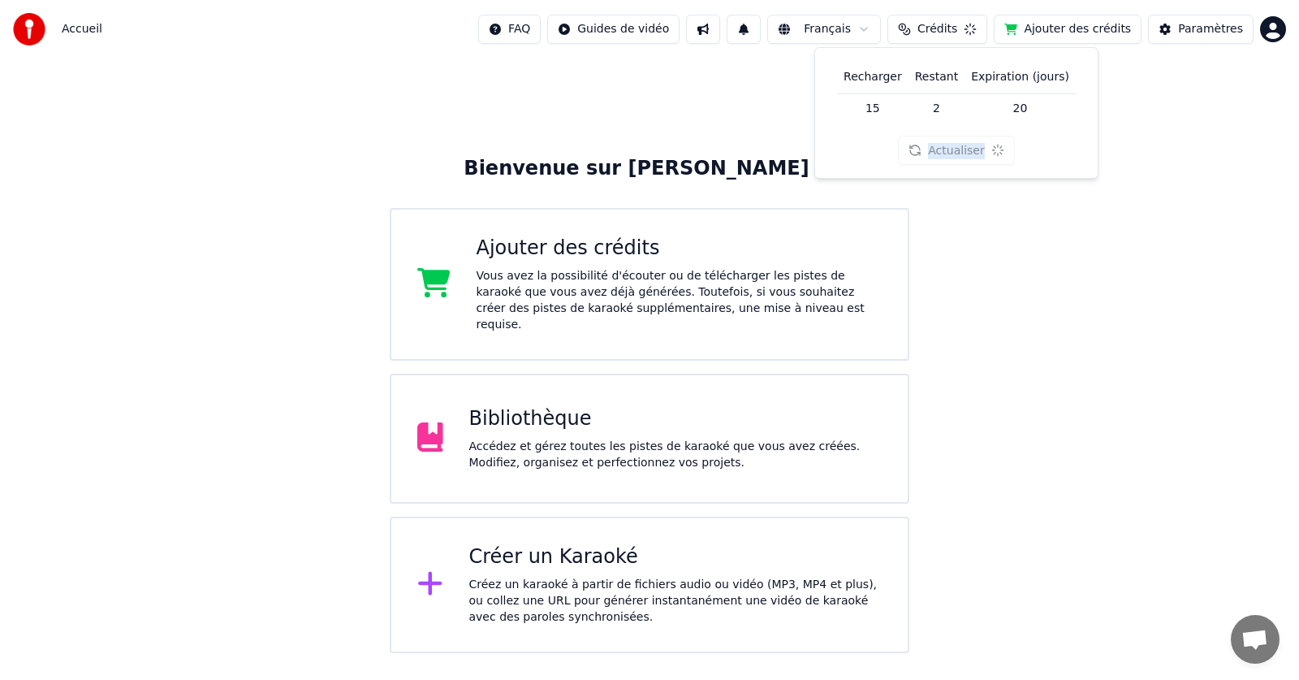
click at [969, 153] on div "Actualiser" at bounding box center [956, 150] width 116 height 29
click at [969, 153] on button "Actualiser" at bounding box center [956, 150] width 97 height 29
click at [969, 153] on div "Actualiser" at bounding box center [956, 150] width 116 height 29
click at [969, 153] on button "Actualiser" at bounding box center [956, 150] width 97 height 29
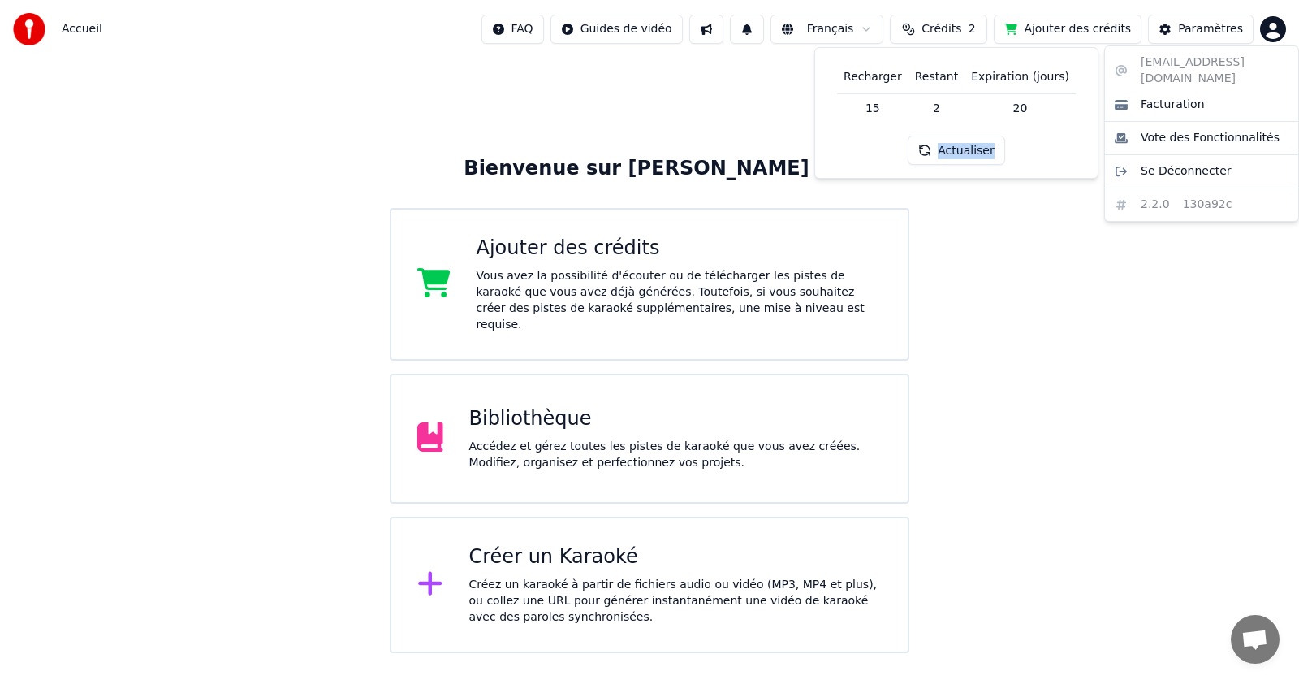
click at [1268, 22] on html "Accueil FAQ Guides de vidéo Français Crédits 2 Ajouter des crédits Paramètres B…" at bounding box center [649, 326] width 1299 height 653
click at [663, 26] on html "Accueil FAQ Guides de vidéo Français Crédits 2 Ajouter des crédits Paramètres B…" at bounding box center [649, 326] width 1299 height 653
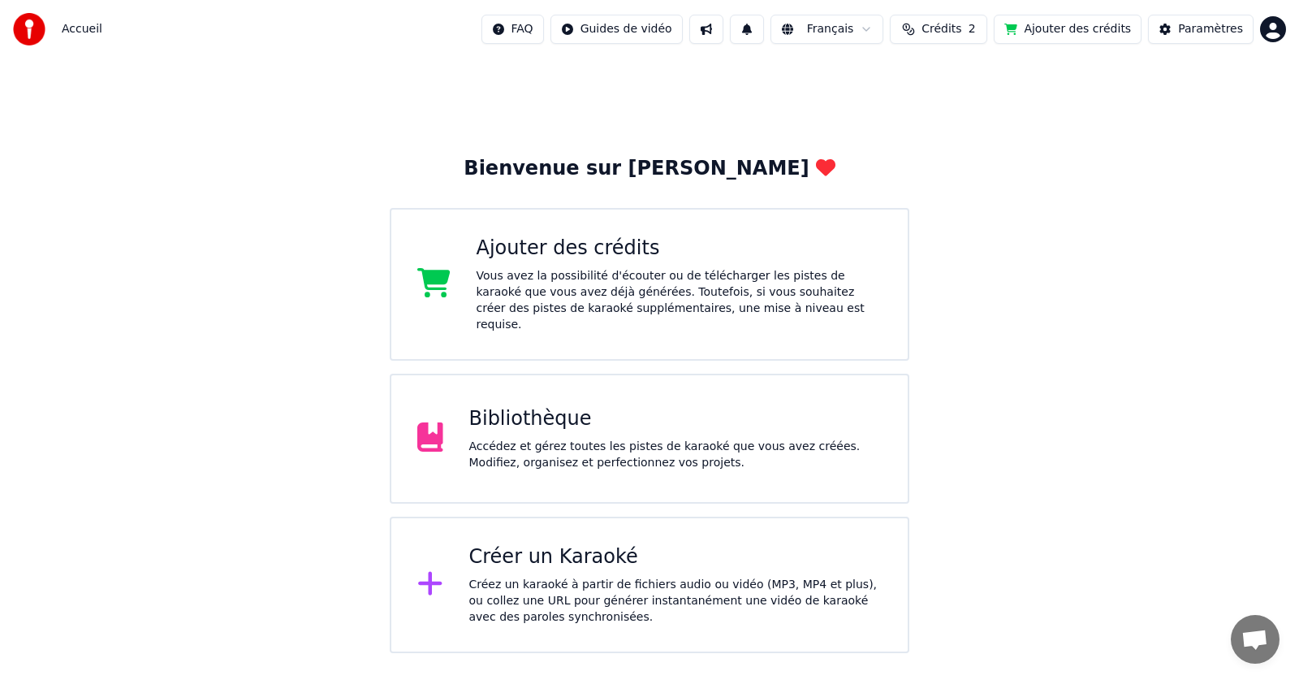
click at [507, 406] on div "Bibliothèque" at bounding box center [675, 419] width 413 height 26
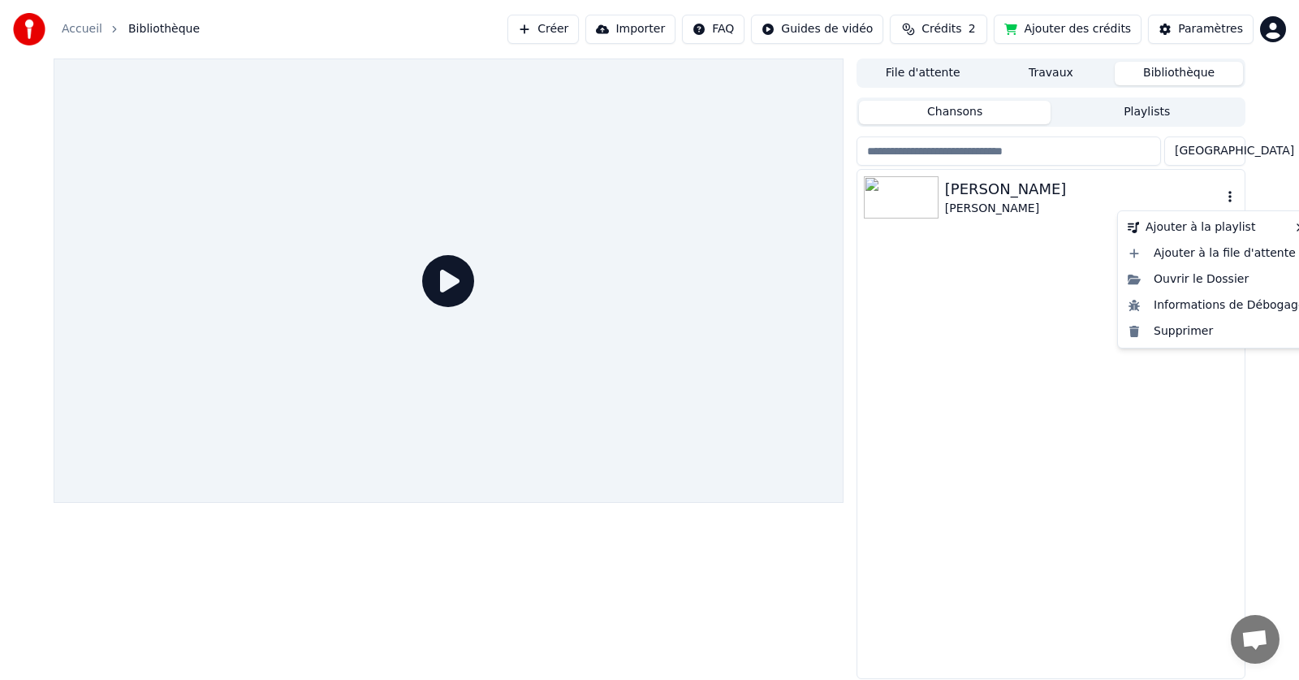
click at [1228, 197] on icon "button" at bounding box center [1230, 196] width 16 height 13
click at [1185, 277] on div "Ouvrir le Dossier" at bounding box center [1216, 279] width 191 height 26
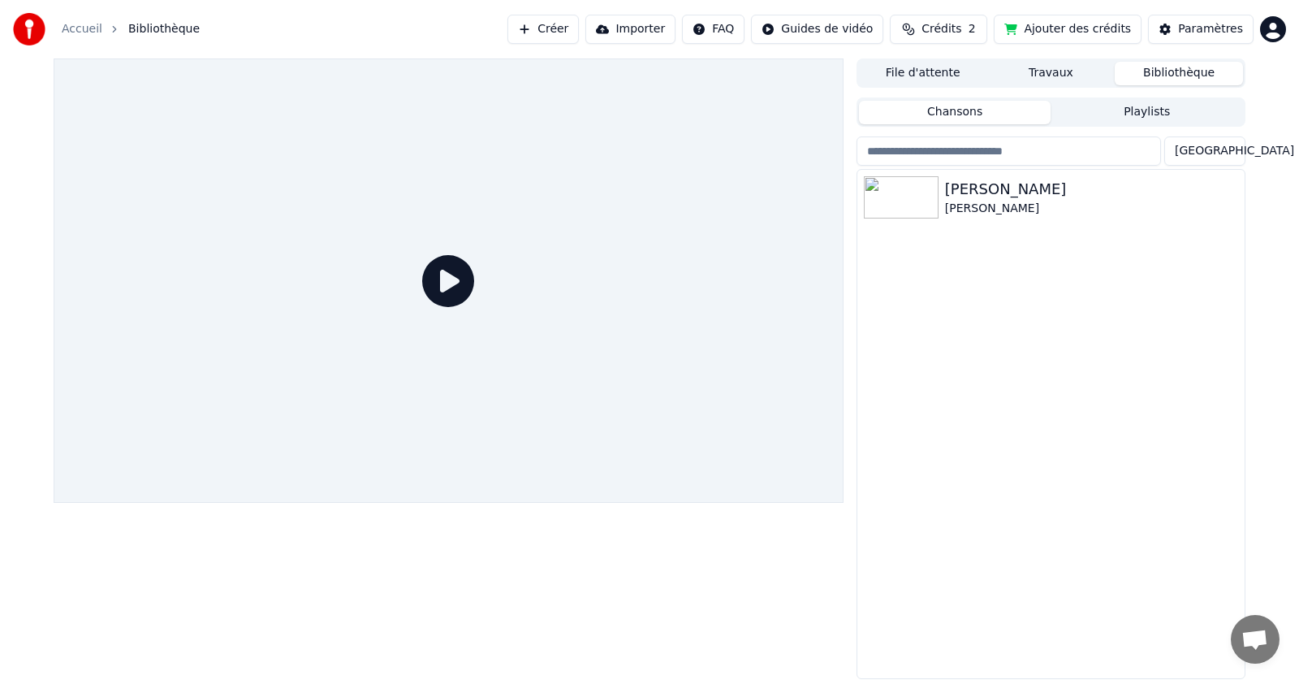
click at [1148, 104] on button "Playlists" at bounding box center [1147, 113] width 192 height 24
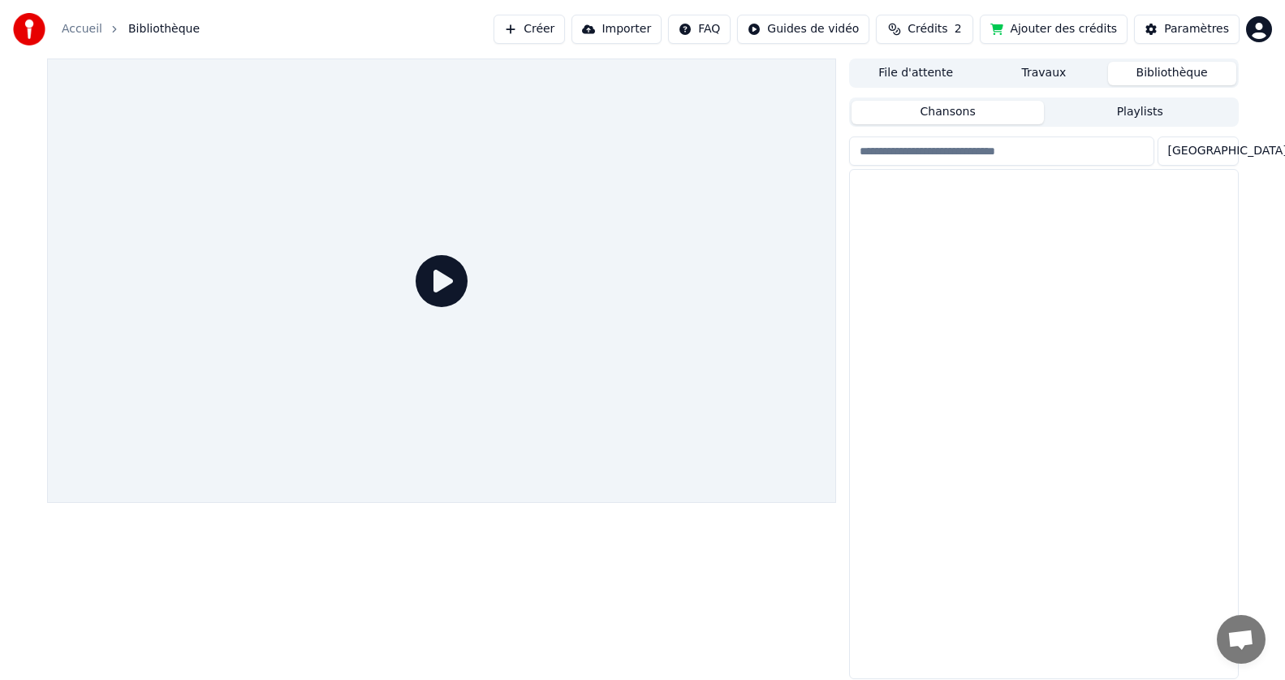
click at [964, 108] on button "Chansons" at bounding box center [948, 113] width 192 height 24
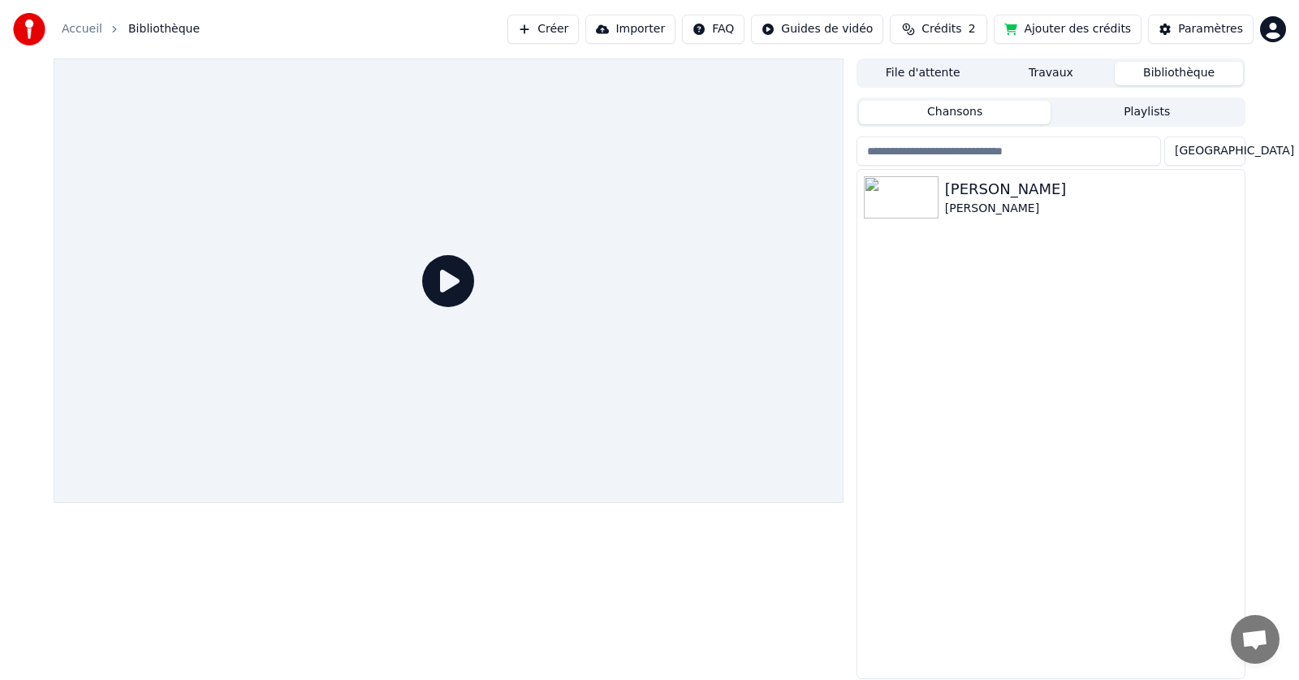
click at [855, 76] on div "File d'attente Travaux Bibliothèque Chansons Playlists Trier Rester Olivier Loin" at bounding box center [650, 368] width 1218 height 620
click at [926, 75] on button "File d'attente" at bounding box center [923, 74] width 128 height 24
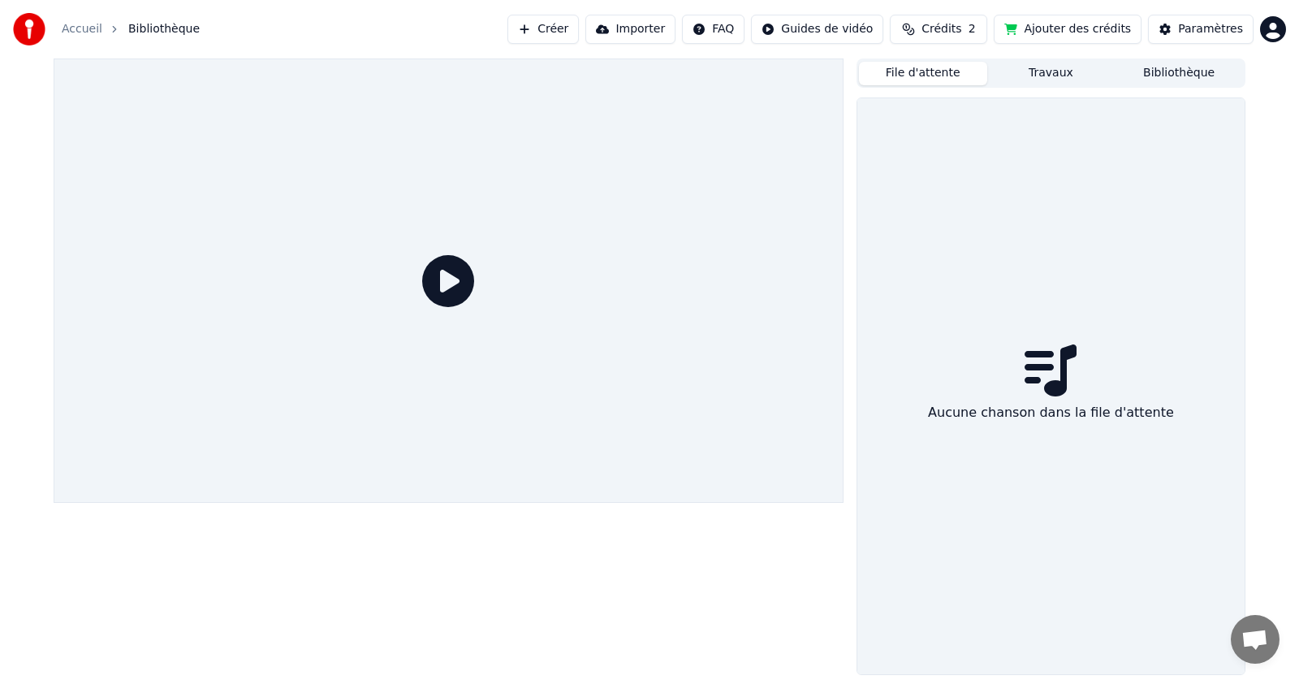
click at [1008, 71] on button "Travaux" at bounding box center [1051, 74] width 128 height 24
click at [1161, 65] on button "Bibliothèque" at bounding box center [1179, 74] width 128 height 24
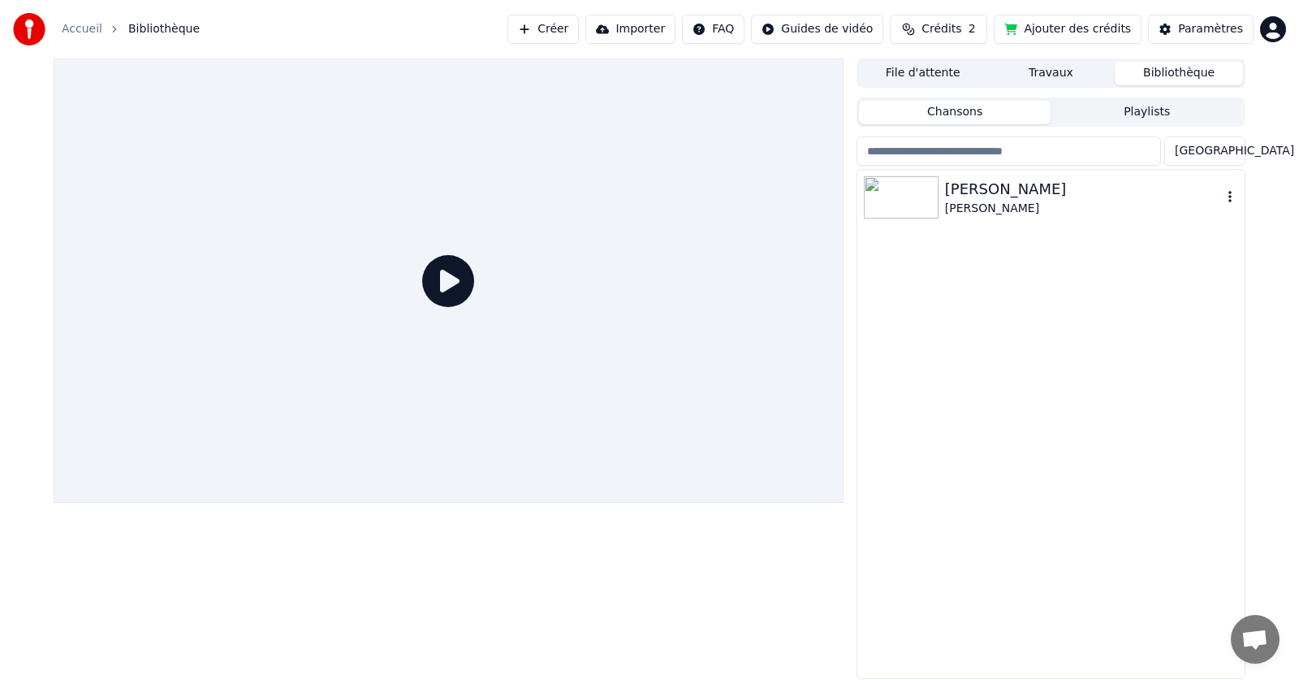
click at [922, 195] on img at bounding box center [901, 197] width 75 height 42
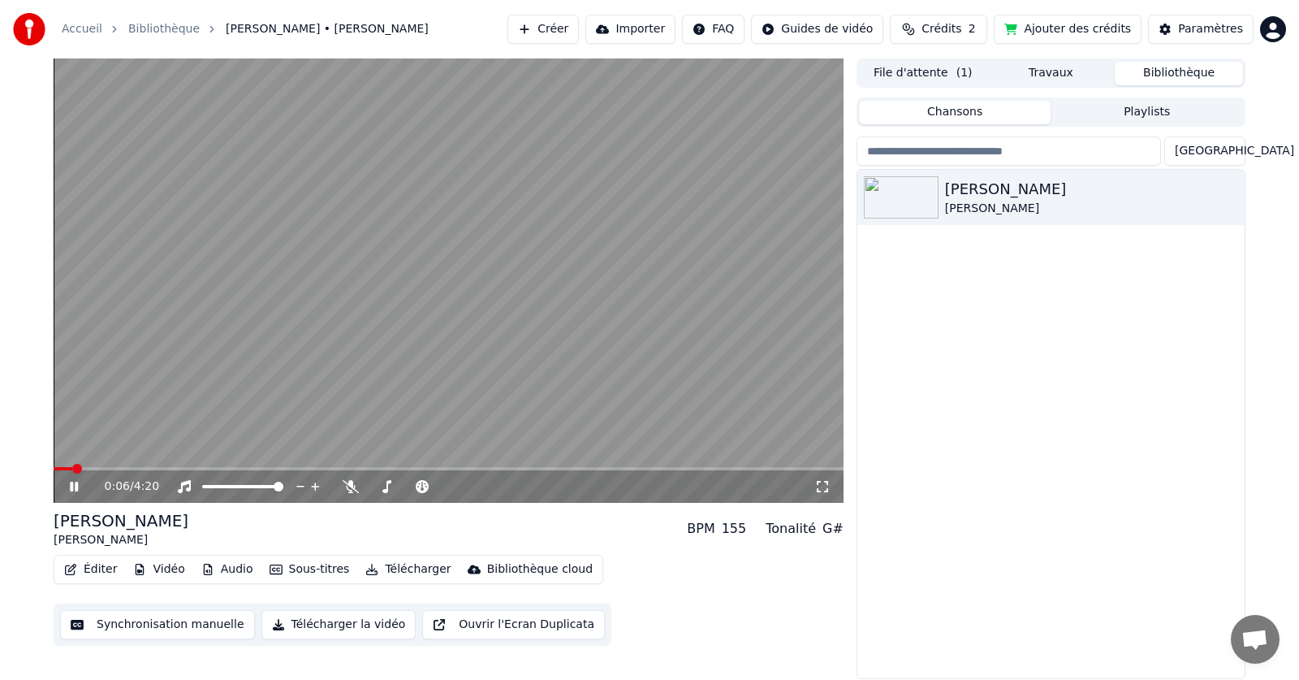
click at [961, 31] on span "Crédits" at bounding box center [942, 29] width 40 height 16
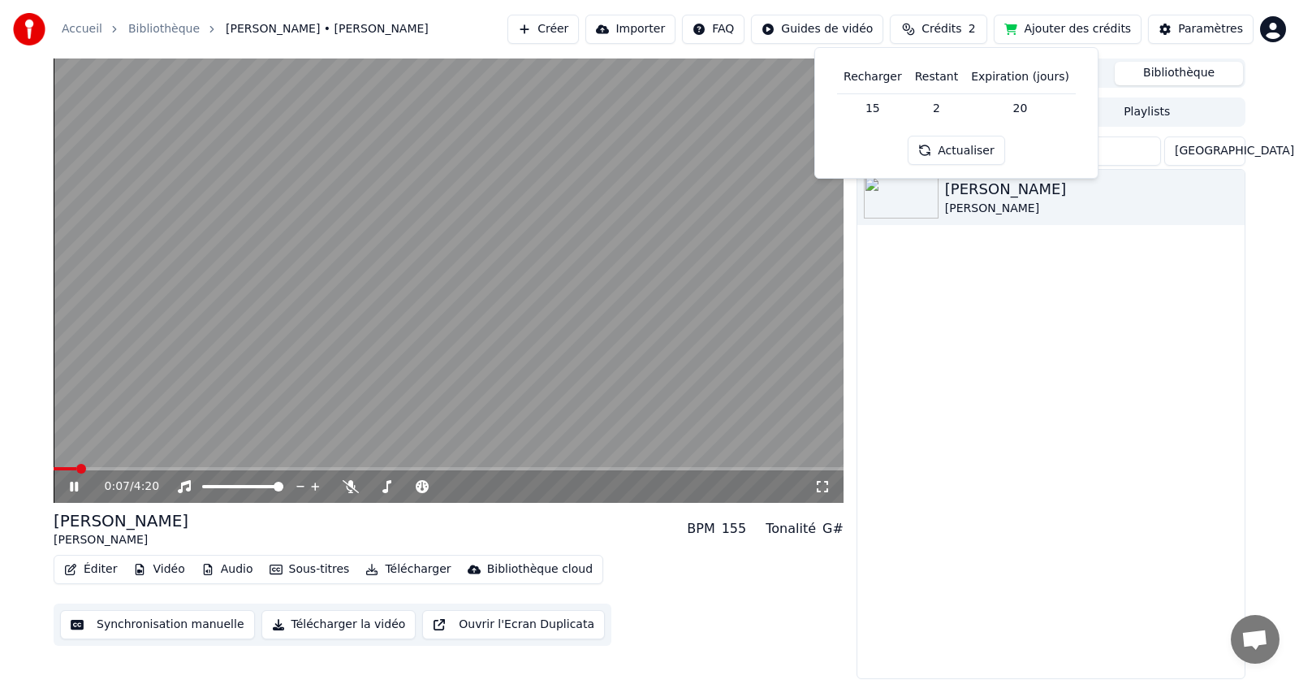
click at [964, 151] on button "Actualiser" at bounding box center [956, 150] width 97 height 29
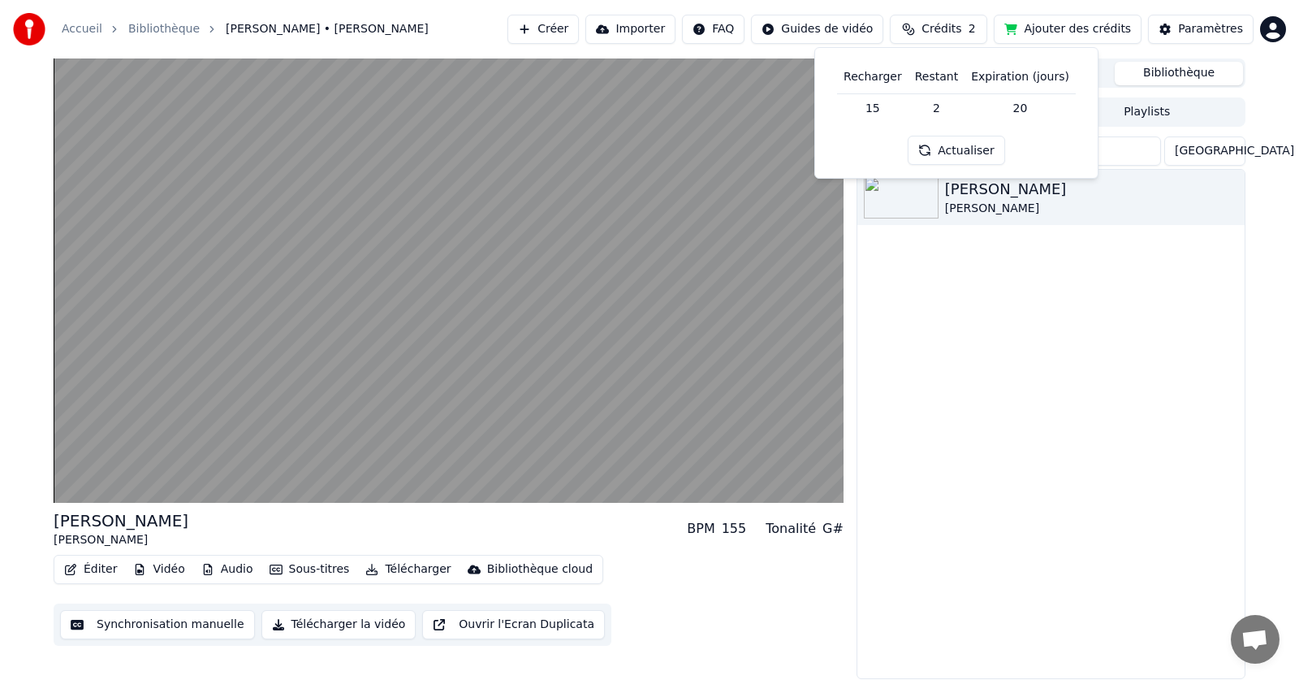
click at [965, 150] on button "Actualiser" at bounding box center [956, 150] width 97 height 29
click at [965, 149] on button "Actualiser" at bounding box center [956, 150] width 97 height 29
click at [965, 149] on div "Actualiser" at bounding box center [956, 150] width 116 height 29
click at [965, 149] on button "Actualiser" at bounding box center [956, 150] width 97 height 29
click at [965, 149] on div "Actualiser" at bounding box center [956, 150] width 116 height 29
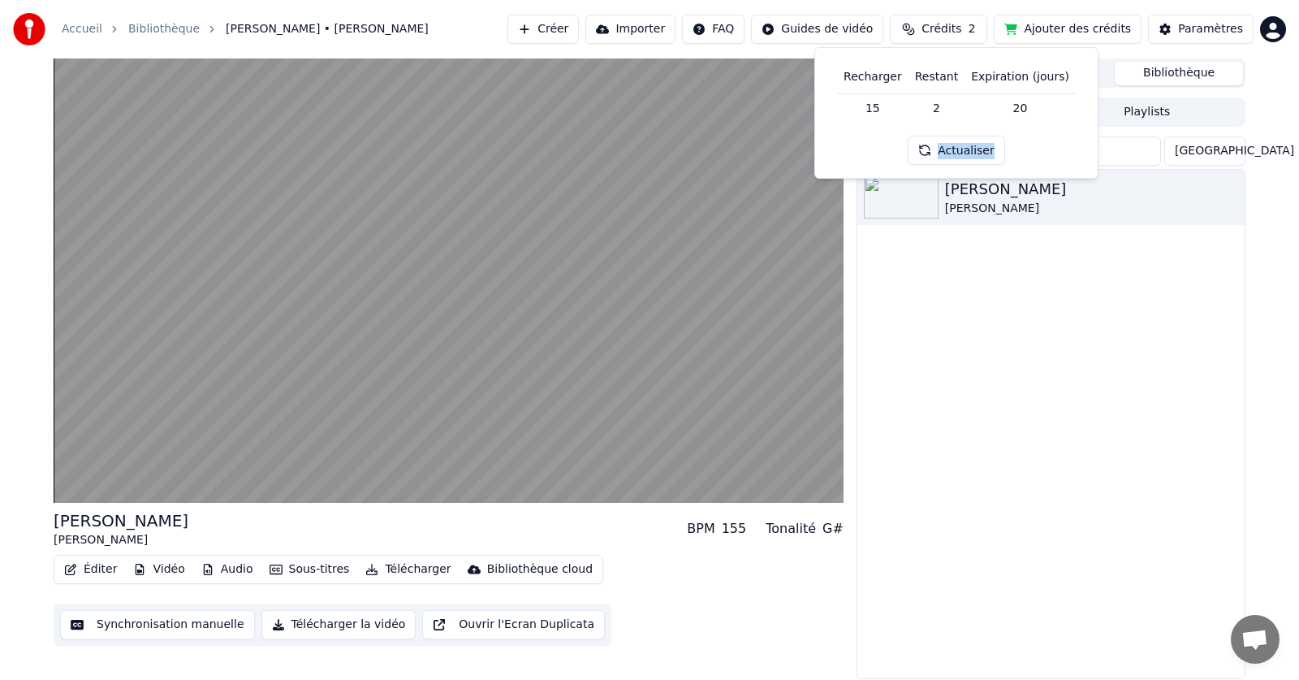
click at [965, 149] on button "Actualiser" at bounding box center [956, 150] width 97 height 29
click at [965, 149] on div "Actualiser" at bounding box center [956, 150] width 97 height 29
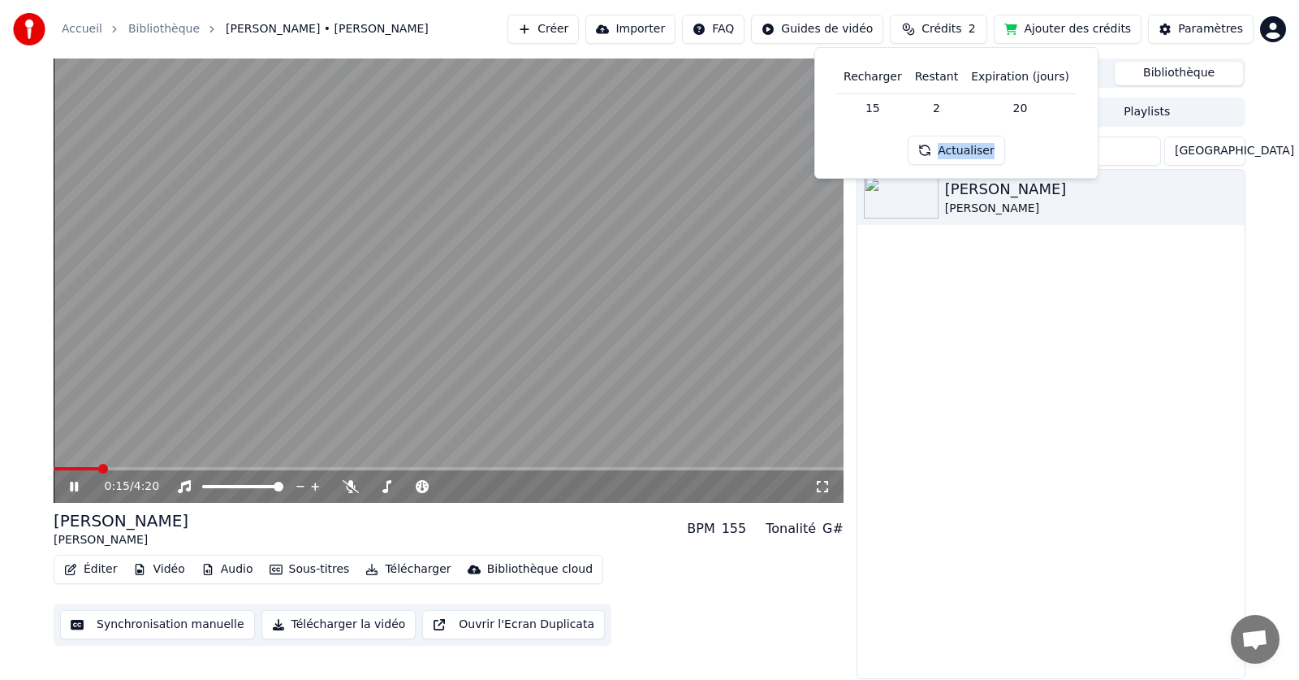
click at [1280, 35] on html "Accueil Bibliothèque Rester • Olivier Loin Créer Importer FAQ Guides de vidéo C…" at bounding box center [649, 340] width 1299 height 680
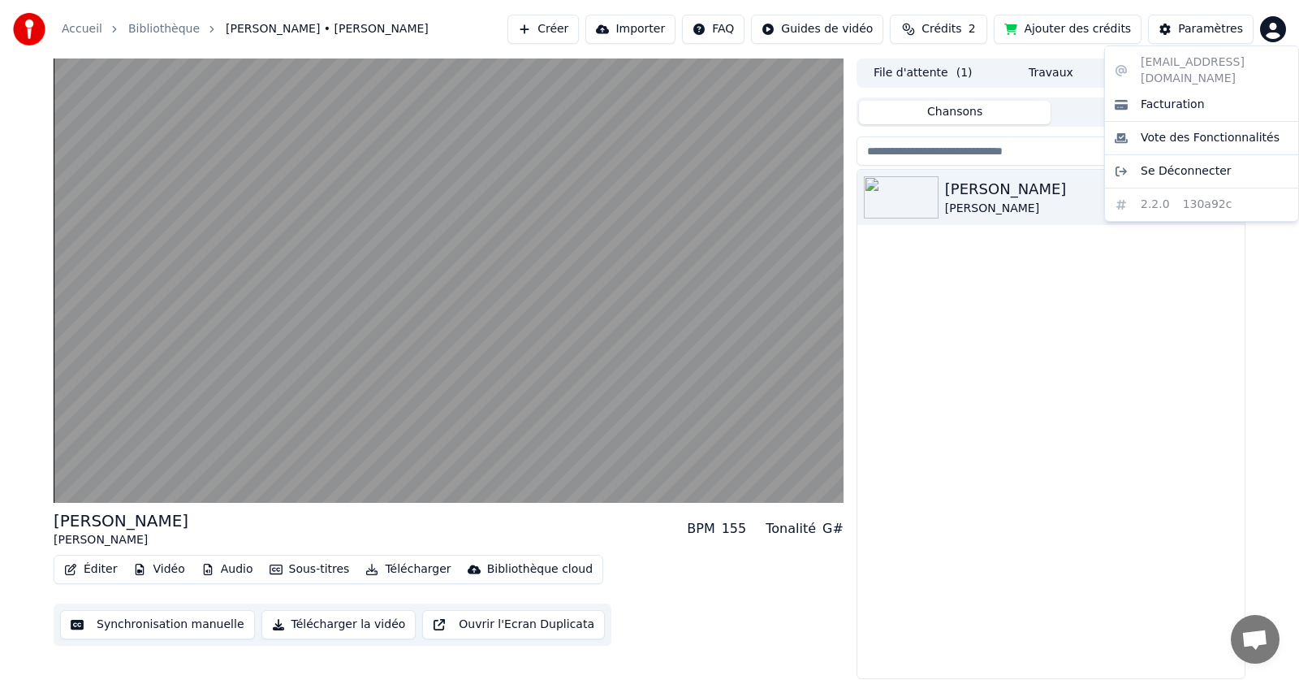
click at [1168, 58] on div "[EMAIL_ADDRESS][DOMAIN_NAME] Facturation Vote des Fonctionnalités Se Déconnecte…" at bounding box center [1201, 133] width 195 height 176
click at [1166, 97] on span "Facturation" at bounding box center [1173, 105] width 64 height 16
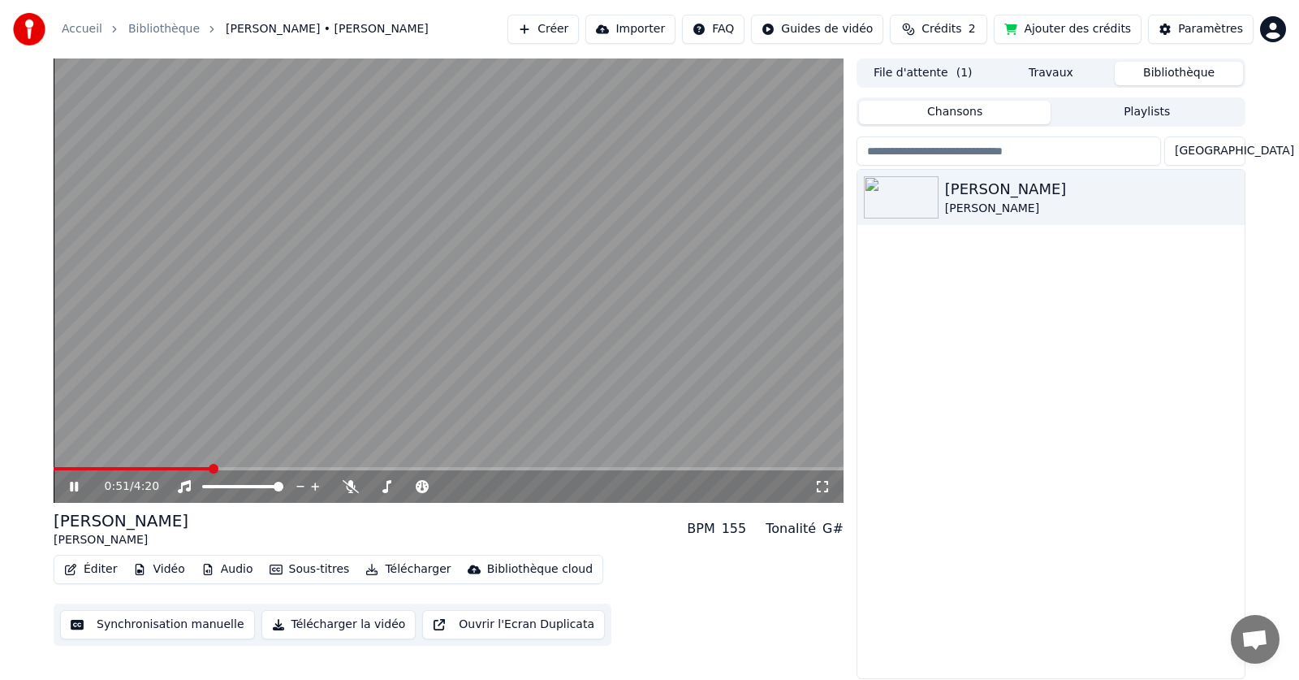
click at [961, 30] on span "Crédits" at bounding box center [942, 29] width 40 height 16
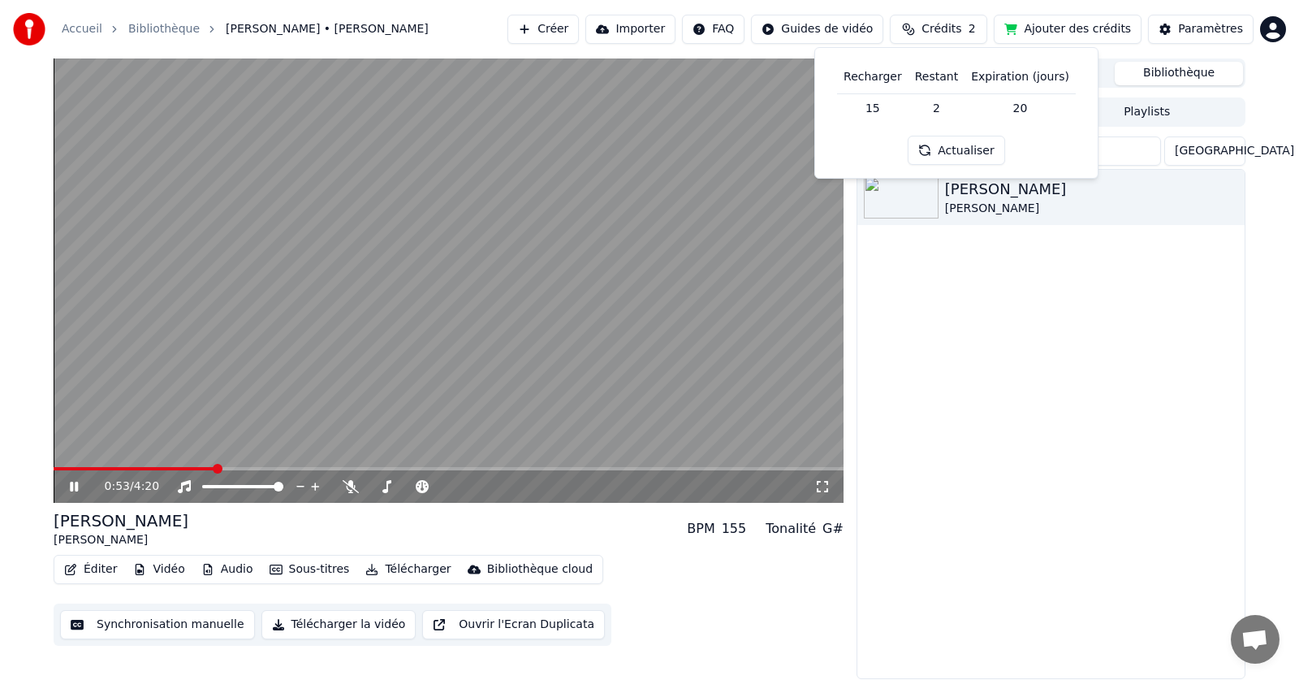
click at [961, 143] on button "Actualiser" at bounding box center [956, 150] width 97 height 29
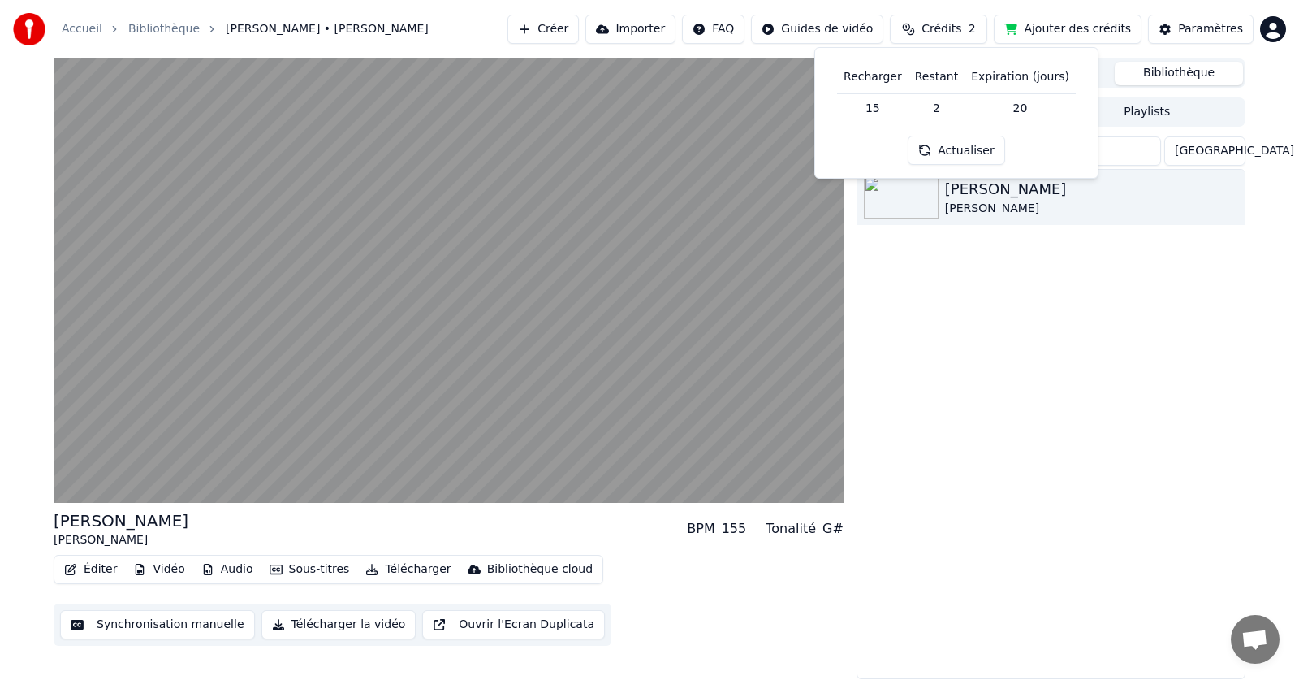
click at [961, 146] on button "Actualiser" at bounding box center [956, 150] width 97 height 29
click at [883, 106] on td "15" at bounding box center [872, 107] width 71 height 29
click at [953, 106] on td "2" at bounding box center [937, 107] width 56 height 29
click at [995, 76] on th "Expiration (jours)" at bounding box center [1020, 77] width 111 height 32
click at [667, 33] on button "Importer" at bounding box center [630, 29] width 90 height 29
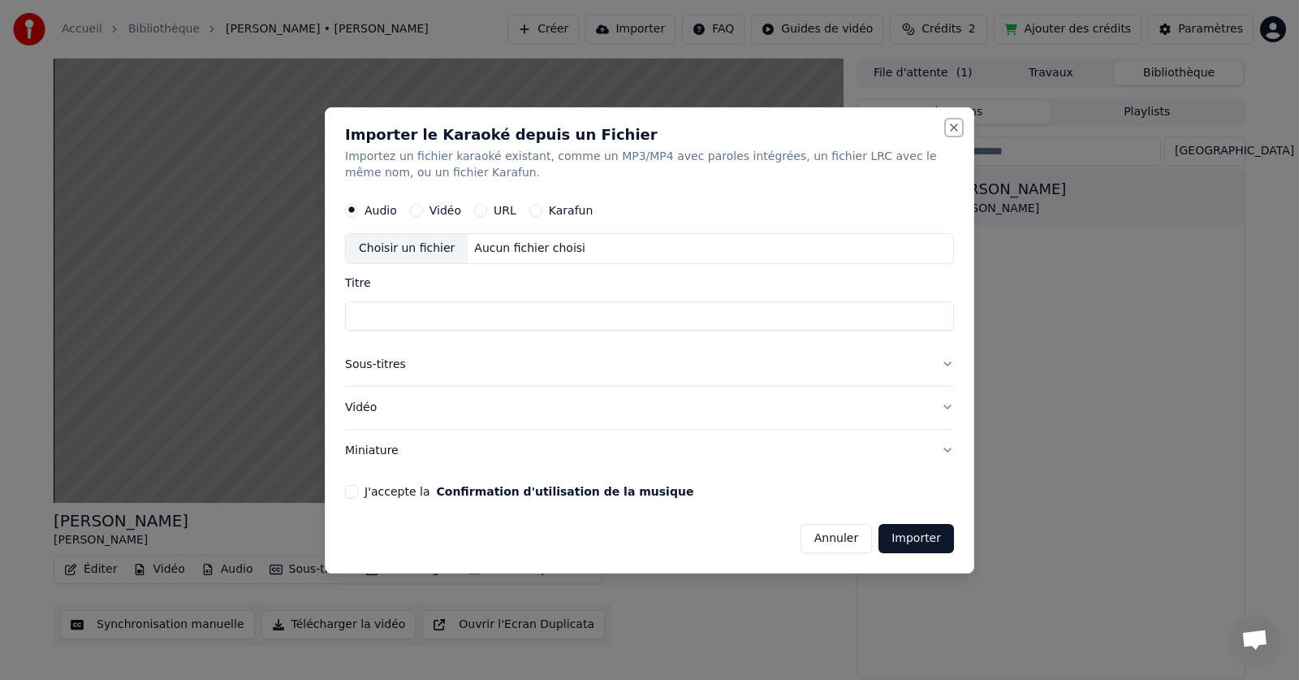
click at [960, 129] on button "Close" at bounding box center [954, 127] width 13 height 13
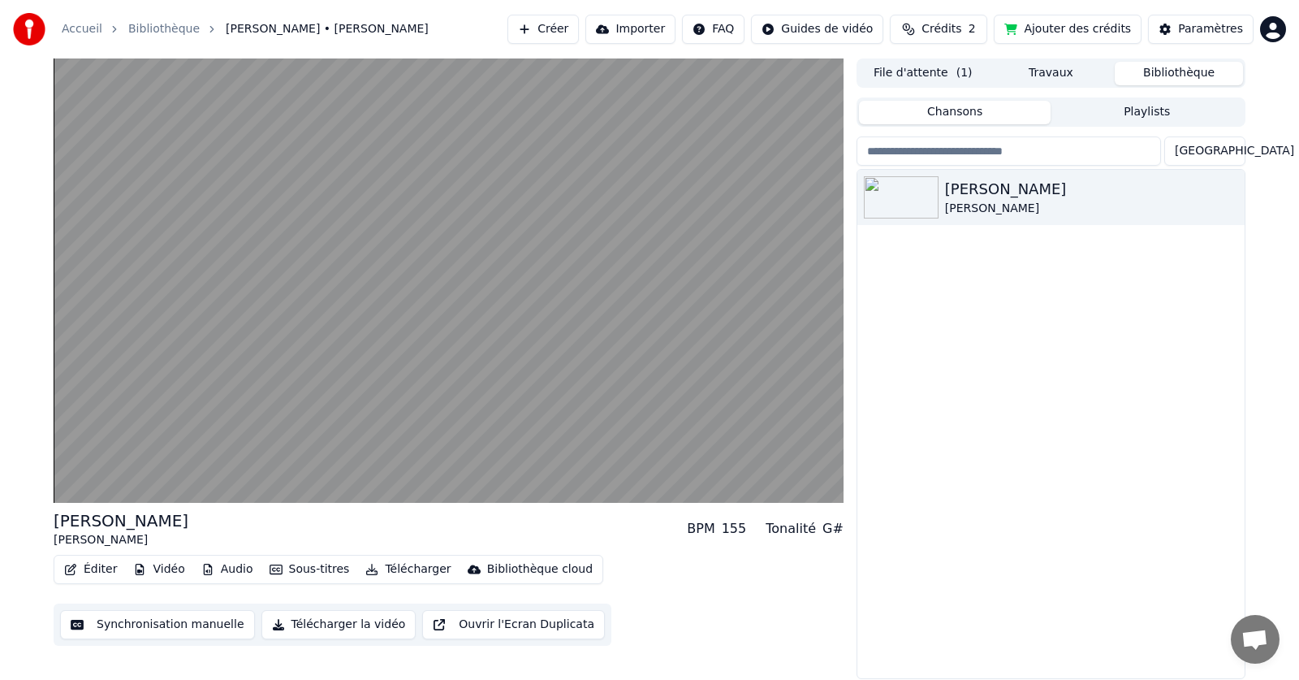
click at [1276, 30] on html "Accueil Bibliothèque Rester • Olivier Loin Créer Importer FAQ Guides de vidéo C…" at bounding box center [649, 340] width 1299 height 680
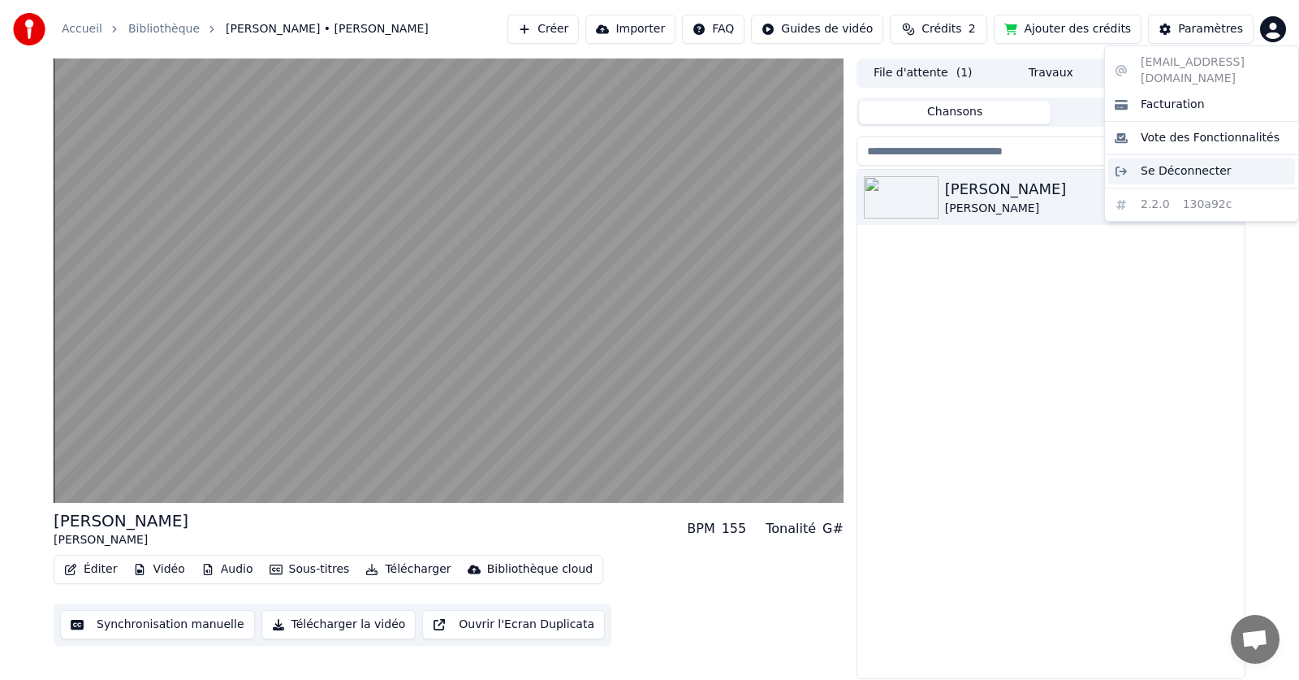
click at [1176, 163] on span "Se Déconnecter" at bounding box center [1186, 171] width 91 height 16
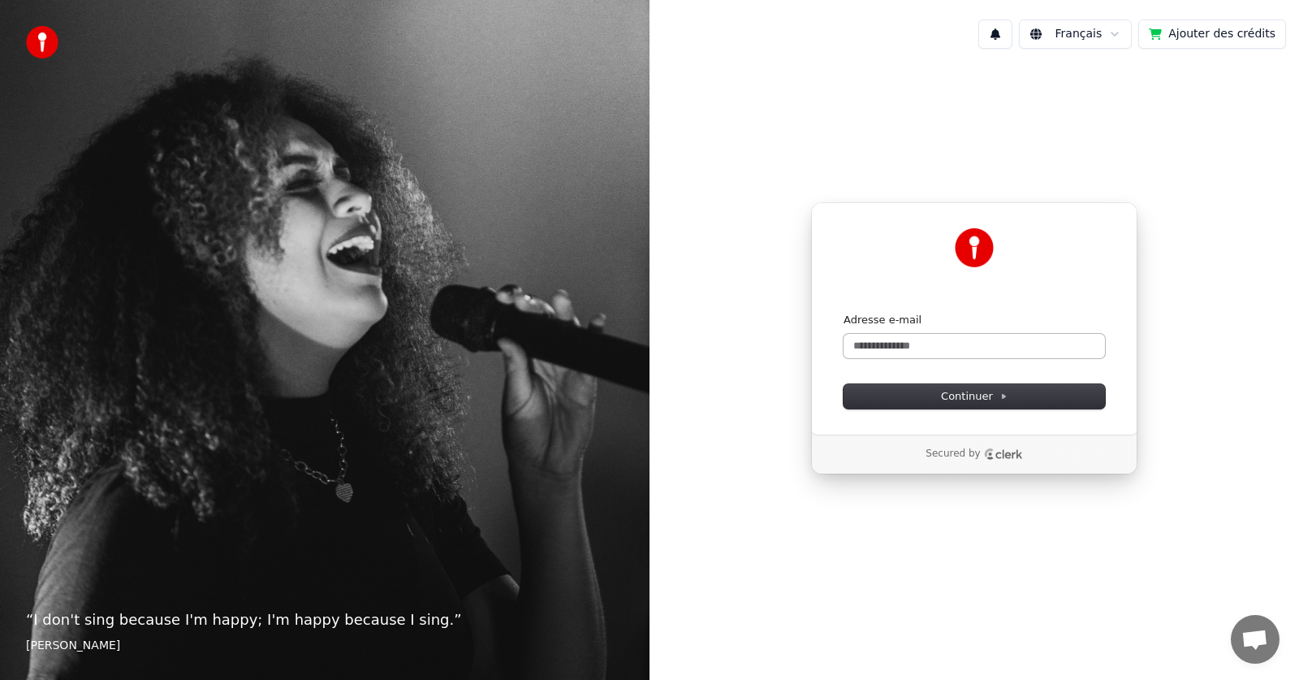
drag, startPoint x: 861, startPoint y: 330, endPoint x: 871, endPoint y: 348, distance: 21.1
click at [862, 330] on div "Adresse e-mail" at bounding box center [974, 335] width 261 height 45
click at [871, 355] on input "Adresse e-mail" at bounding box center [974, 346] width 261 height 24
click at [903, 345] on input "*******" at bounding box center [974, 346] width 261 height 24
click at [978, 397] on span "Continuer" at bounding box center [974, 396] width 67 height 15
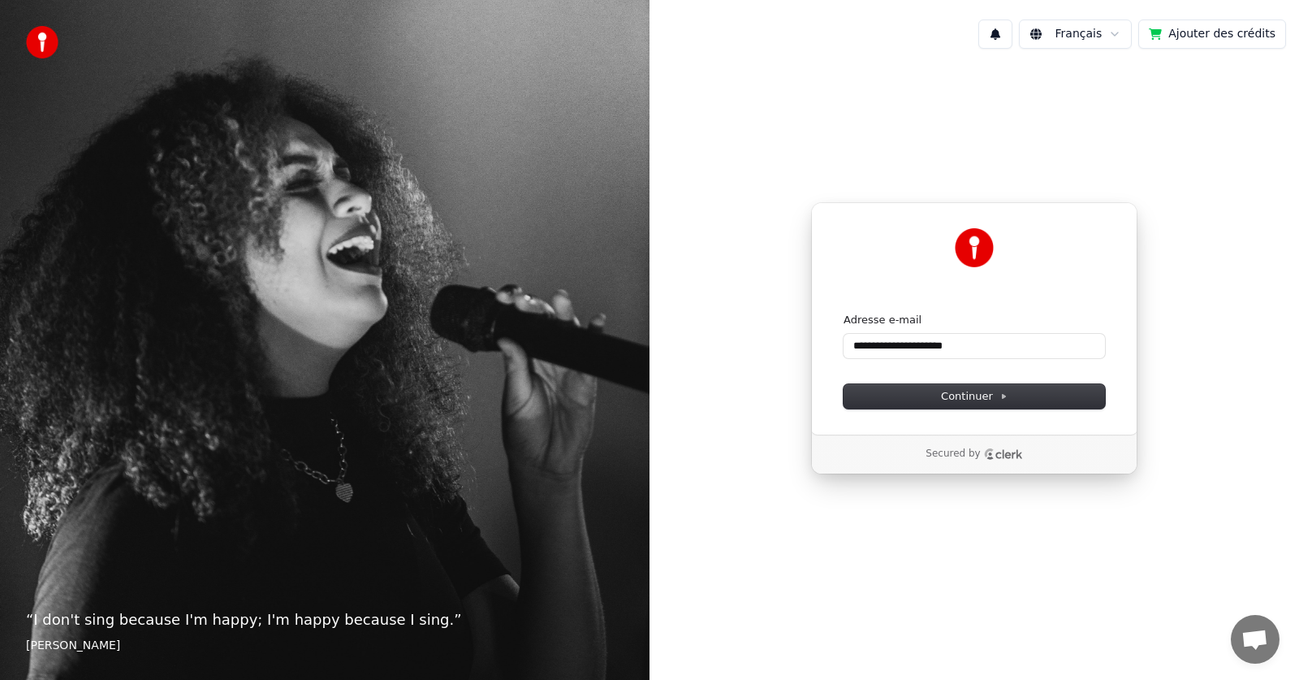
type input "**********"
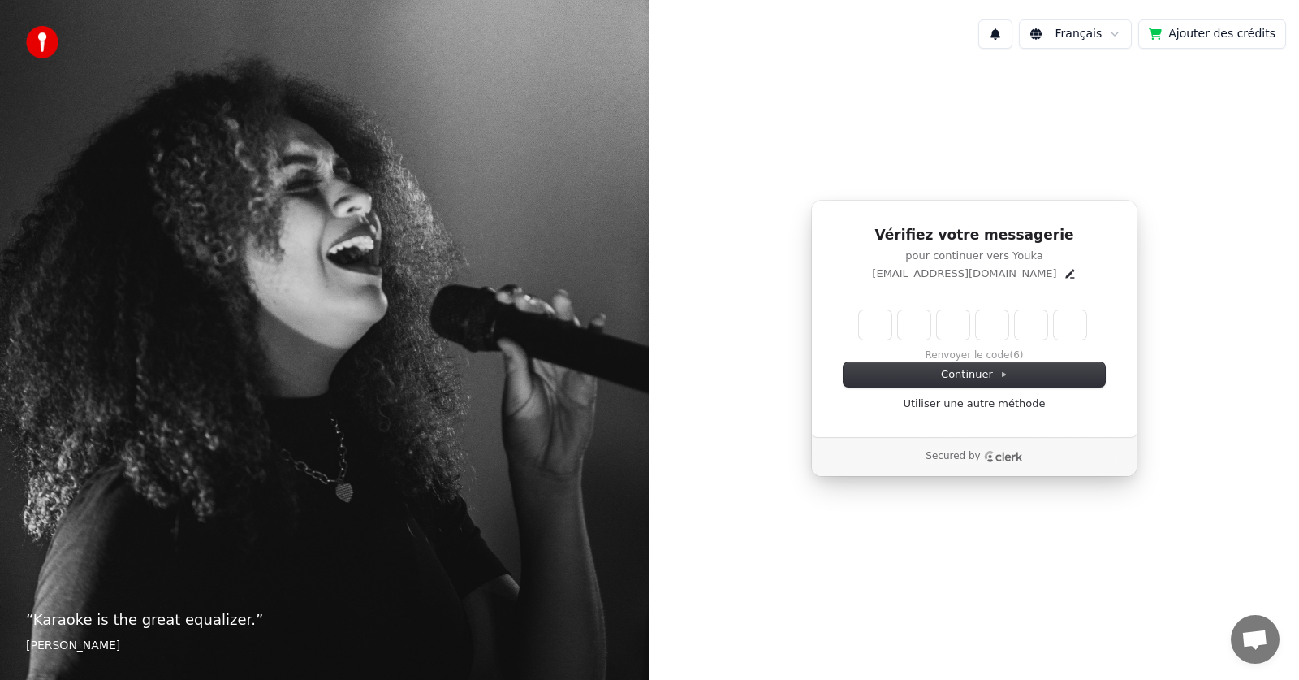
type input "*"
type input "**"
type input "*"
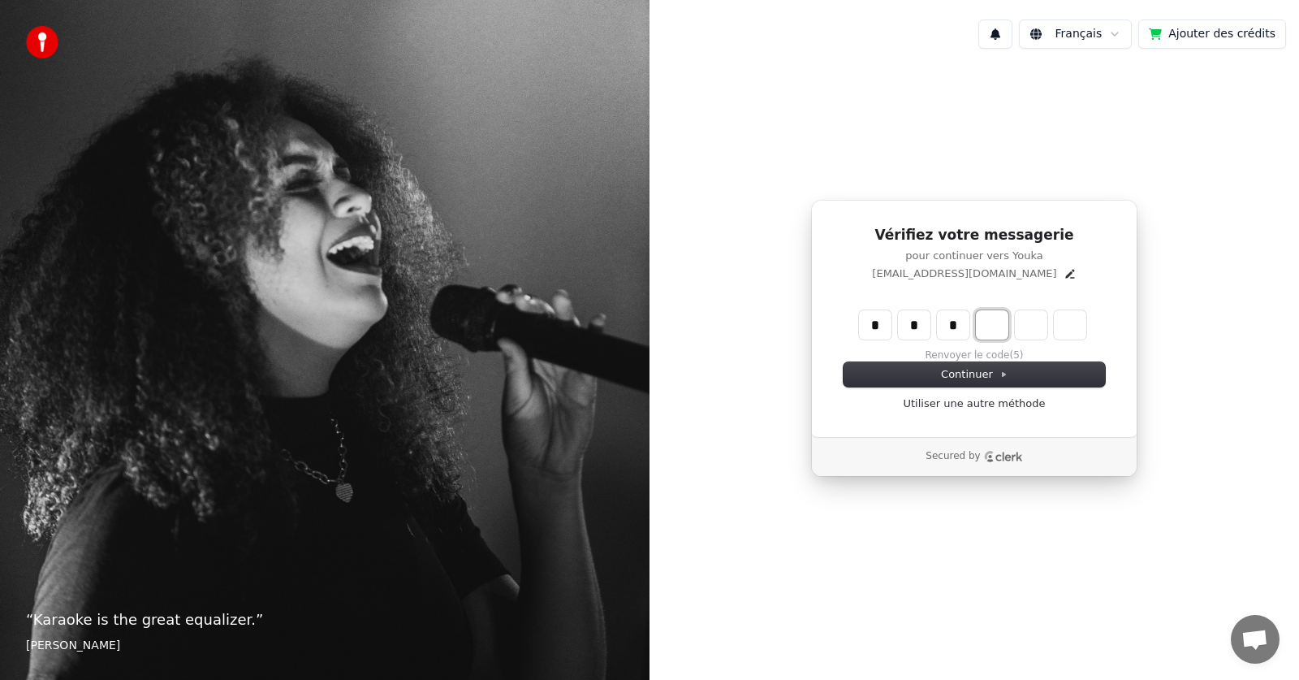
type input "***"
type input "*"
type input "****"
type input "*"
type input "******"
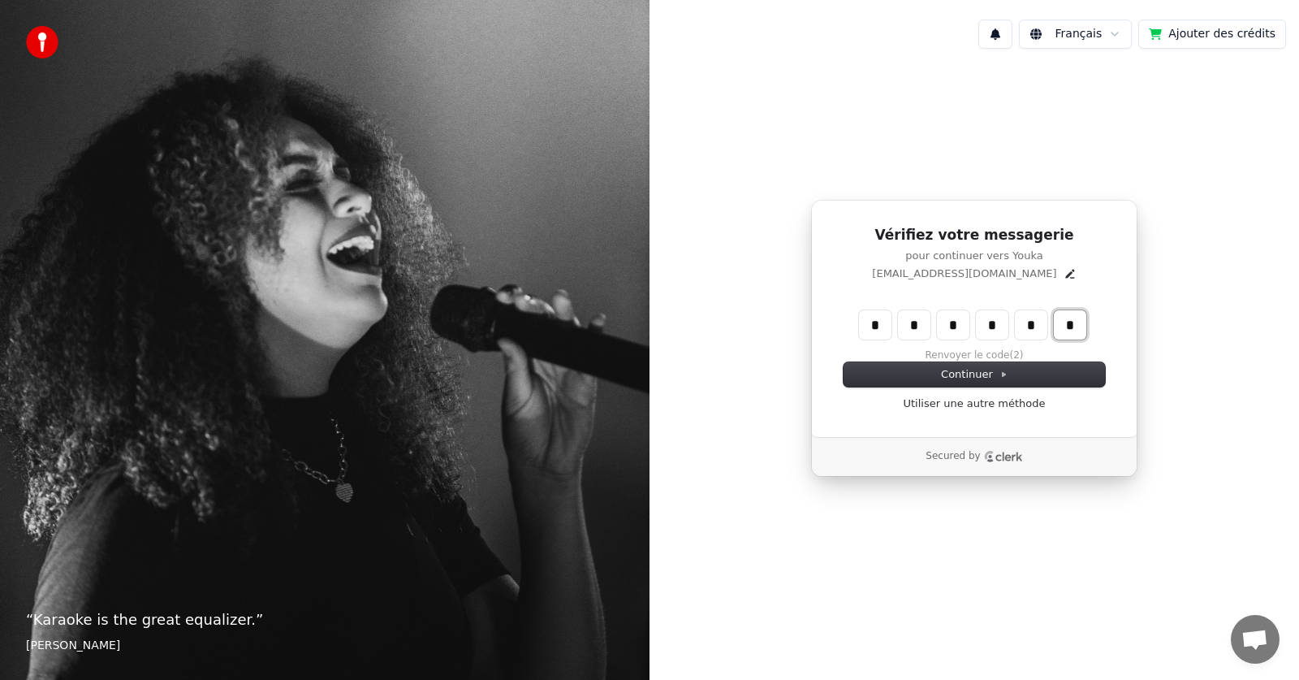
type input "*"
